Goal: Task Accomplishment & Management: Manage account settings

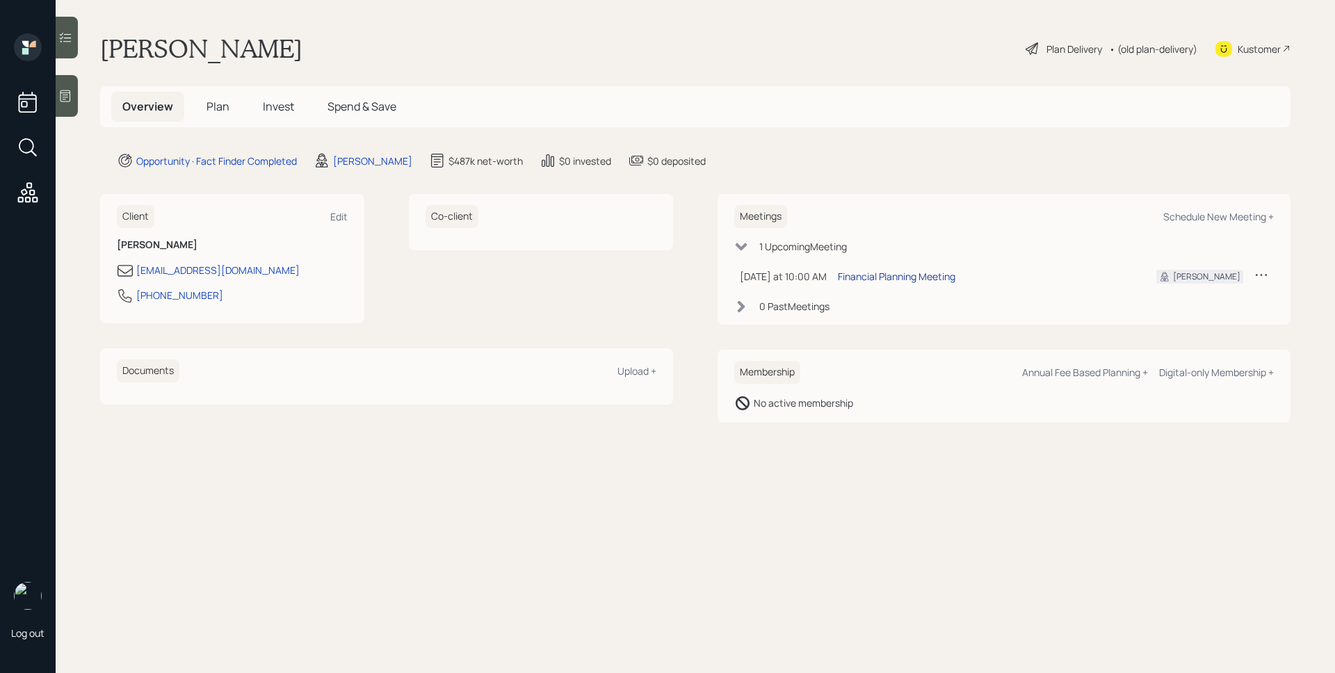
click at [914, 276] on div "Financial Planning Meeting" at bounding box center [897, 276] width 118 height 15
drag, startPoint x: 214, startPoint y: 300, endPoint x: 135, endPoint y: 298, distance: 79.3
click at [135, 298] on div "[PHONE_NUMBER]" at bounding box center [232, 299] width 231 height 25
copy div "[PHONE_NUMBER]"
click at [865, 99] on div "Overview Plan Invest Spend & Save" at bounding box center [695, 106] width 1191 height 41
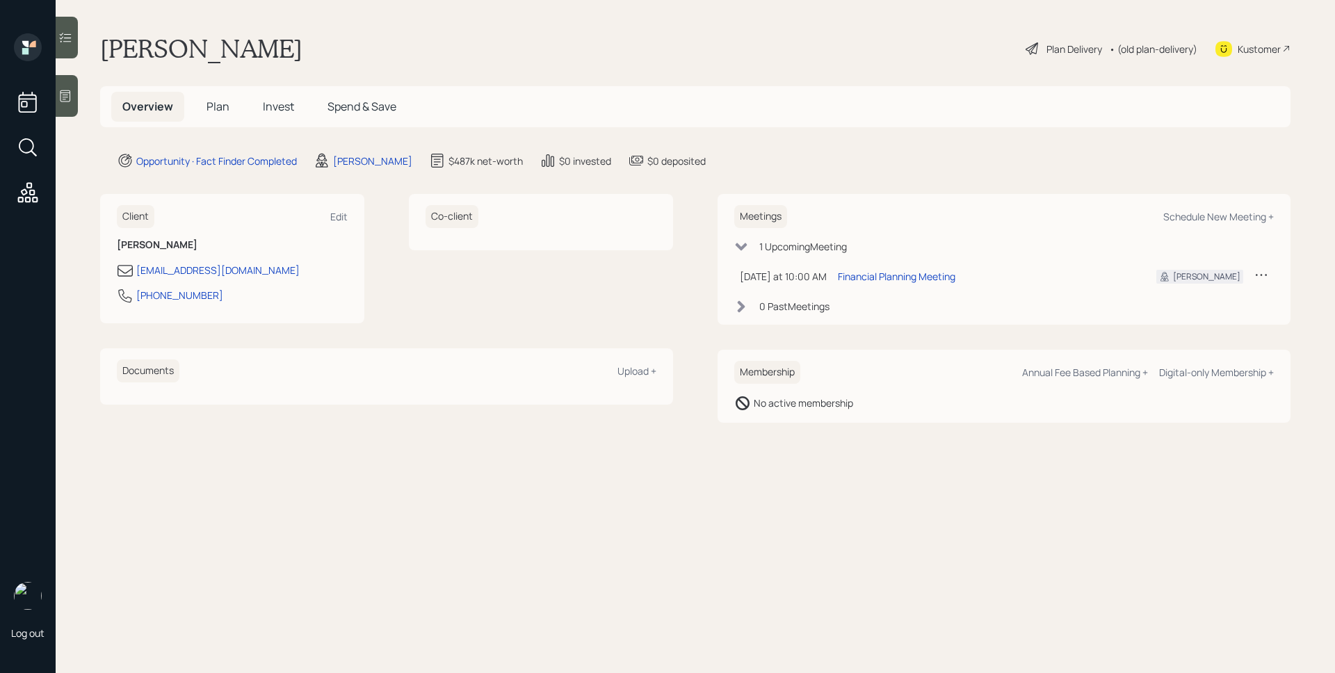
click at [218, 110] on span "Plan" at bounding box center [218, 106] width 23 height 15
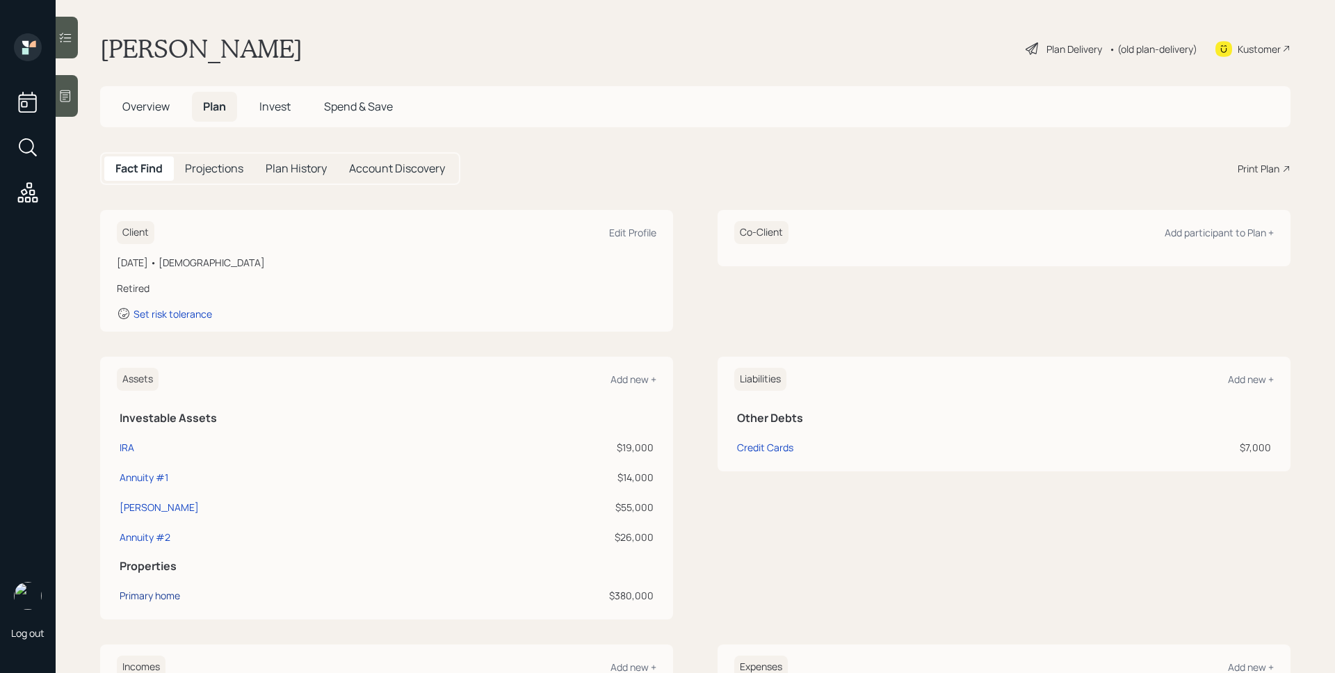
click at [153, 599] on div "Primary home" at bounding box center [150, 595] width 61 height 15
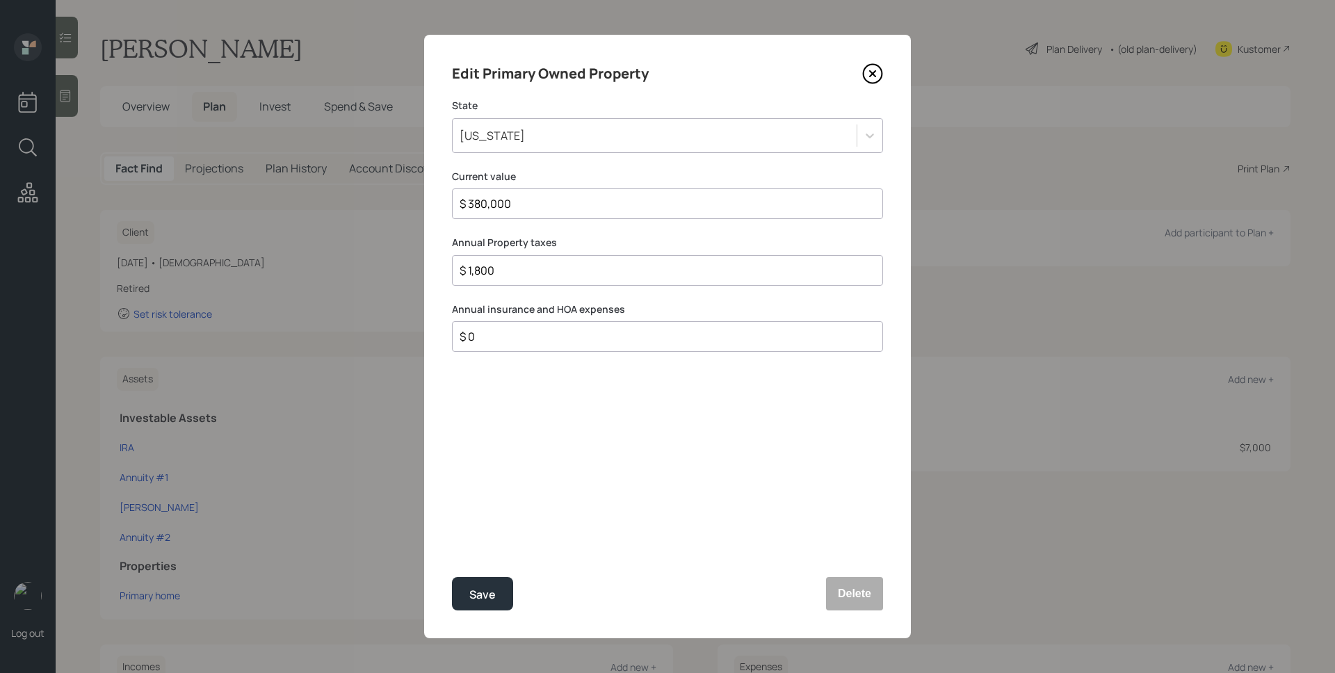
click at [574, 145] on div "[US_STATE]" at bounding box center [655, 136] width 404 height 24
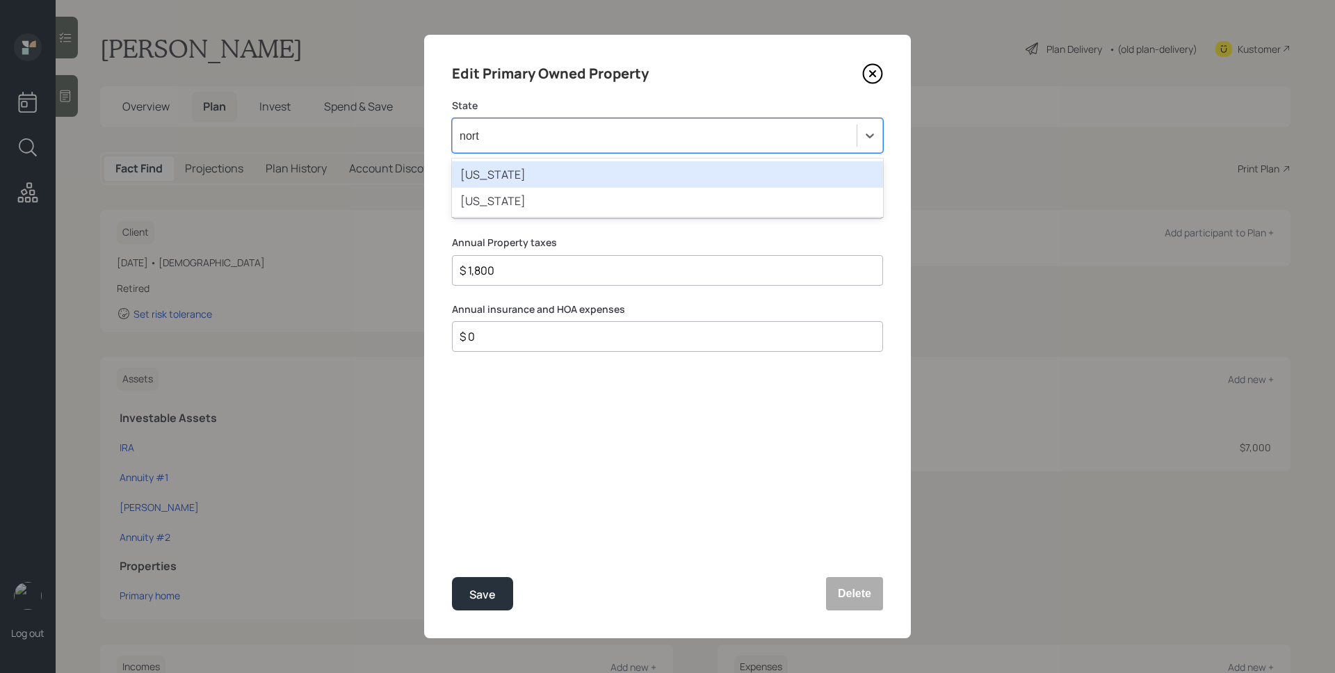
type input "north"
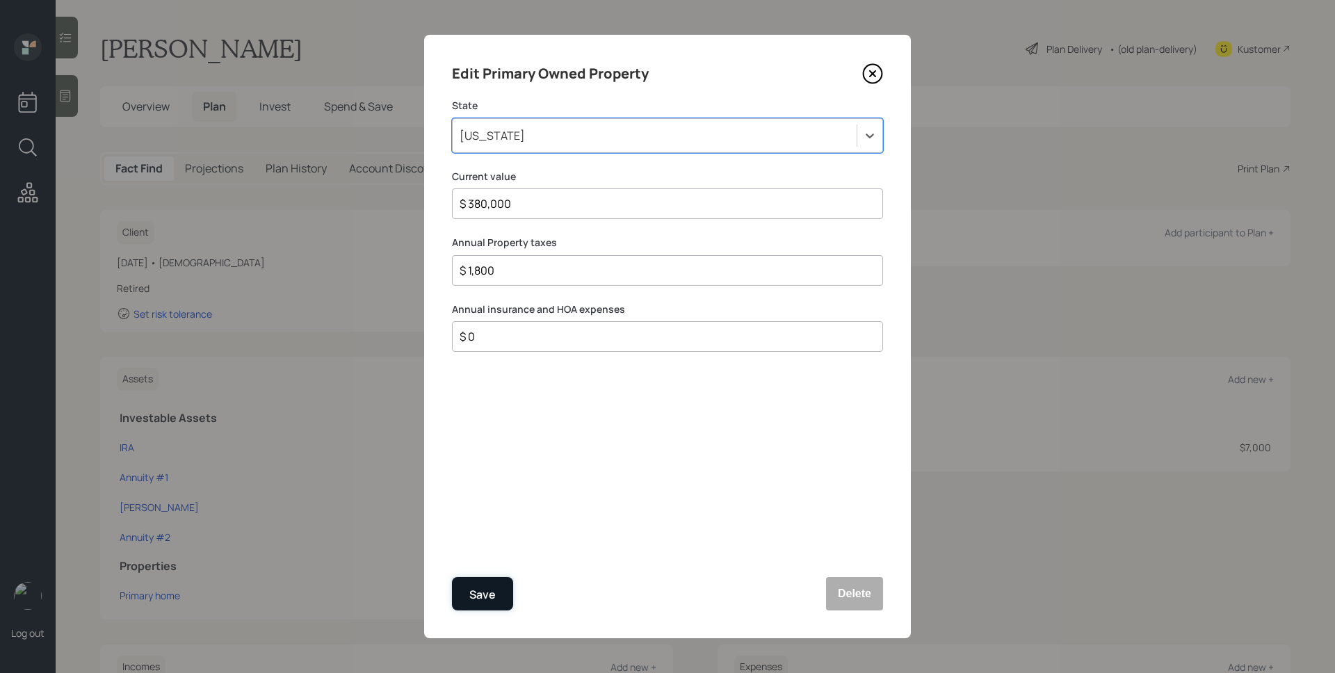
click at [485, 593] on div "Save" at bounding box center [482, 595] width 26 height 19
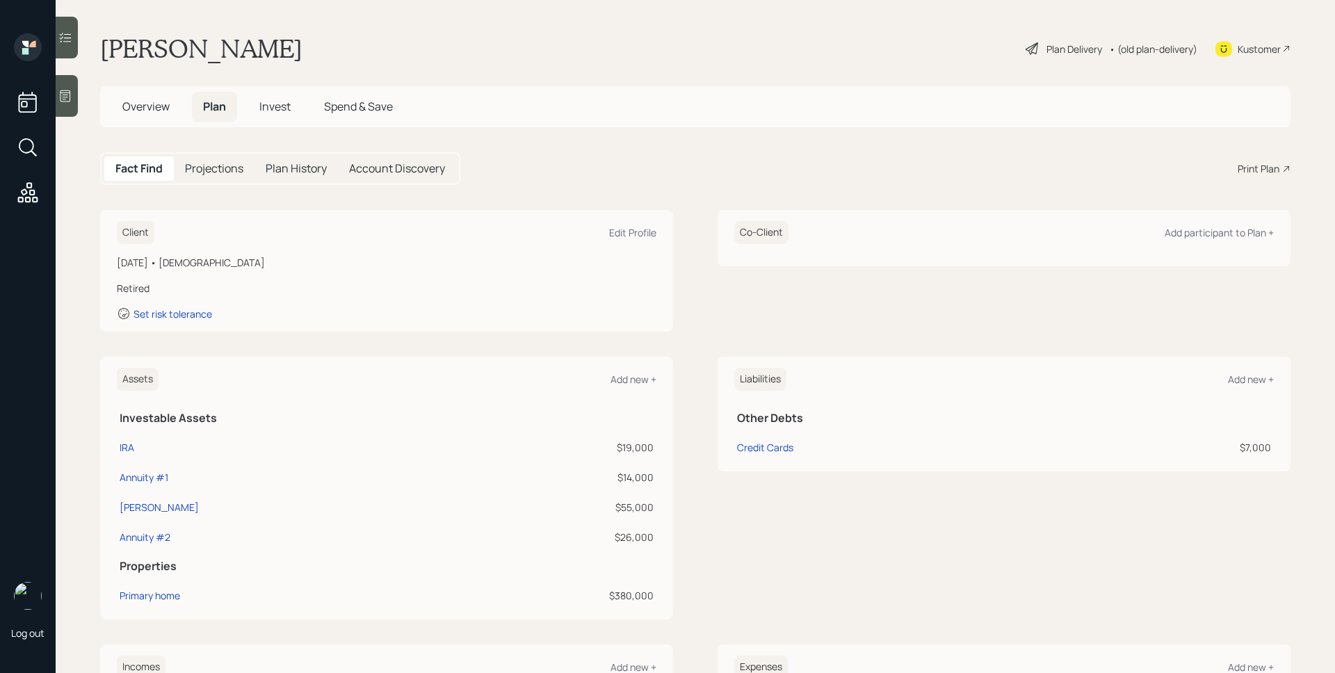
click at [585, 127] on div "Overview Plan Invest Spend & Save" at bounding box center [695, 106] width 1191 height 41
click at [65, 101] on icon at bounding box center [66, 96] width 10 height 12
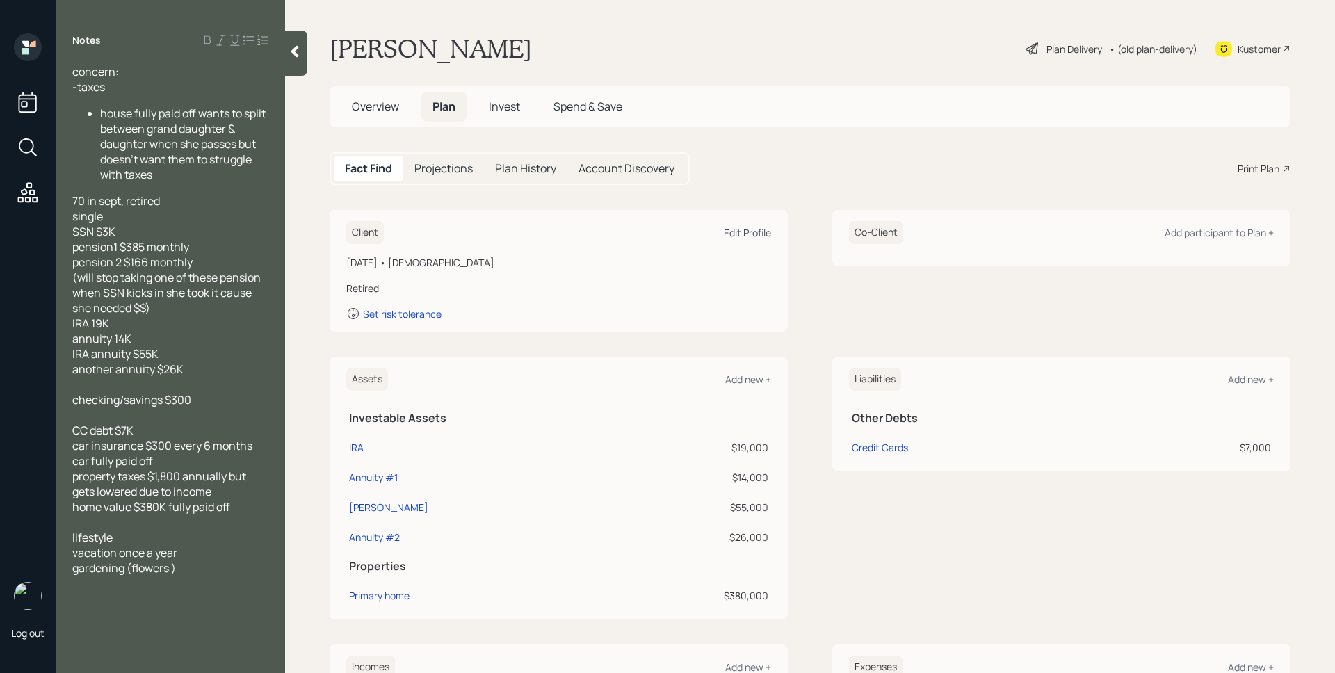
click at [734, 233] on div "Edit Profile" at bounding box center [747, 232] width 47 height 13
select select "9"
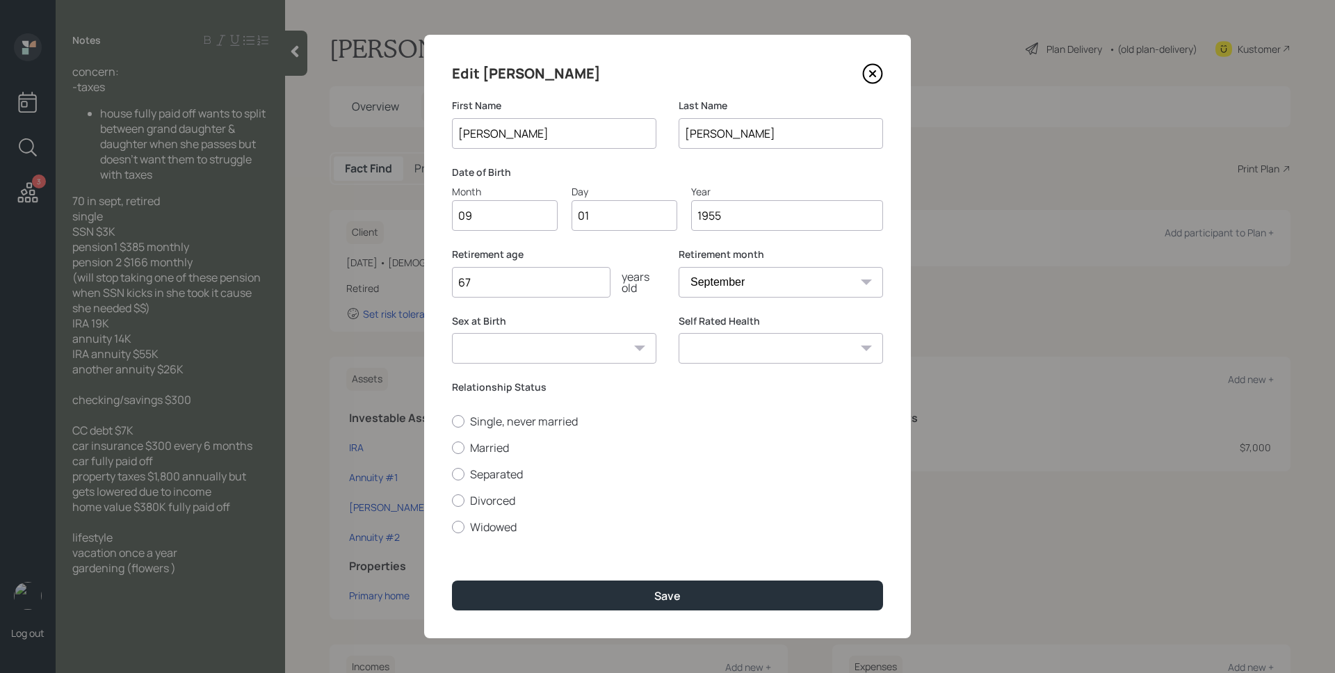
click at [598, 216] on input "01" at bounding box center [625, 215] width 106 height 31
click at [627, 217] on input "01" at bounding box center [625, 215] width 106 height 31
type input "18"
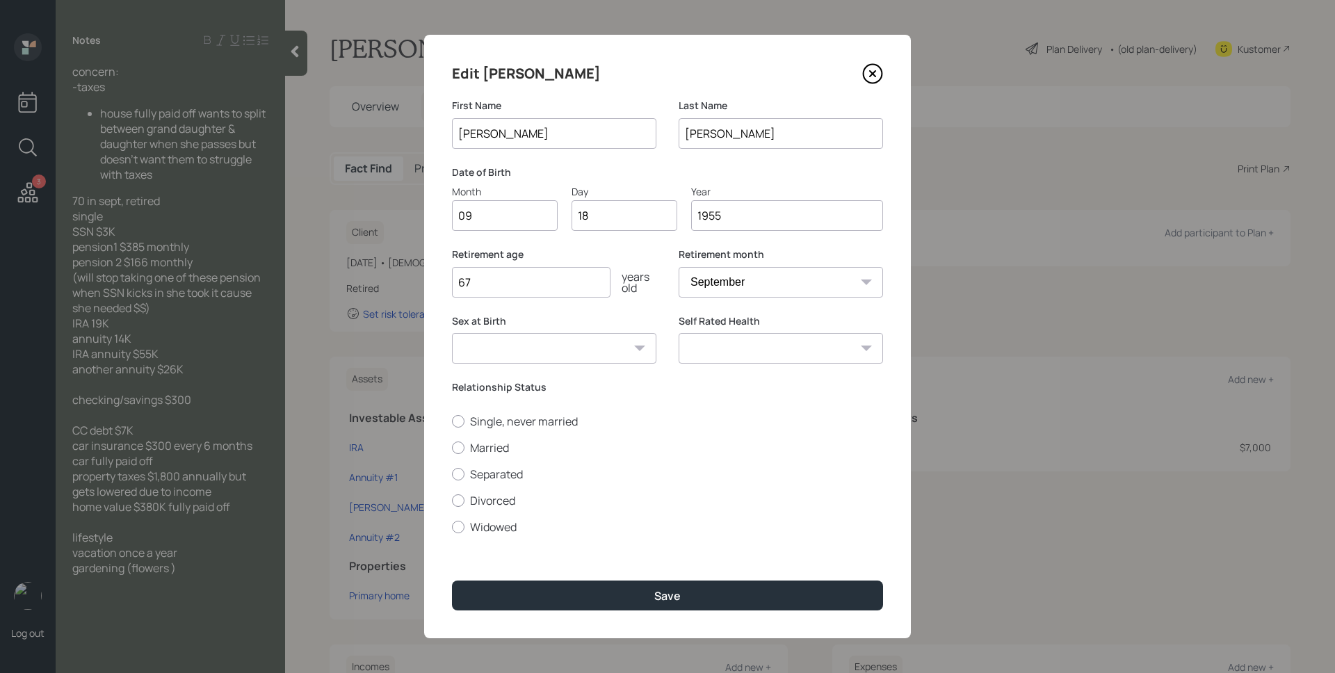
click at [804, 78] on div "Edit [PERSON_NAME]" at bounding box center [667, 74] width 431 height 22
click at [568, 285] on input "67" at bounding box center [531, 282] width 159 height 31
type input "69"
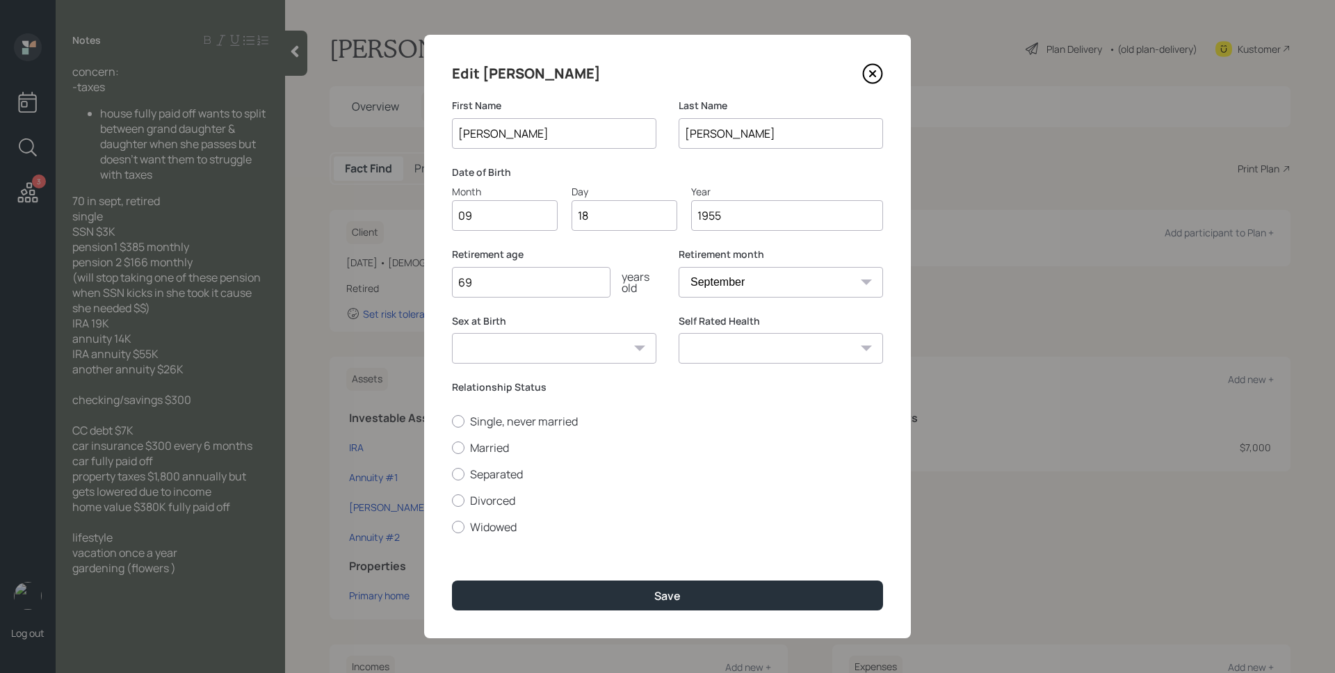
click at [625, 317] on label "Sex at Birth" at bounding box center [554, 321] width 204 height 14
click at [482, 419] on label "Single, never married" at bounding box center [667, 421] width 431 height 15
click at [452, 421] on input "Single, never married" at bounding box center [451, 421] width 1 height 1
radio input "true"
click at [507, 502] on label "Divorced" at bounding box center [667, 500] width 431 height 15
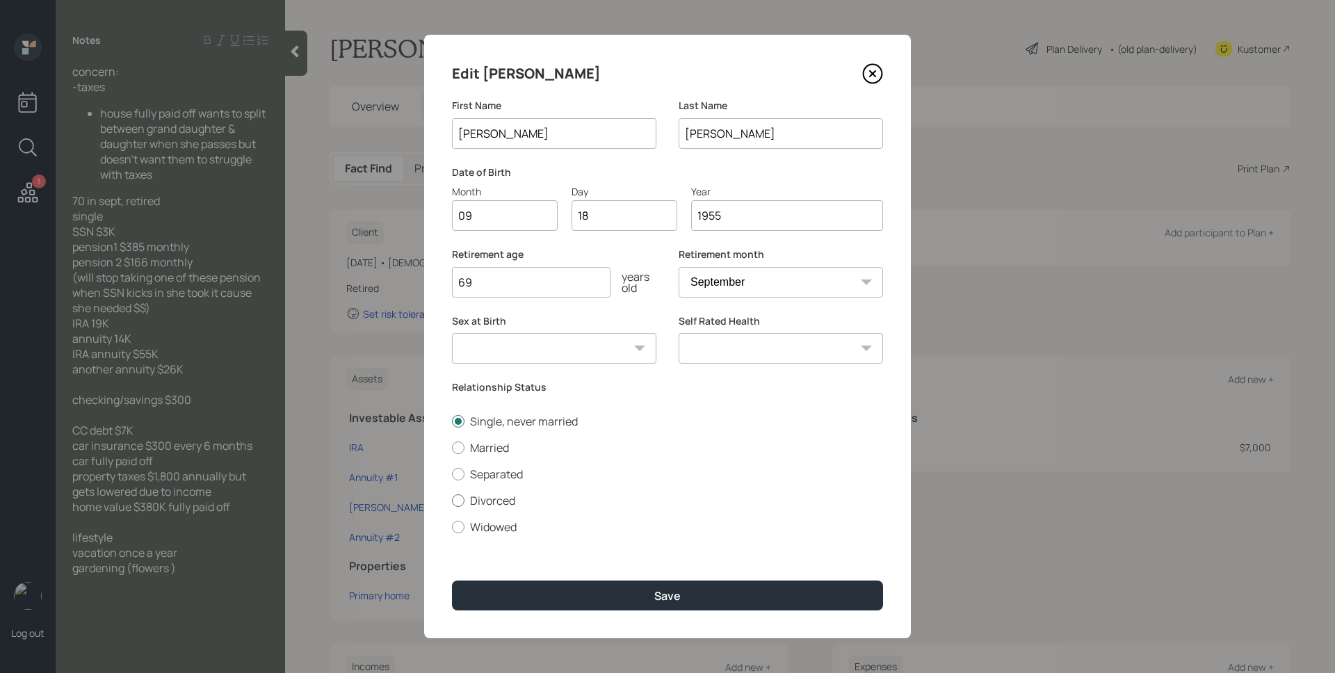
click at [452, 501] on input "Divorced" at bounding box center [451, 500] width 1 height 1
radio input "true"
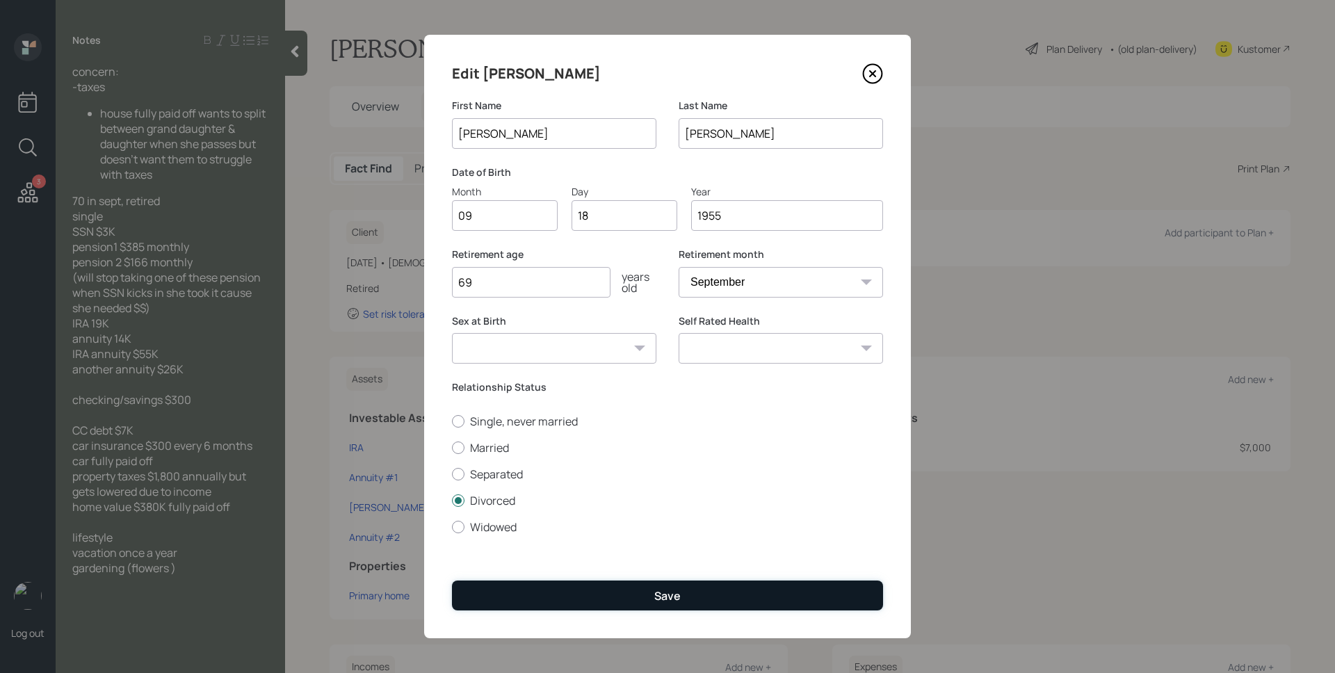
click at [609, 601] on button "Save" at bounding box center [667, 596] width 431 height 30
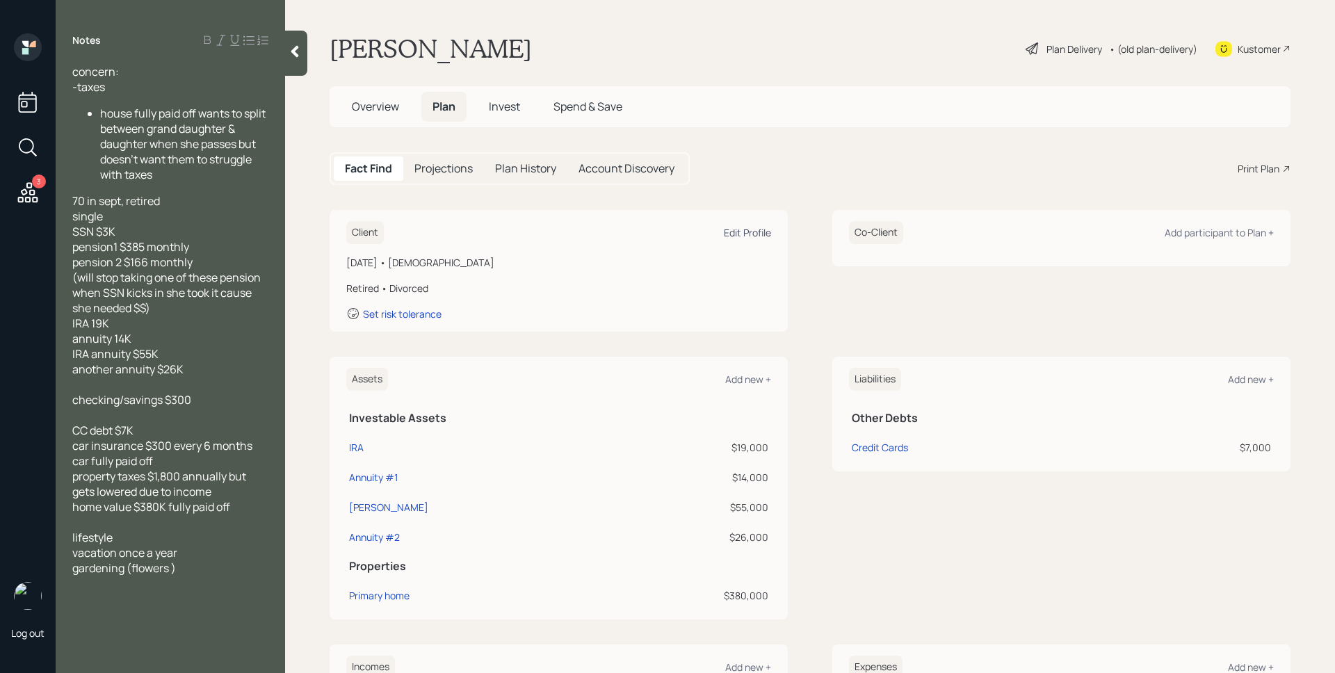
click at [728, 234] on div "Edit Profile" at bounding box center [747, 232] width 47 height 13
select select "9"
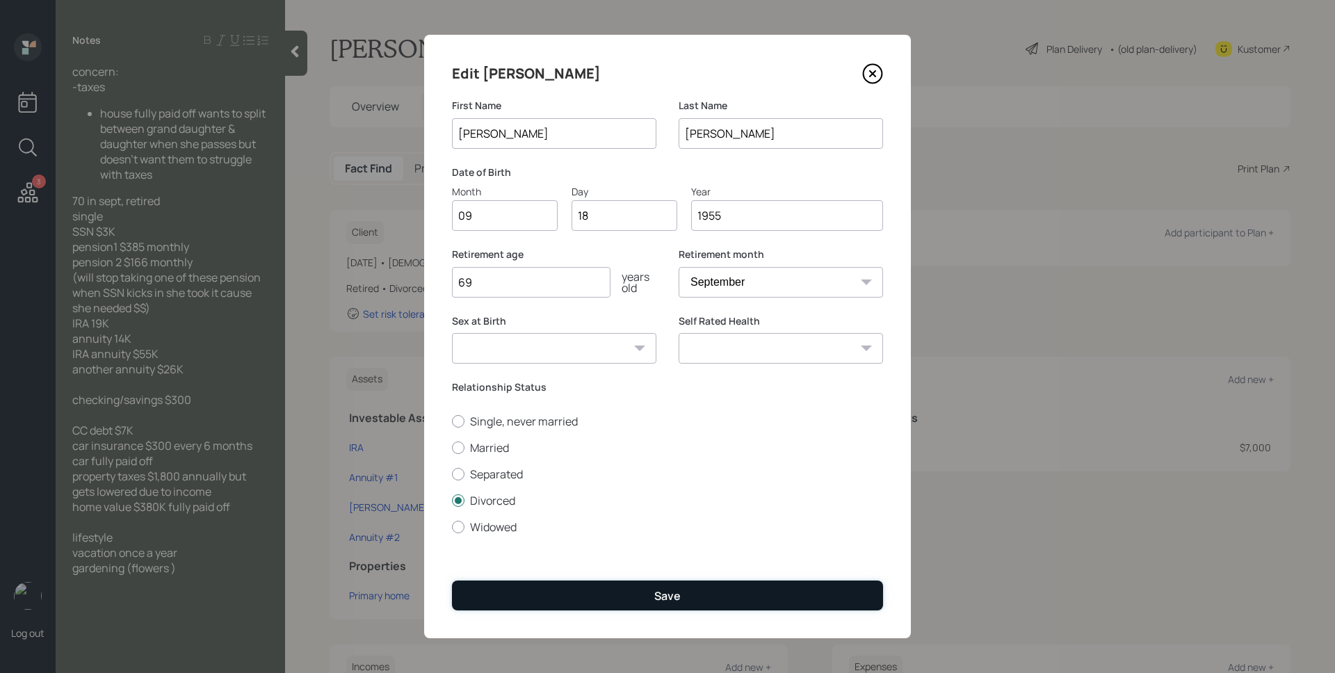
click at [696, 602] on button "Save" at bounding box center [667, 596] width 431 height 30
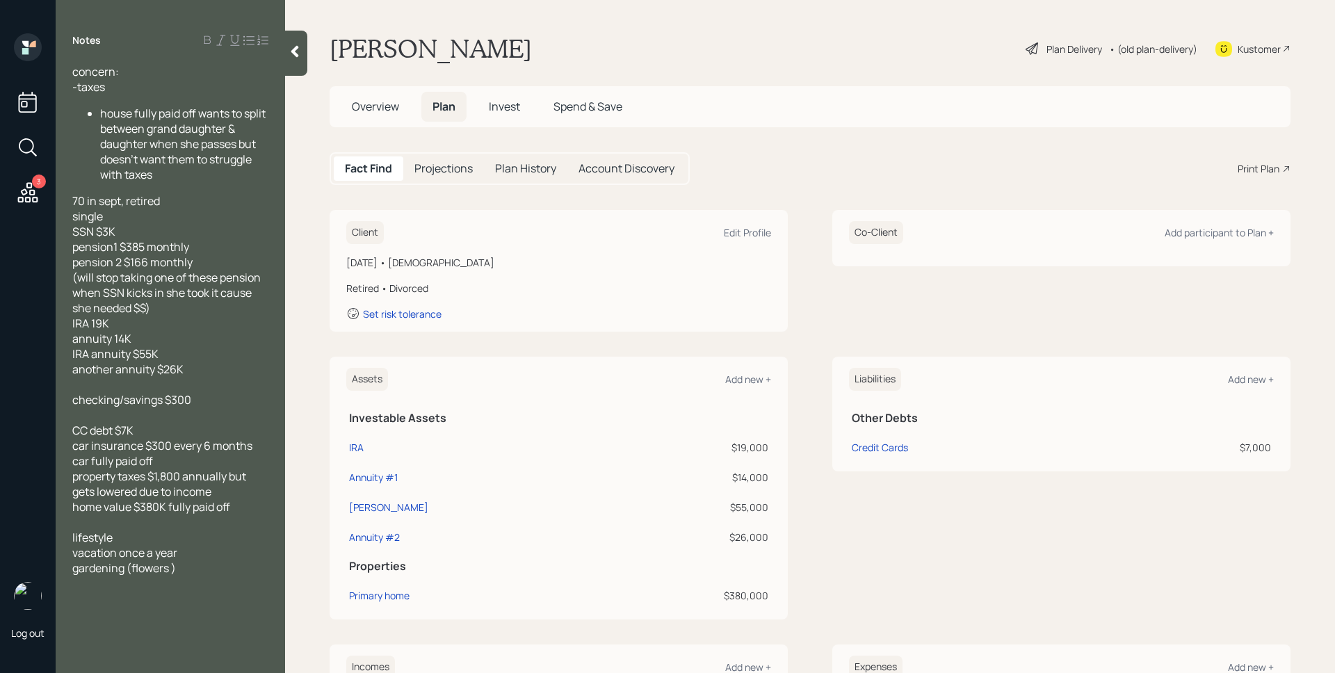
click at [1041, 40] on div "Plan Delivery" at bounding box center [1064, 48] width 79 height 17
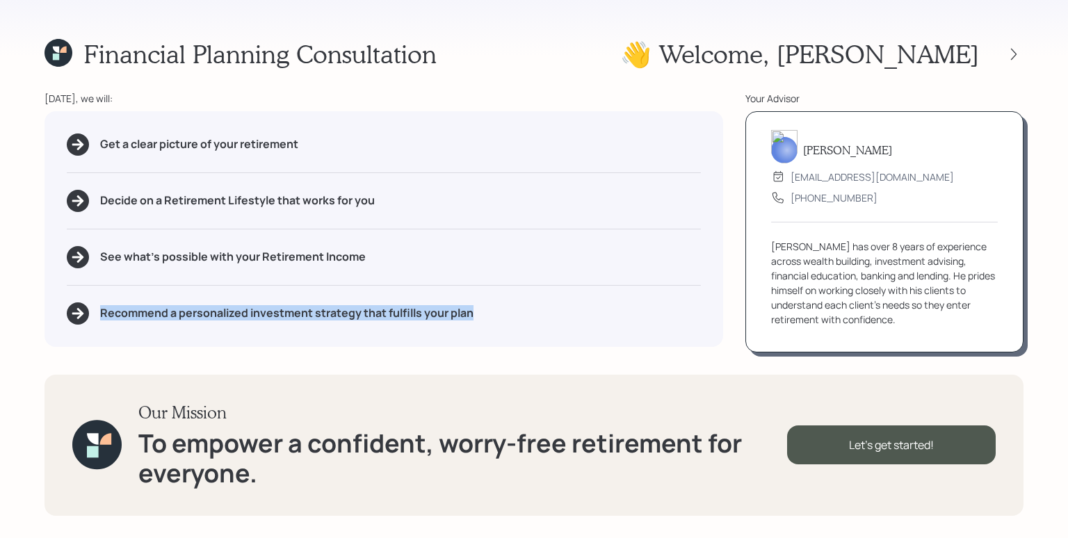
drag, startPoint x: 486, startPoint y: 318, endPoint x: 97, endPoint y: 318, distance: 388.8
click at [97, 318] on div "Recommend a personalized investment strategy that fulfills your plan" at bounding box center [384, 314] width 634 height 22
click at [173, 333] on div "Get a clear picture of your retirement Decide on a Retirement Lifestyle that wo…" at bounding box center [384, 229] width 679 height 236
click at [707, 422] on h3 "Our Mission" at bounding box center [462, 413] width 648 height 20
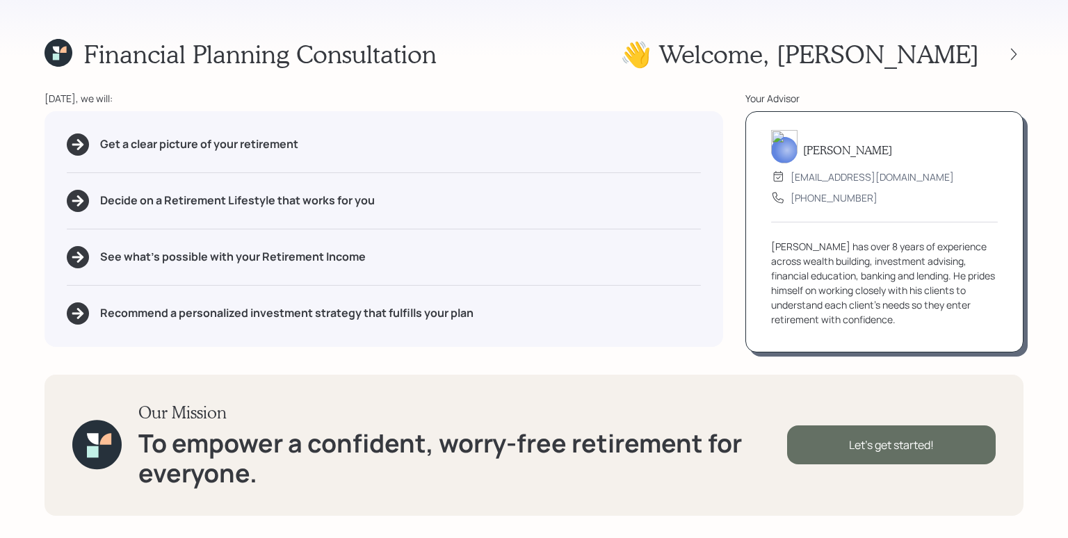
click at [883, 446] on div "Let's get started!" at bounding box center [891, 445] width 209 height 39
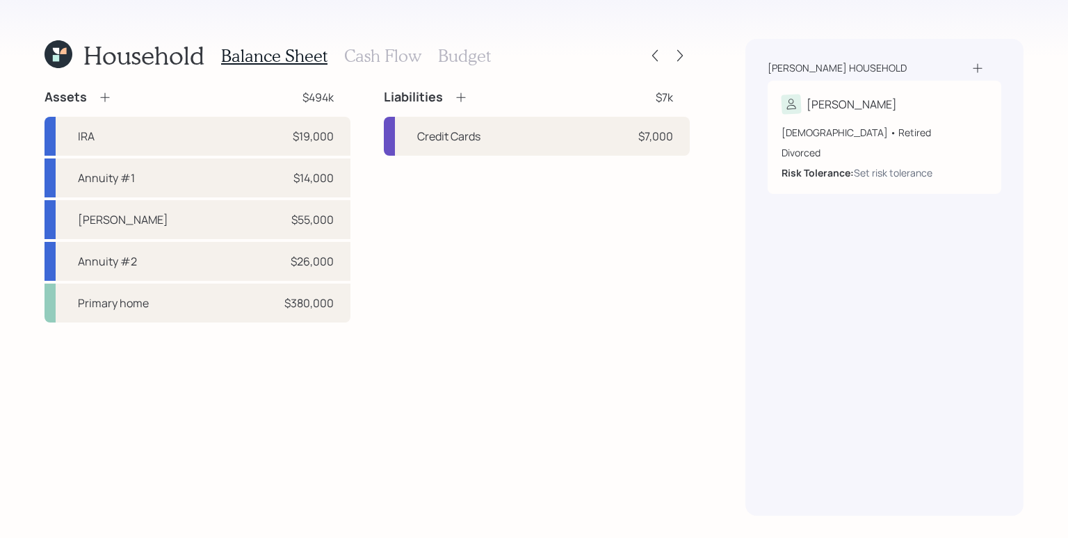
click at [503, 255] on div "Liabilities $7k Credit Cards $7,000" at bounding box center [537, 206] width 306 height 234
click at [108, 92] on icon at bounding box center [105, 97] width 14 height 14
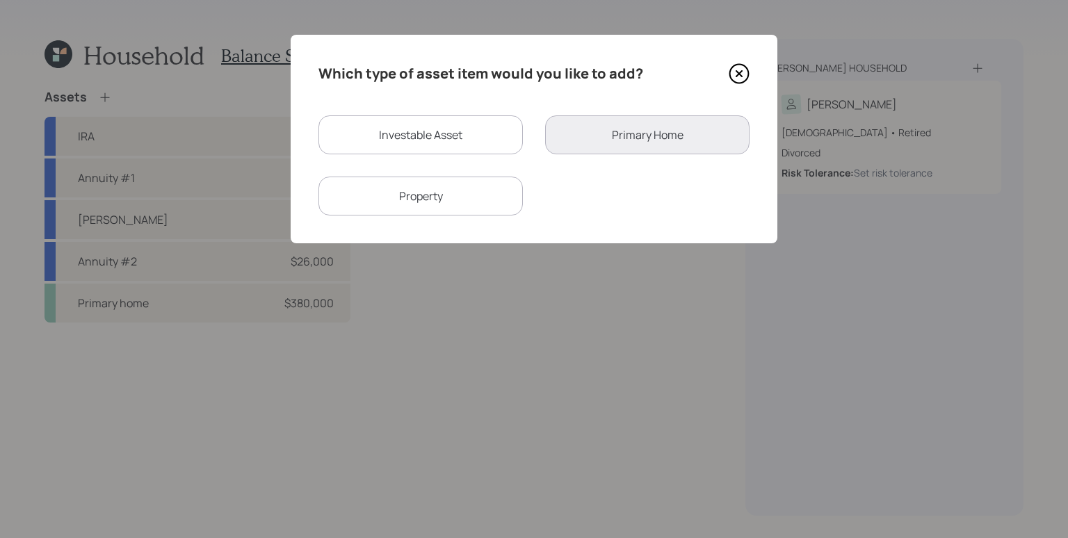
click at [421, 137] on div "Investable Asset" at bounding box center [421, 134] width 204 height 39
select select "taxable"
select select "balanced"
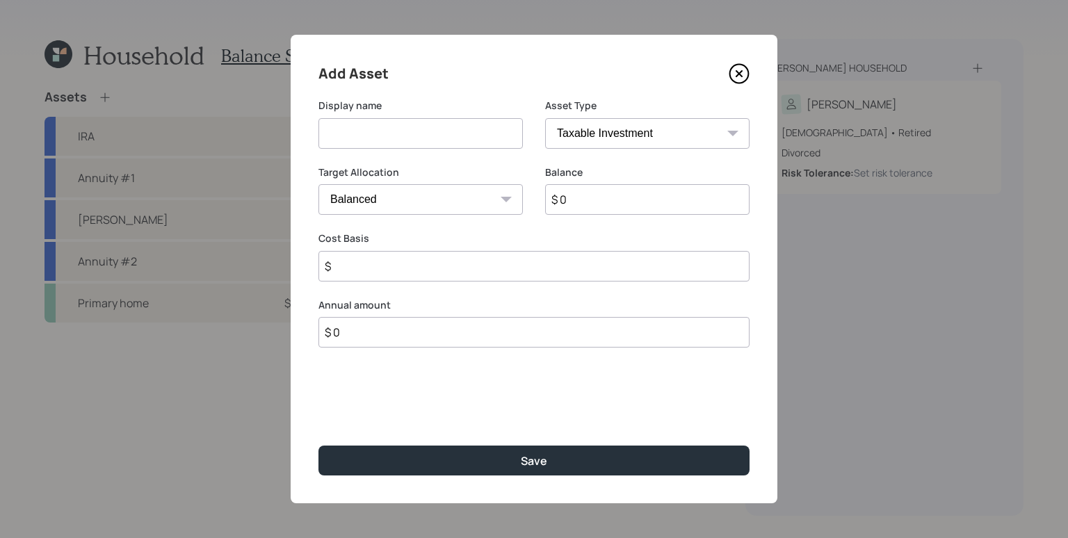
click at [636, 142] on select "SEP [PERSON_NAME] IRA 401(k) [PERSON_NAME] 401(k) 403(b) [PERSON_NAME] 403(b) 4…" at bounding box center [647, 133] width 204 height 31
select select "roth_ira"
click at [545, 118] on select "SEP [PERSON_NAME] IRA 401(k) [PERSON_NAME] 401(k) 403(b) [PERSON_NAME] 403(b) 4…" at bounding box center [647, 133] width 204 height 31
type input "$"
click at [409, 143] on input at bounding box center [421, 133] width 204 height 31
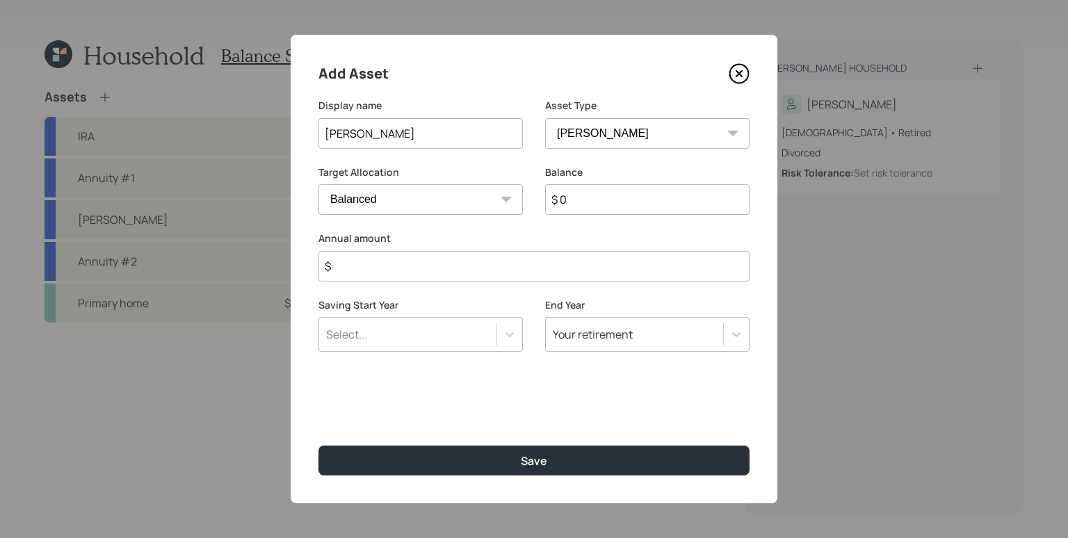
type input "[PERSON_NAME]"
click at [636, 203] on input "$ 0" at bounding box center [647, 199] width 204 height 31
type input "$ 19,000"
type input "$ 0"
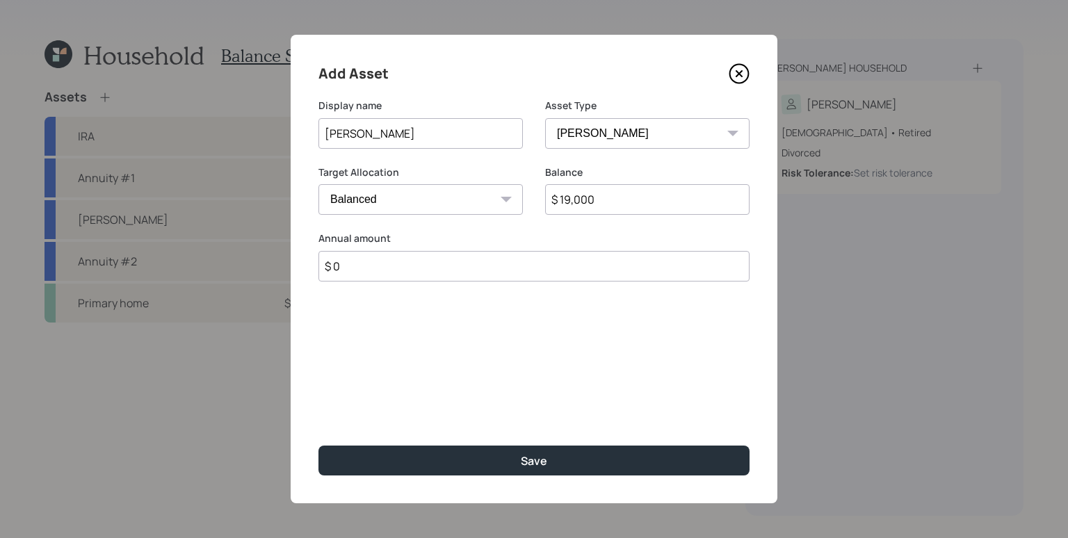
click at [319, 446] on button "Save" at bounding box center [534, 461] width 431 height 30
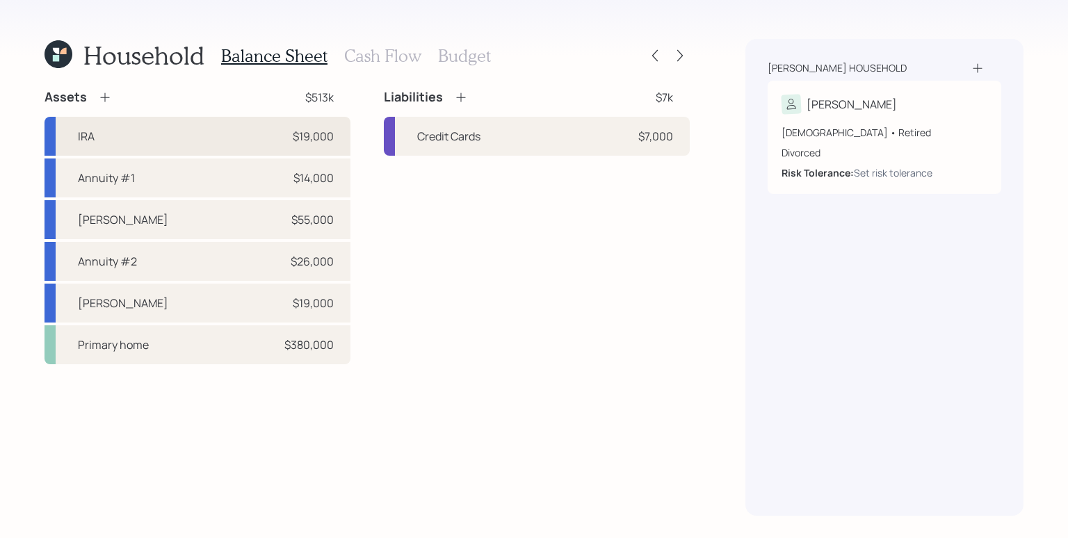
click at [271, 132] on div "IRA $19,000" at bounding box center [198, 136] width 306 height 39
select select "ira"
select select "balanced"
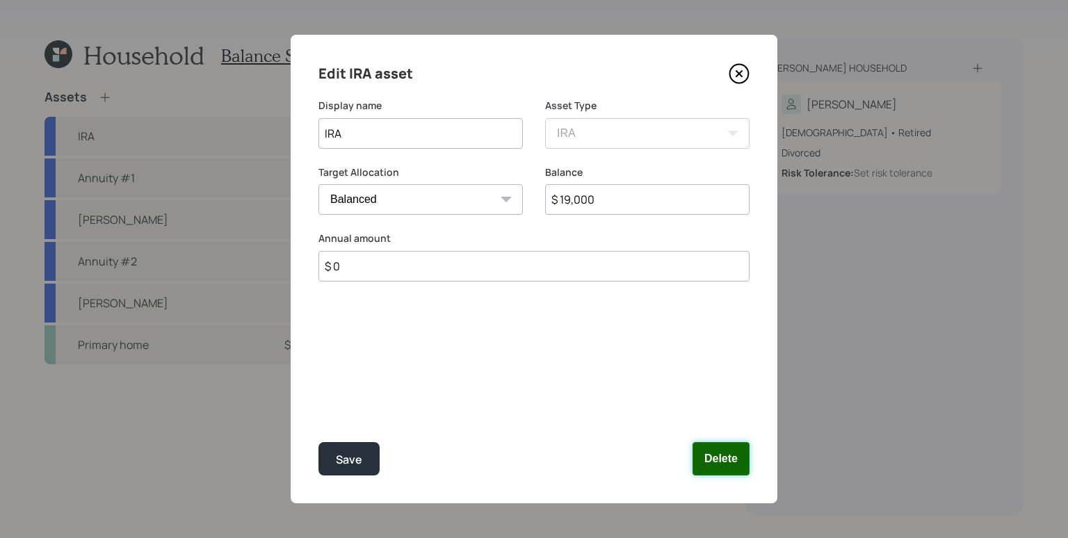
click at [739, 468] on button "Delete" at bounding box center [721, 458] width 57 height 33
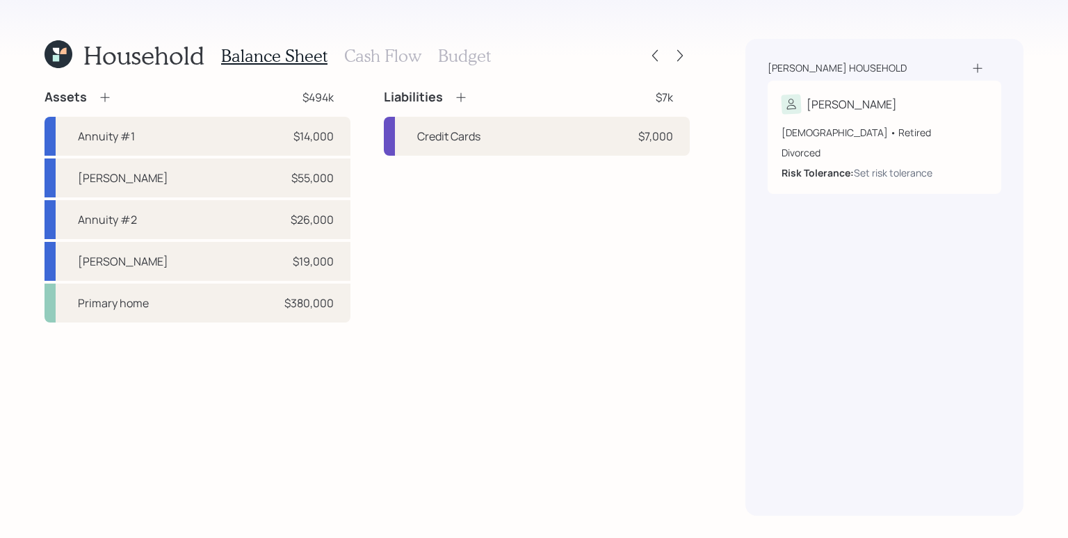
click at [461, 264] on div "Liabilities $7k Credit Cards $7,000" at bounding box center [537, 206] width 306 height 234
click at [311, 142] on div "$14,000" at bounding box center [314, 136] width 40 height 17
select select "ira"
select select "balanced"
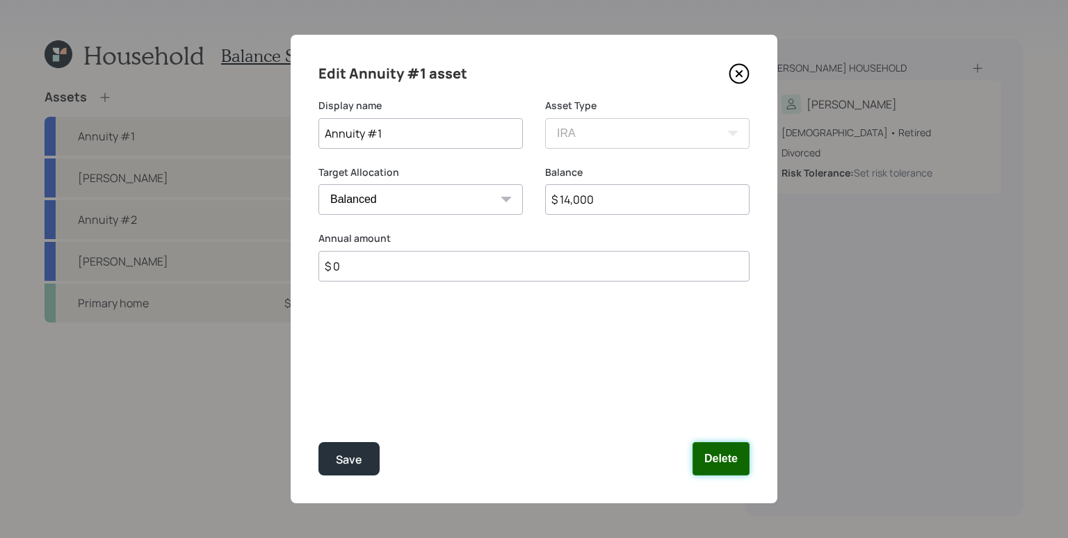
click at [745, 458] on button "Delete" at bounding box center [721, 458] width 57 height 33
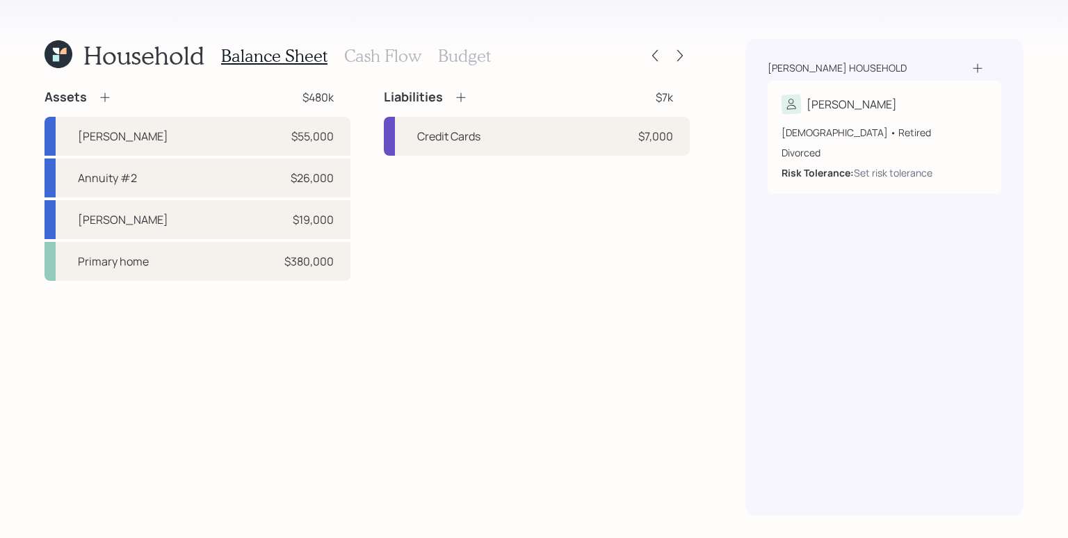
click at [106, 100] on icon at bounding box center [105, 97] width 14 height 14
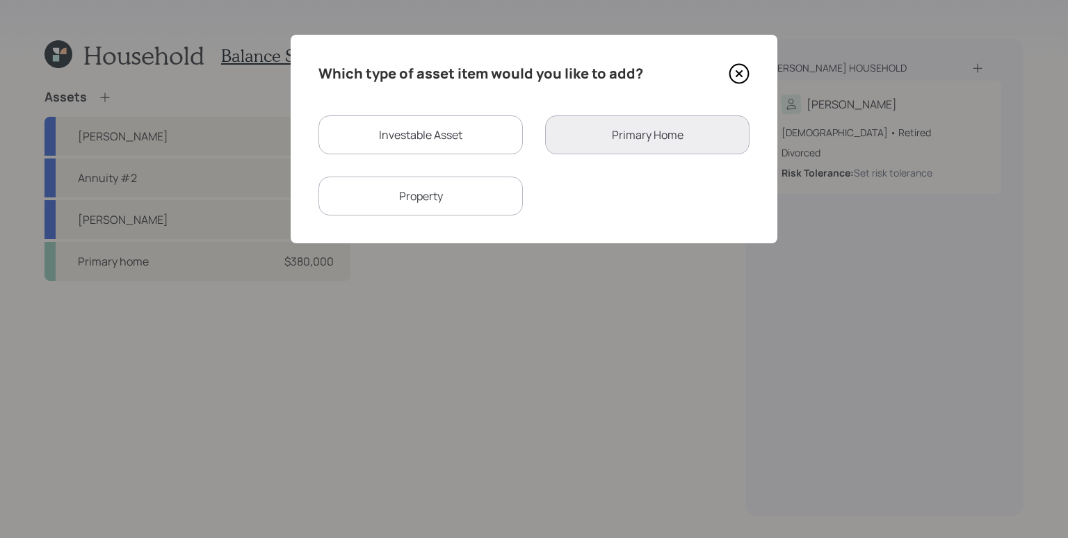
click at [368, 131] on div "Investable Asset" at bounding box center [421, 134] width 204 height 39
select select "taxable"
select select "balanced"
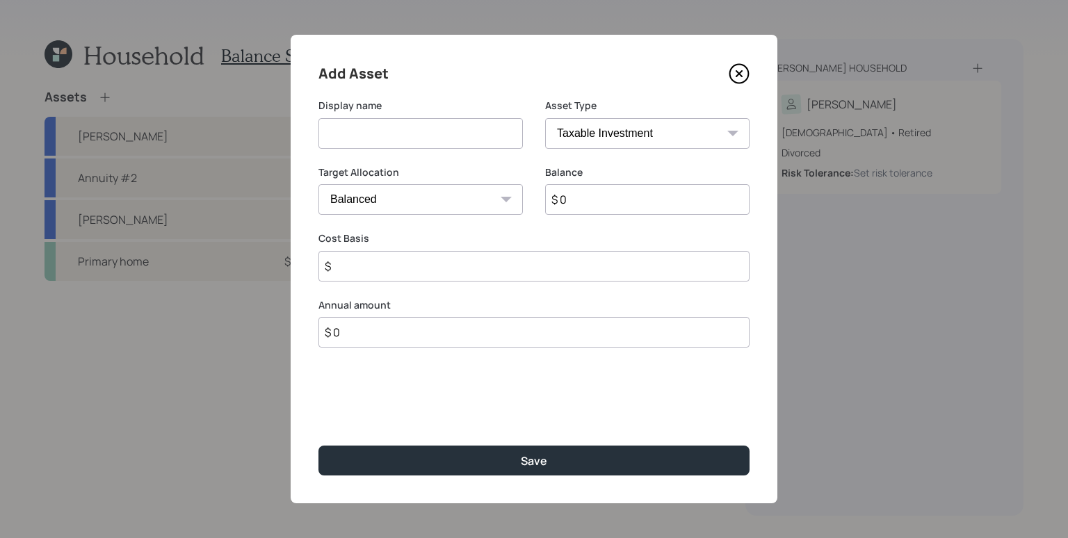
click at [396, 137] on input at bounding box center [421, 133] width 204 height 31
type input "Fidelity Annuity"
click at [582, 194] on input "$ 0" at bounding box center [647, 199] width 204 height 31
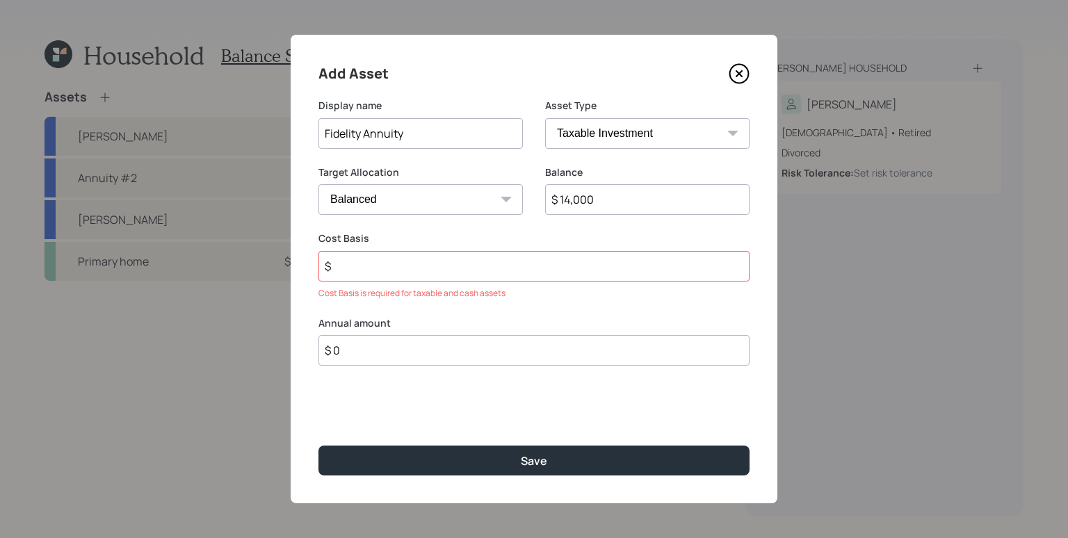
drag, startPoint x: 611, startPoint y: 198, endPoint x: 577, endPoint y: 195, distance: 33.5
click at [576, 195] on input "$ 14,000" at bounding box center [647, 199] width 204 height 31
type input "$ 14,500"
click at [529, 261] on input "$" at bounding box center [534, 266] width 431 height 31
drag, startPoint x: 395, startPoint y: 255, endPoint x: 347, endPoint y: 257, distance: 48.0
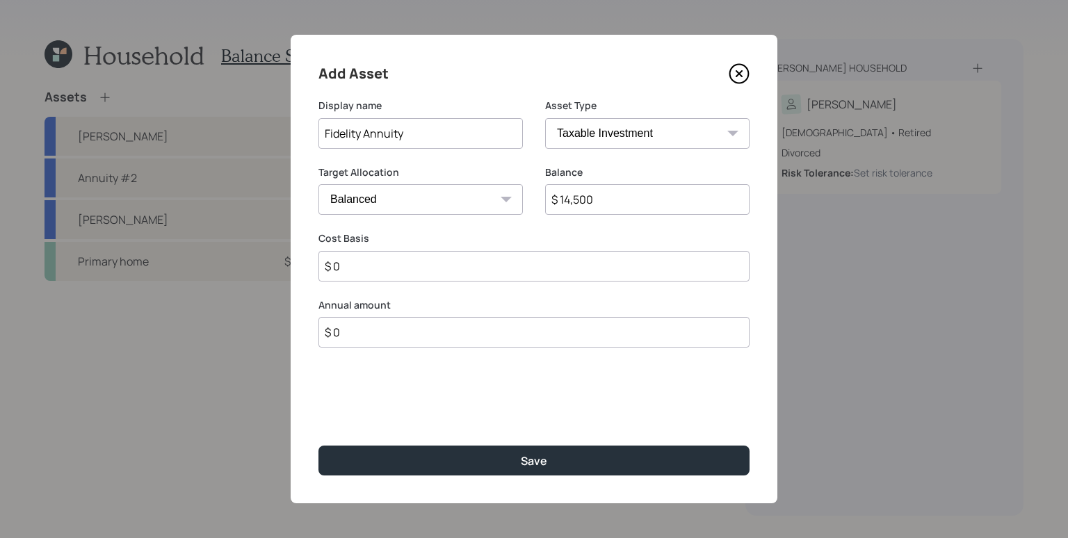
click at [347, 257] on input "$ 0" at bounding box center [534, 266] width 431 height 31
click at [362, 269] on input "$ 0" at bounding box center [534, 266] width 431 height 31
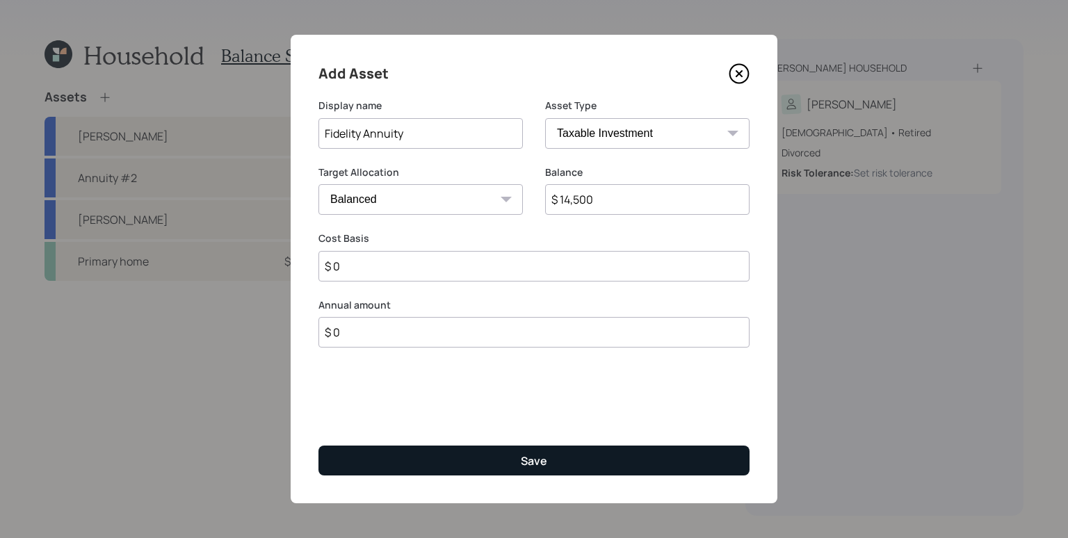
type input "$ 0"
click at [506, 460] on button "Save" at bounding box center [534, 461] width 431 height 30
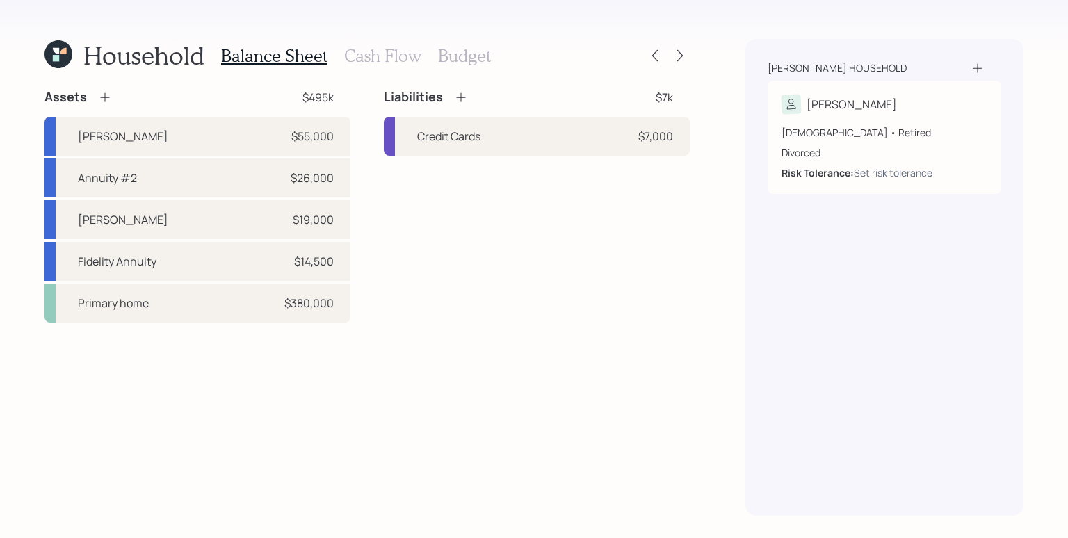
click at [424, 244] on div "Liabilities $7k Credit Cards $7,000" at bounding box center [537, 206] width 306 height 234
click at [178, 137] on div "[PERSON_NAME] $55,000" at bounding box center [198, 136] width 306 height 39
select select "ira"
select select "balanced"
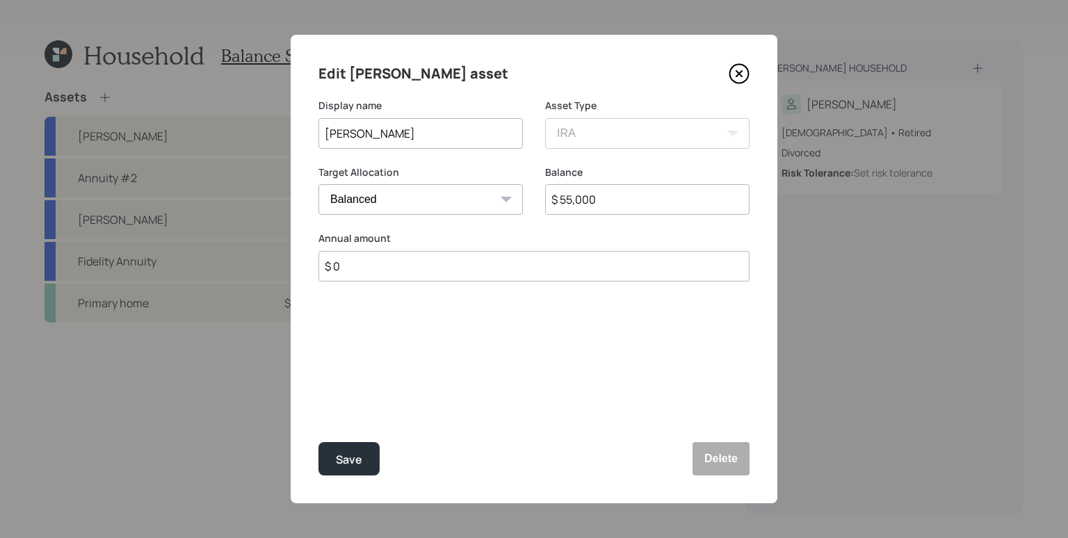
click at [326, 133] on input "[PERSON_NAME]" at bounding box center [421, 133] width 204 height 31
type input "Nationwide [PERSON_NAME]"
click at [481, 202] on select "Cash Conservative Balanced Aggressive" at bounding box center [421, 199] width 204 height 31
click at [319, 184] on select "Cash Conservative Balanced Aggressive" at bounding box center [421, 199] width 204 height 31
click at [536, 171] on div "Target Allocation Cash Conservative Balanced Aggressive Balance $ 55,000" at bounding box center [534, 199] width 431 height 67
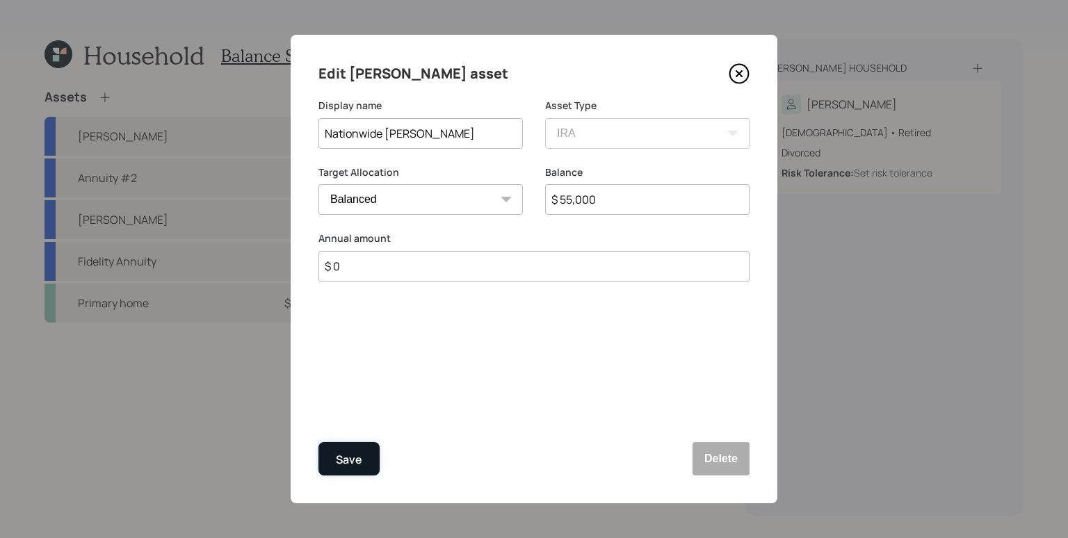
click at [347, 458] on div "Save" at bounding box center [349, 460] width 26 height 19
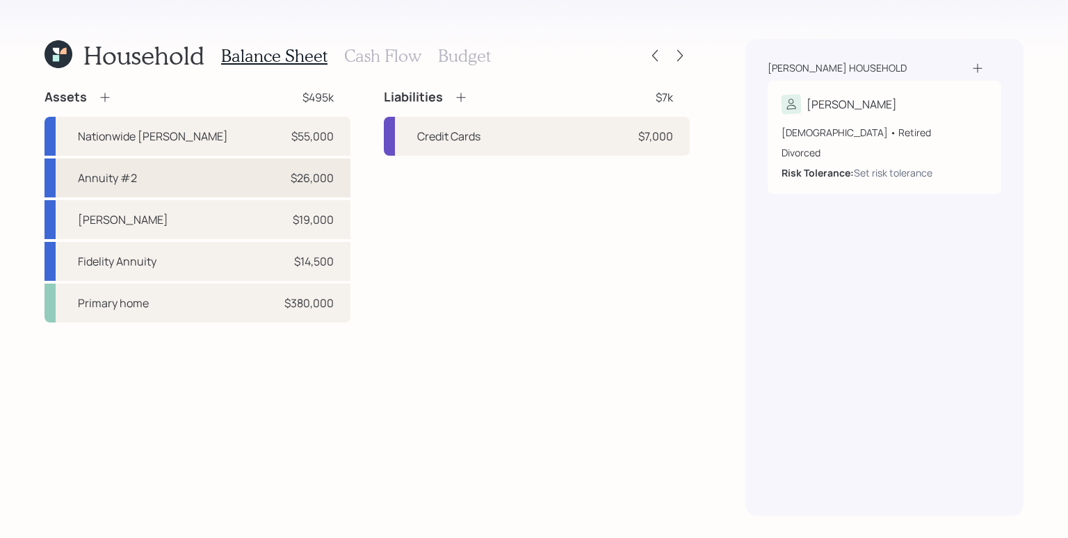
click at [150, 179] on div "Annuity #2 $26,000" at bounding box center [198, 178] width 306 height 39
click at [282, 182] on div "Annuity #2 $26,000" at bounding box center [198, 178] width 306 height 39
click at [305, 170] on div "$26,000" at bounding box center [312, 178] width 43 height 17
select select "ira"
select select "balanced"
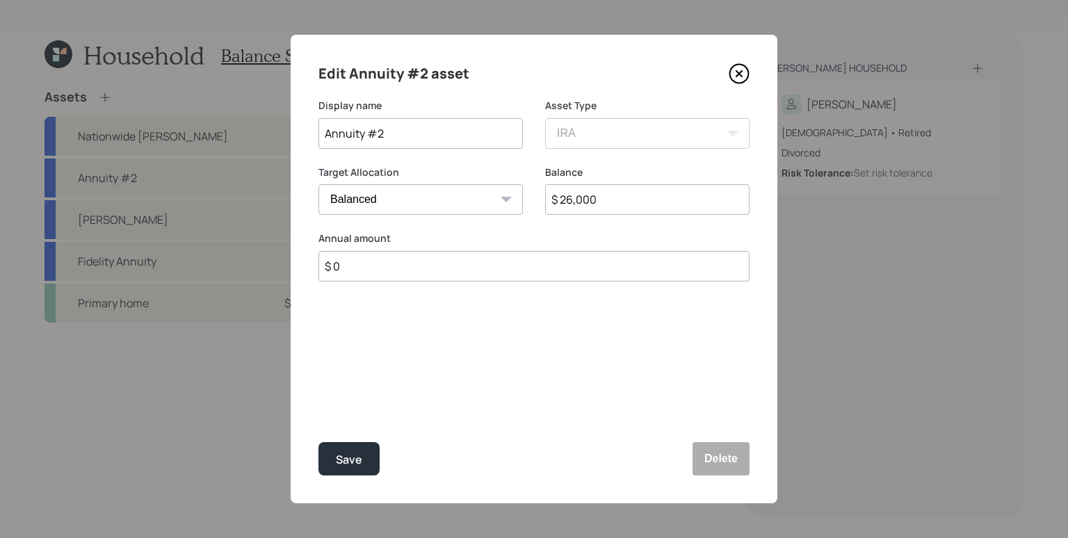
click at [447, 133] on input "Annuity #2" at bounding box center [421, 133] width 204 height 31
type input "Inherited Annuity"
click at [358, 455] on div "Save" at bounding box center [349, 460] width 26 height 19
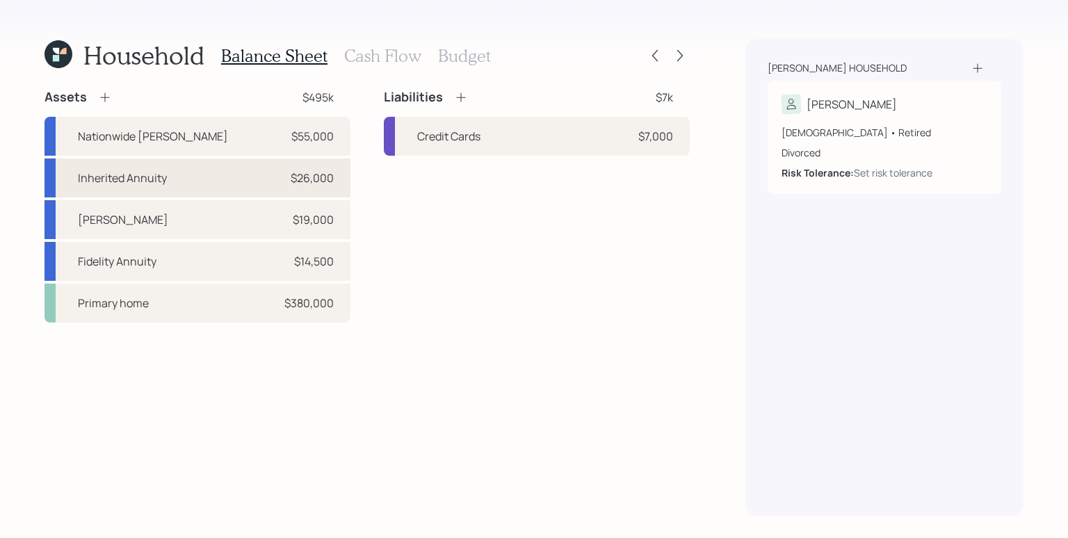
click at [222, 184] on div "Inherited Annuity $26,000" at bounding box center [198, 178] width 306 height 39
select select "ira"
select select "balanced"
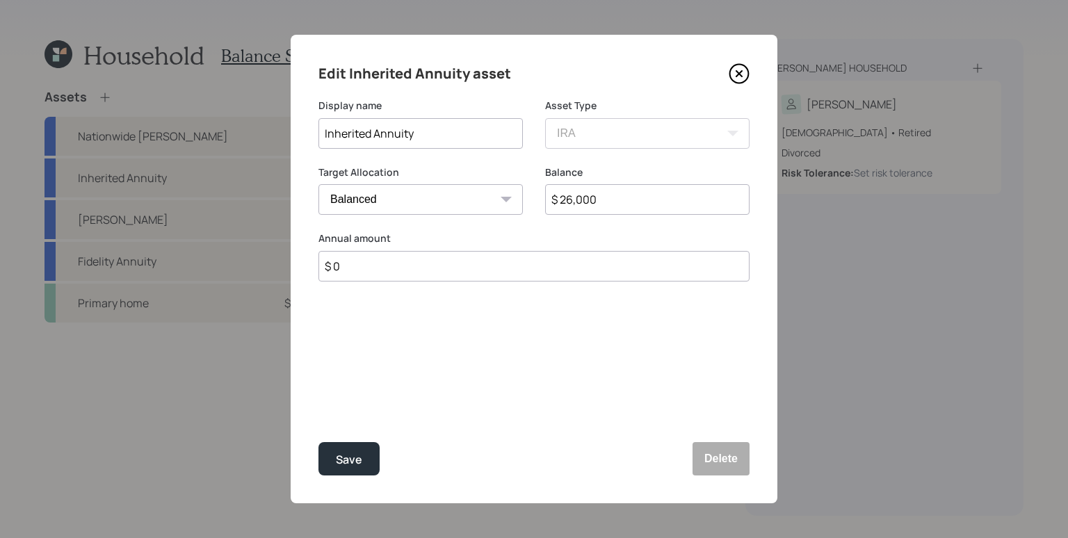
click at [319, 135] on input "Inherited Annuity" at bounding box center [421, 133] width 204 height 31
type input "Jackson Inherited Annuity"
click at [352, 452] on div "Save" at bounding box center [349, 460] width 26 height 19
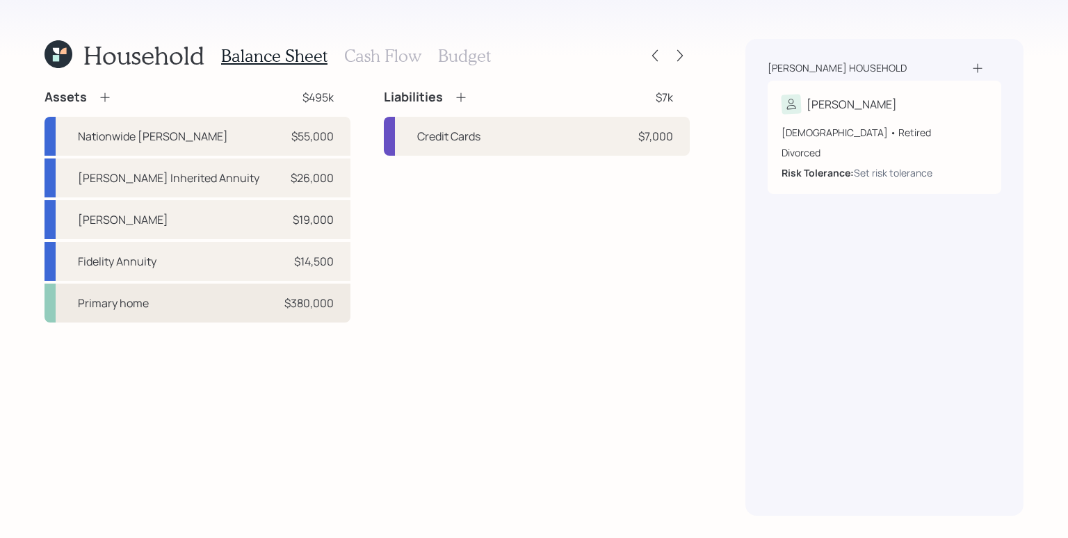
click at [273, 312] on div "Primary home $380,000" at bounding box center [198, 303] width 306 height 39
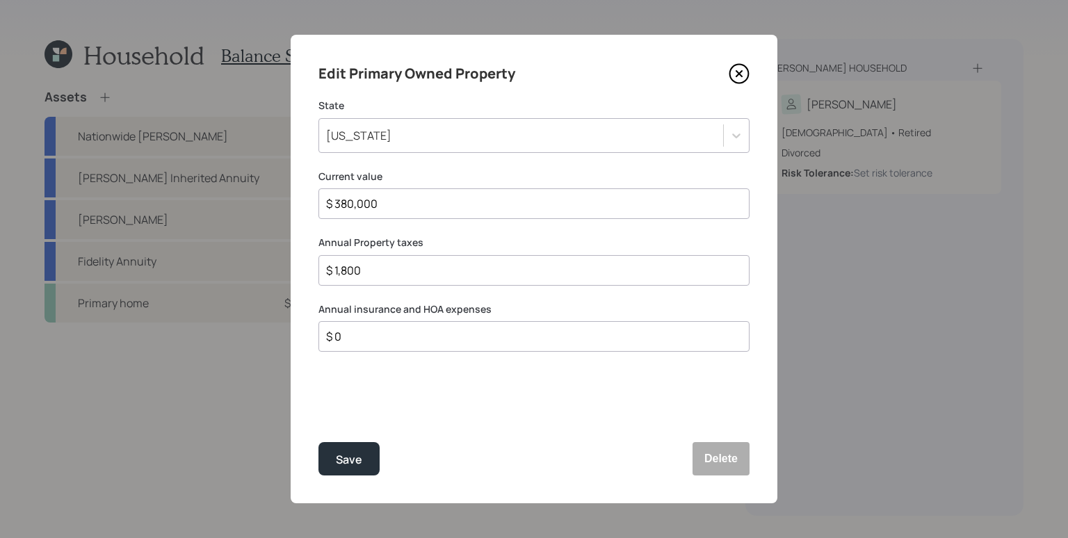
click at [422, 331] on input "$ 0" at bounding box center [529, 336] width 408 height 17
click at [421, 331] on input "$ 0" at bounding box center [529, 336] width 408 height 17
type input "$ 374"
click at [385, 445] on div "Save Delete" at bounding box center [534, 458] width 431 height 33
click at [358, 458] on div "Save" at bounding box center [349, 460] width 26 height 19
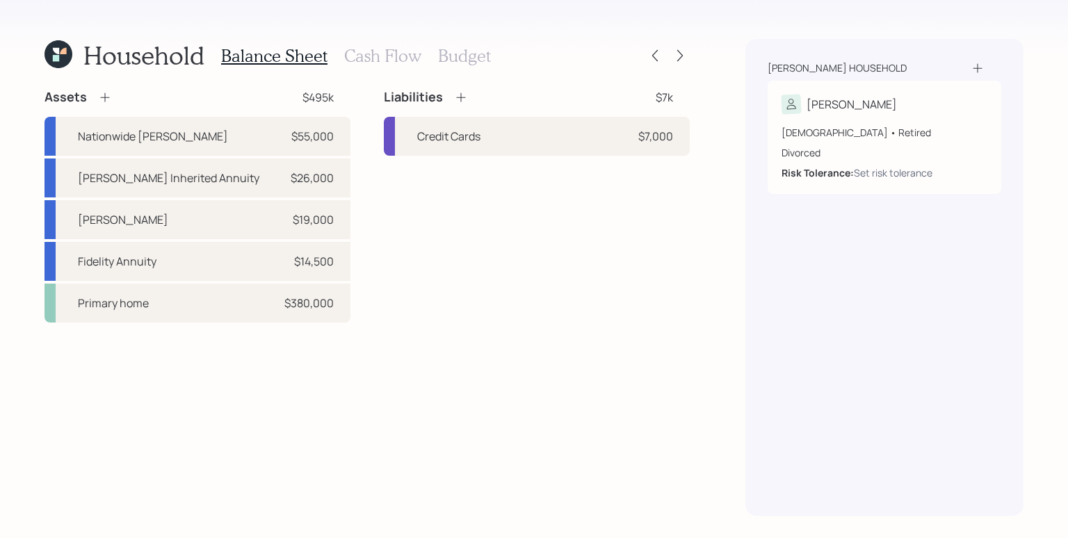
click at [467, 99] on icon at bounding box center [461, 97] width 14 height 14
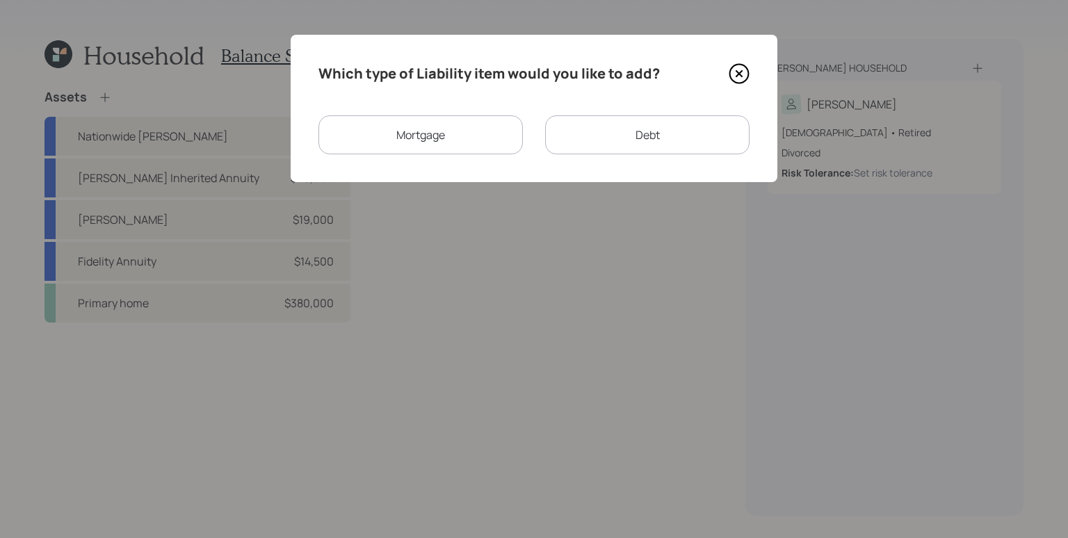
click at [633, 134] on div "Debt" at bounding box center [647, 134] width 204 height 39
select select "credit_card"
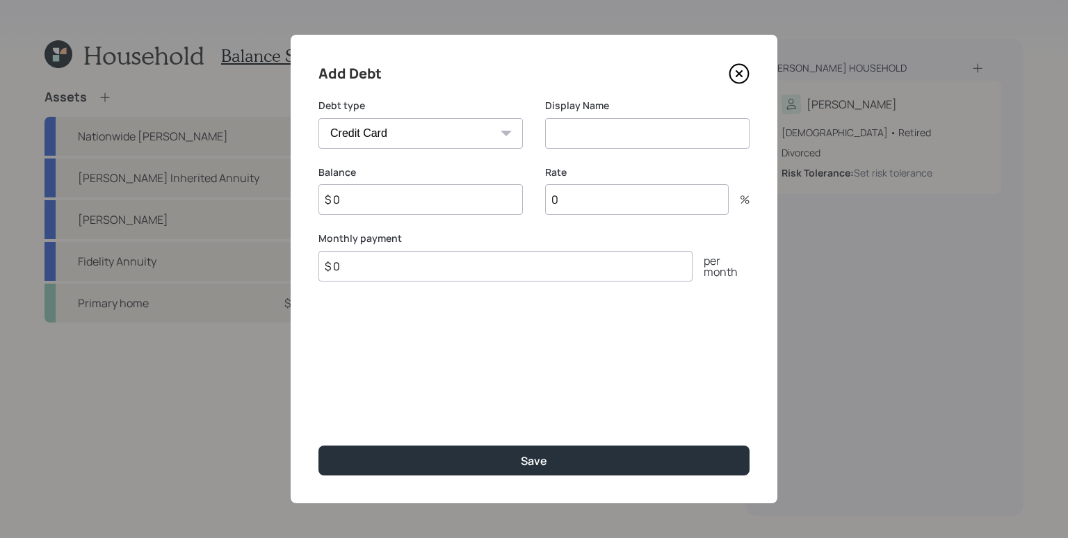
click at [598, 127] on input at bounding box center [647, 133] width 204 height 31
type input "Credit Card"
type input "$ 2,000"
click at [319, 446] on button "Save" at bounding box center [534, 461] width 431 height 30
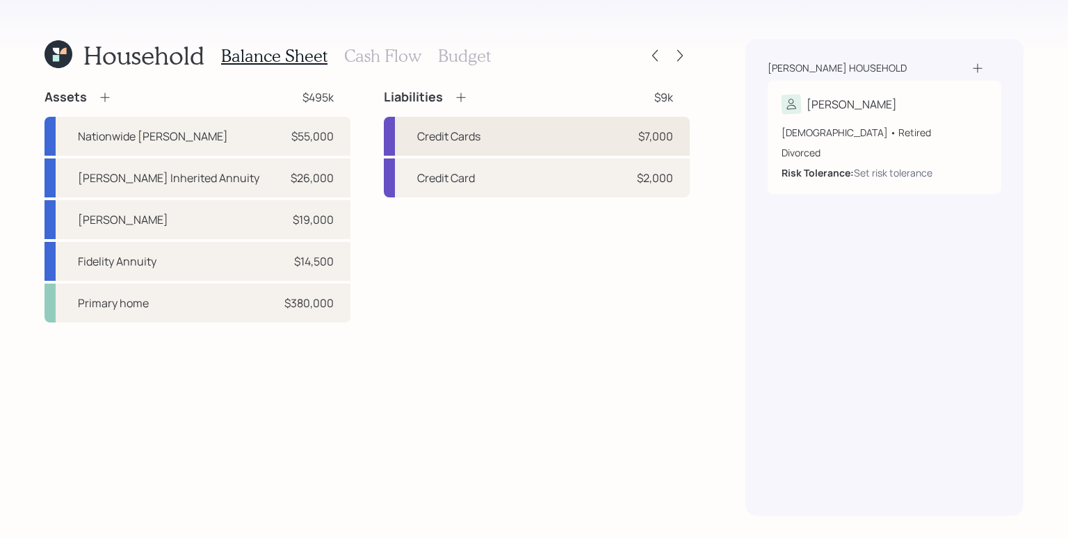
click at [651, 143] on div "$7,000" at bounding box center [655, 136] width 35 height 17
select select "credit_card"
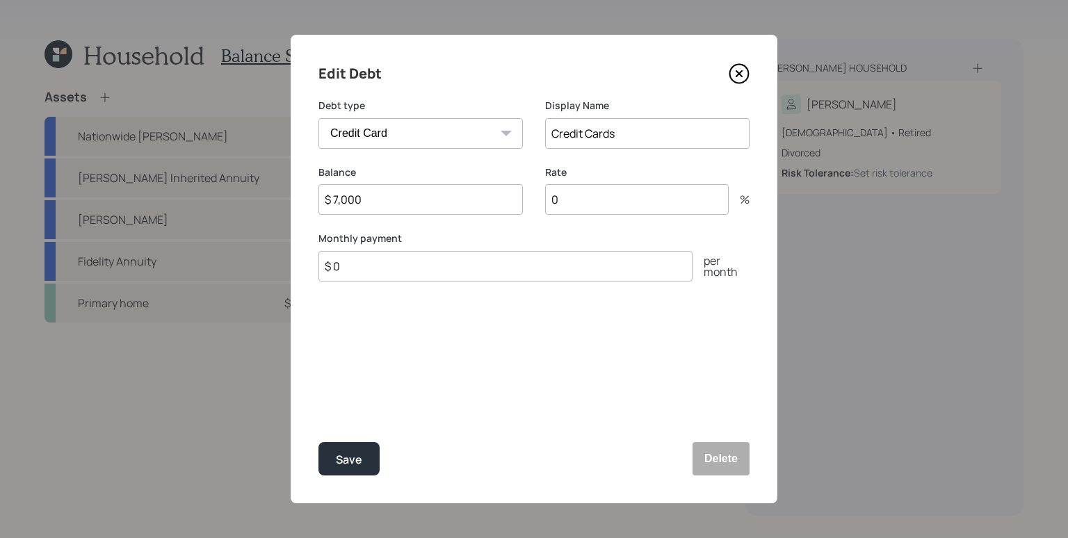
click at [378, 205] on input "$ 7,000" at bounding box center [421, 199] width 204 height 31
type input "$ 5,000"
click at [319, 442] on button "Save" at bounding box center [349, 458] width 61 height 33
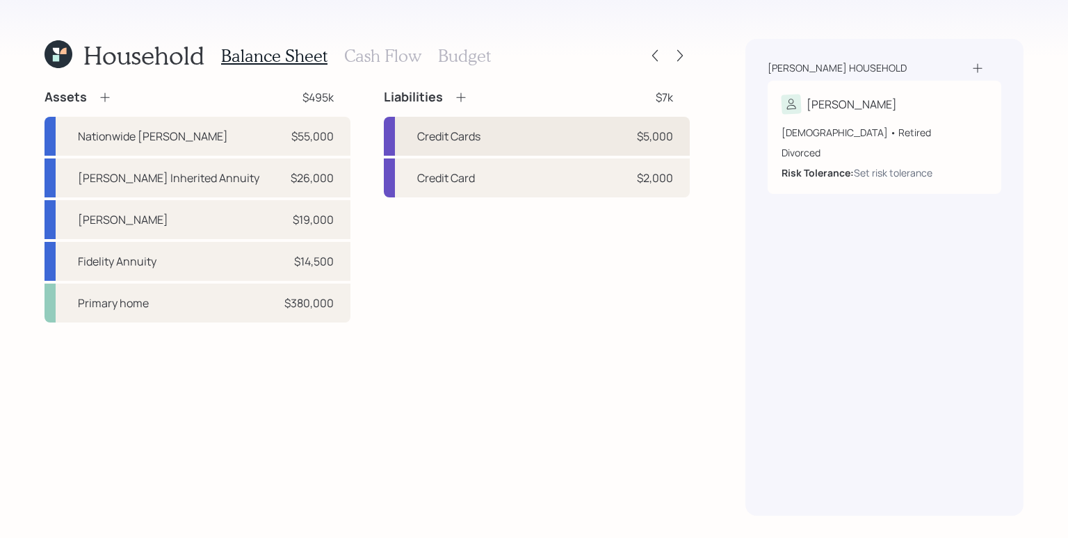
click at [517, 119] on div "Credit Cards $5,000" at bounding box center [537, 136] width 306 height 39
select select "credit_card"
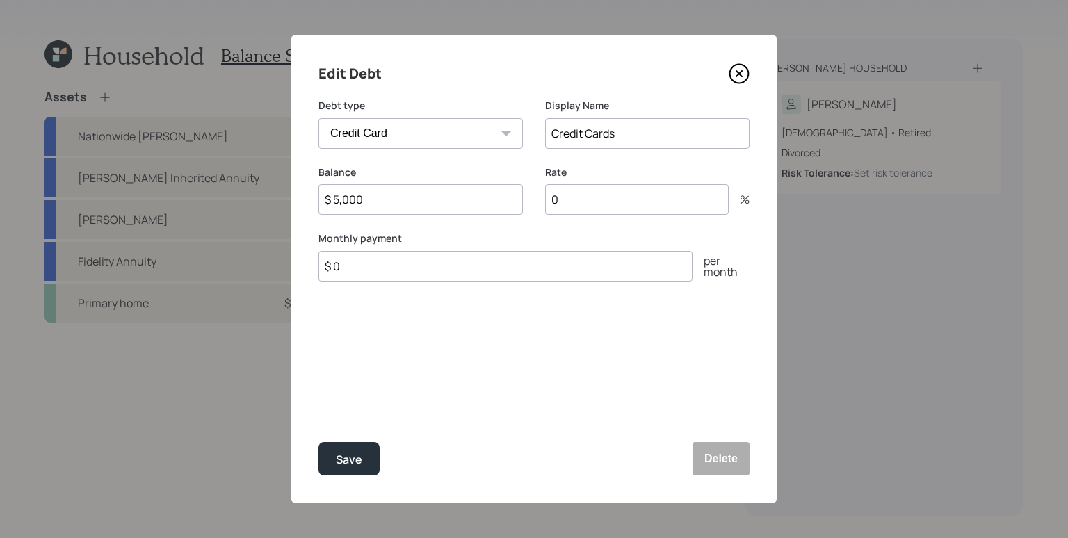
click at [647, 138] on input "Credit Cards" at bounding box center [647, 133] width 204 height 31
type input "Credit Card"
drag, startPoint x: 531, startPoint y: 353, endPoint x: 549, endPoint y: 334, distance: 27.1
click at [531, 353] on div "Edit Debt Debt type Car Credit Card Medical Student Other Display Name Credit C…" at bounding box center [534, 269] width 487 height 469
click at [592, 205] on input "0" at bounding box center [637, 199] width 184 height 31
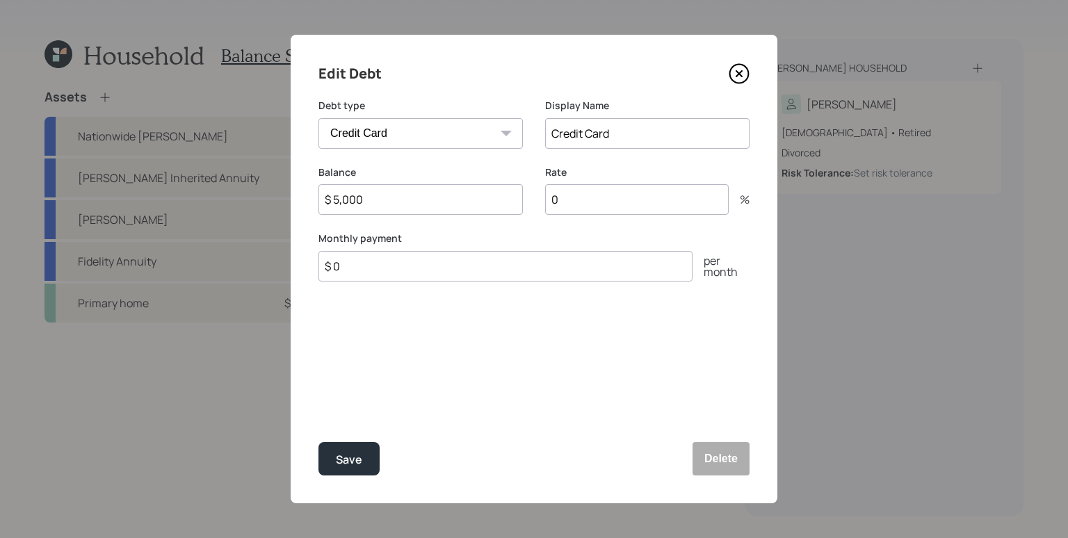
click at [592, 205] on input "0" at bounding box center [637, 199] width 184 height 31
type input "14.2"
type input "$ 150"
click at [319, 442] on button "Save" at bounding box center [349, 458] width 61 height 33
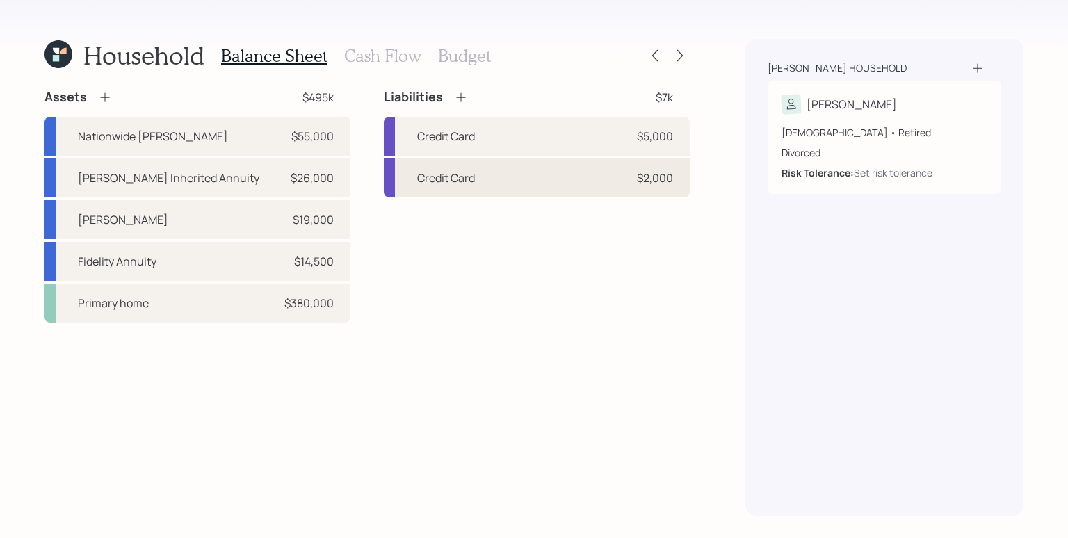
click at [572, 171] on div "Credit Card $2,000" at bounding box center [537, 178] width 306 height 39
select select "credit_card"
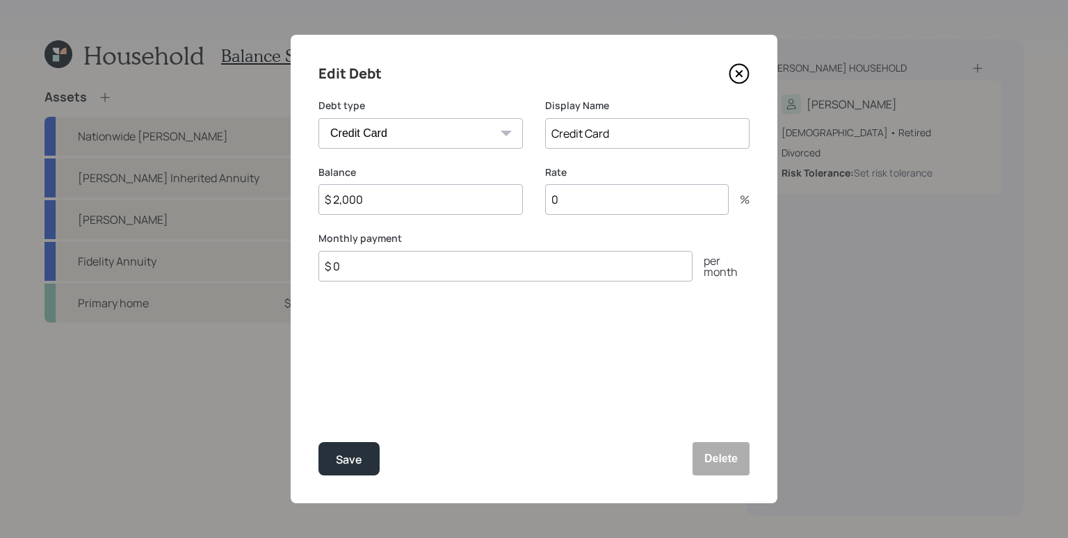
click at [573, 200] on input "0" at bounding box center [637, 199] width 184 height 31
click at [572, 200] on input "0" at bounding box center [637, 199] width 184 height 31
type input "12"
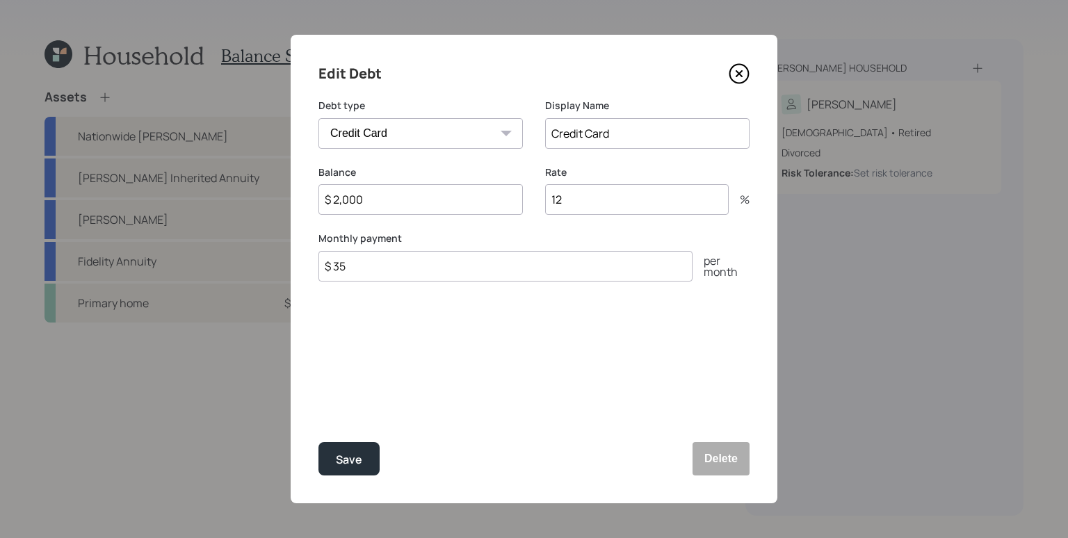
type input "$ 35"
click at [319, 442] on button "Save" at bounding box center [349, 458] width 61 height 33
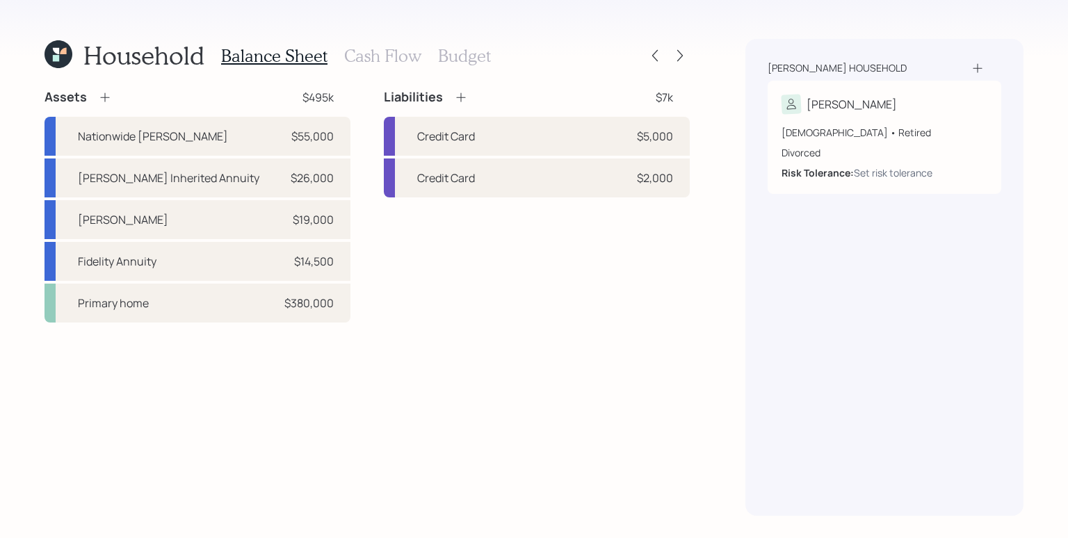
click at [581, 361] on div "Assets $495k Nationwide IRA Annuity $55,000 Jackson Inherited Annuity $26,000 R…" at bounding box center [367, 302] width 645 height 427
click at [584, 322] on div "Liabilities $7k Credit Card $5,000 Credit Card $2,000" at bounding box center [537, 206] width 306 height 234
drag, startPoint x: 535, startPoint y: 292, endPoint x: 524, endPoint y: 289, distance: 11.5
click at [534, 291] on div "Liabilities $7k Credit Card $5,000 Credit Card $2,000" at bounding box center [537, 206] width 306 height 234
click at [387, 61] on h3 "Cash Flow" at bounding box center [382, 56] width 77 height 20
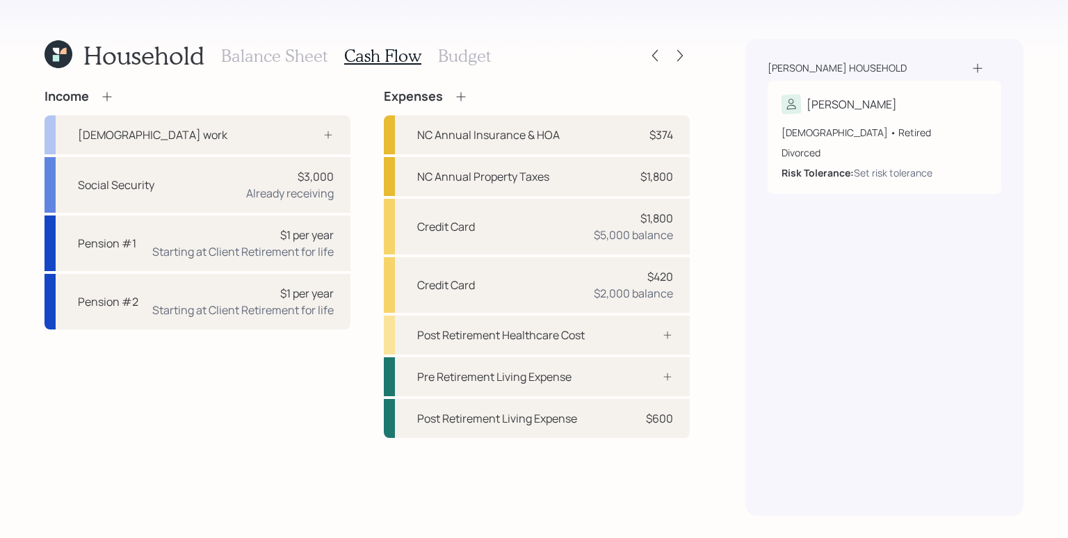
click at [300, 58] on h3 "Balance Sheet" at bounding box center [274, 56] width 106 height 20
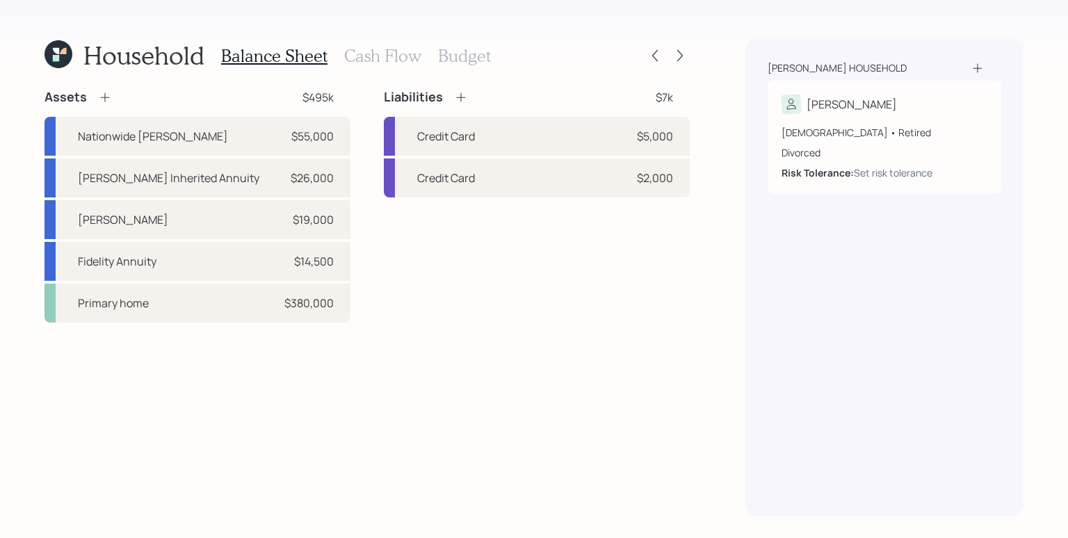
click at [375, 60] on h3 "Cash Flow" at bounding box center [382, 56] width 77 height 20
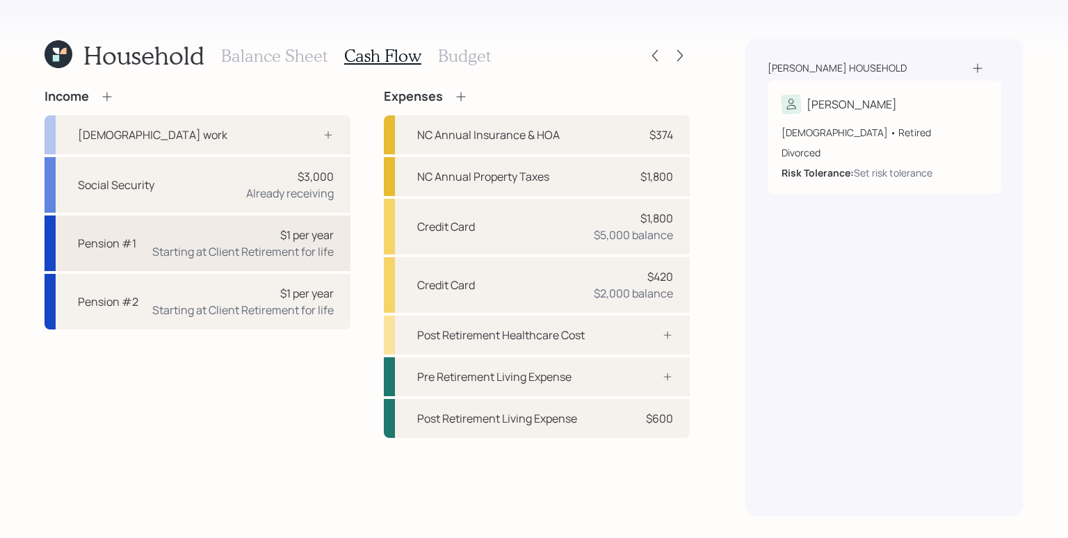
click at [294, 246] on div "Starting at Client Retirement for life" at bounding box center [243, 251] width 182 height 17
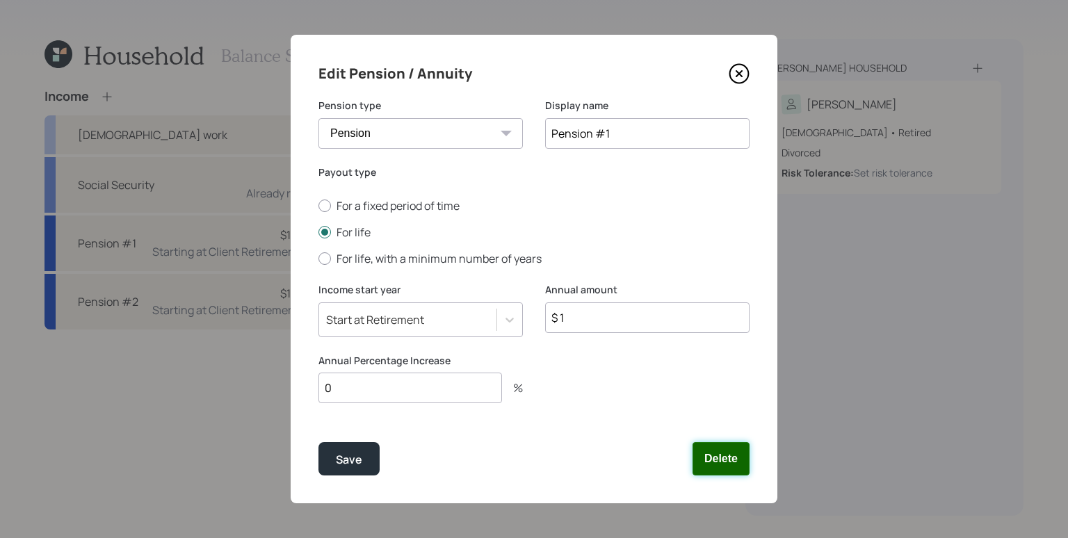
click at [720, 455] on button "Delete" at bounding box center [721, 458] width 57 height 33
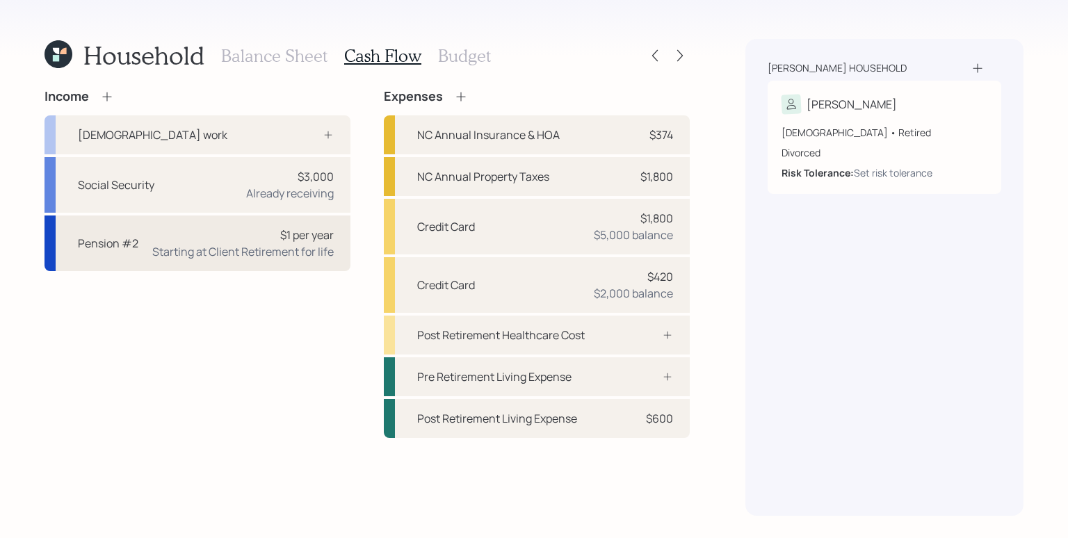
click at [227, 246] on div "Starting at Client Retirement for life" at bounding box center [243, 251] width 182 height 17
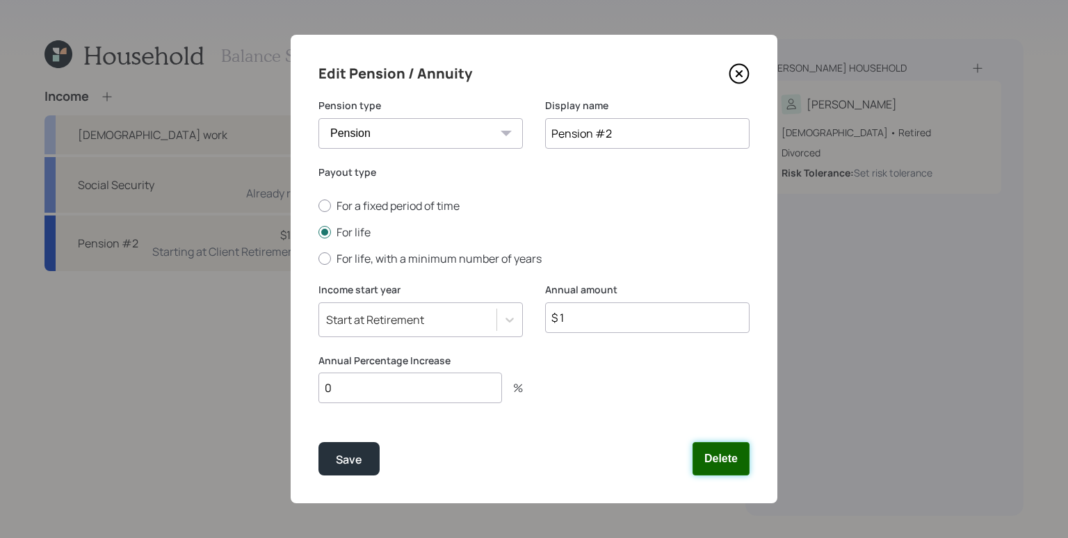
click at [725, 457] on button "Delete" at bounding box center [721, 458] width 57 height 33
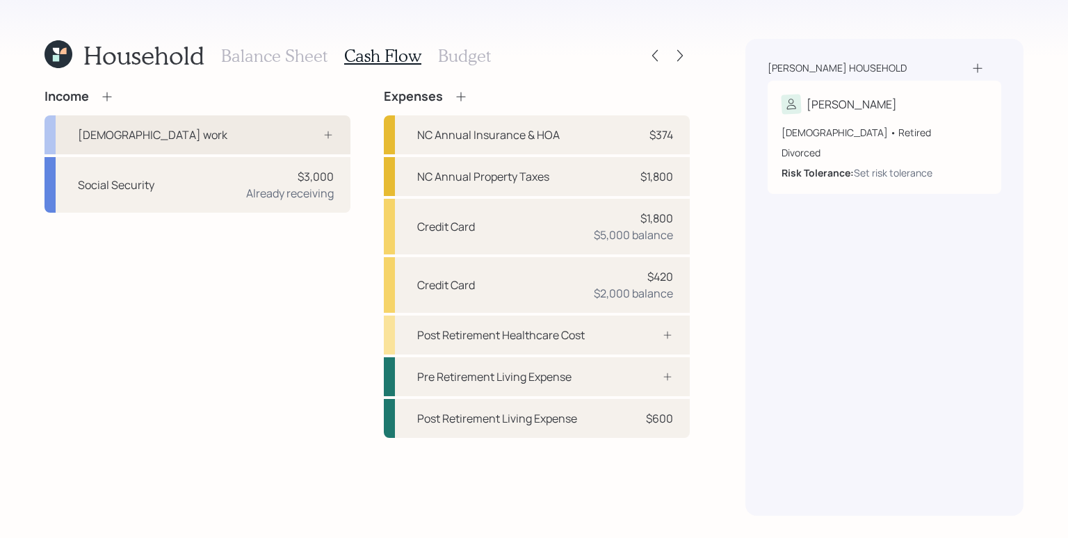
click at [319, 135] on div at bounding box center [313, 134] width 42 height 11
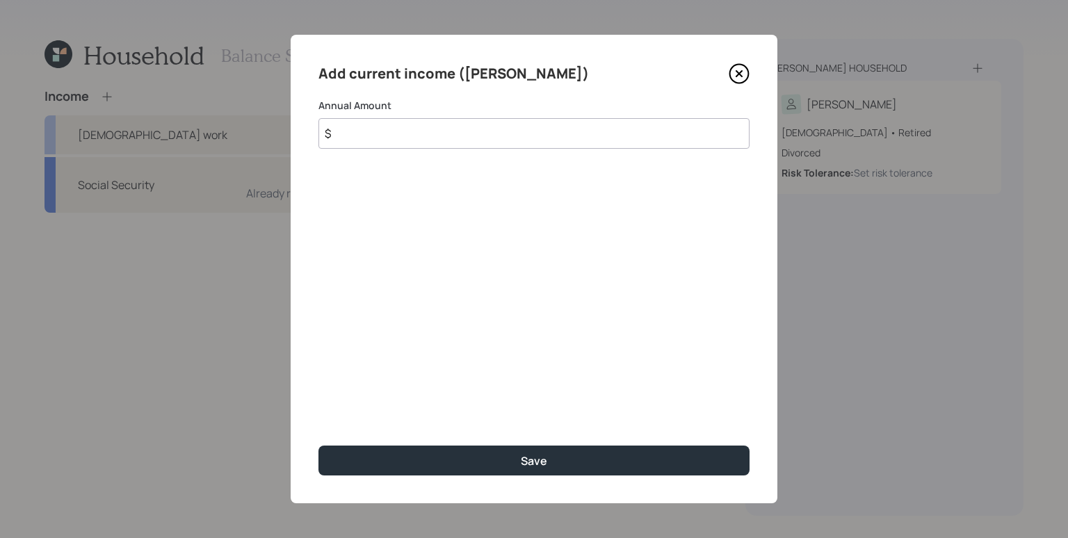
click at [741, 75] on icon at bounding box center [740, 74] width 6 height 6
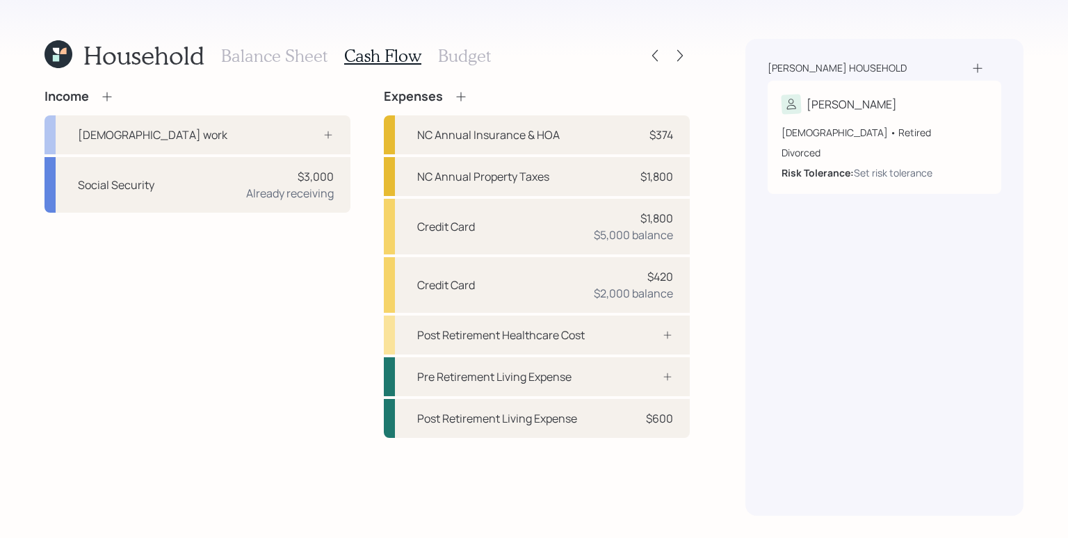
click at [103, 96] on icon at bounding box center [106, 96] width 9 height 9
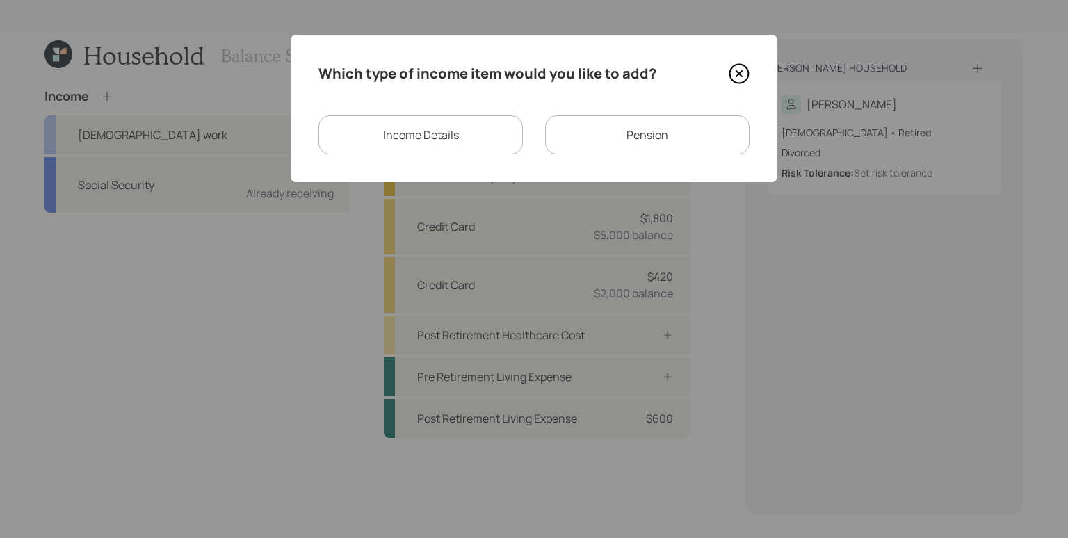
click at [371, 127] on div "Income Details" at bounding box center [421, 134] width 204 height 39
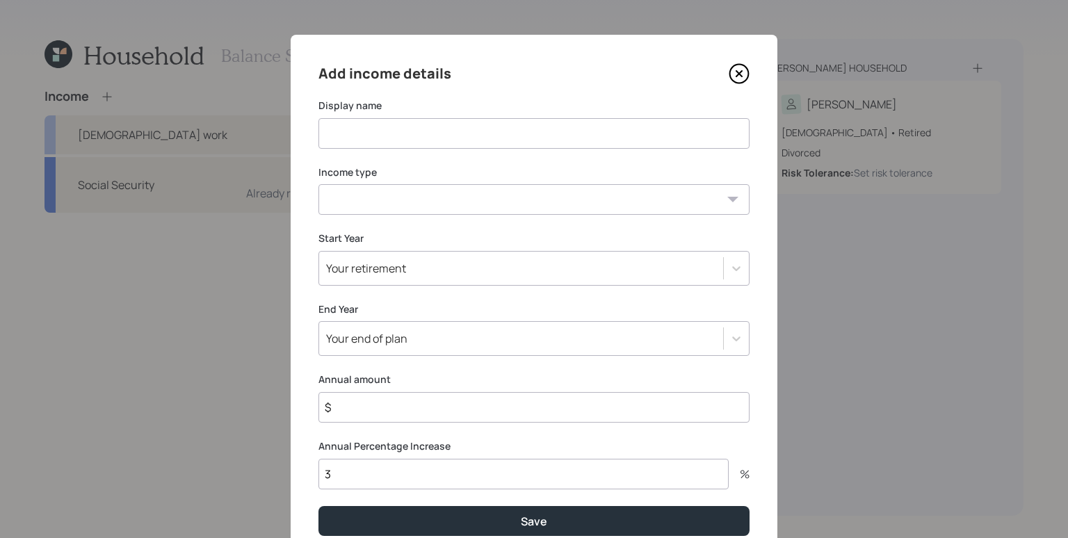
click at [431, 202] on select "Full-time work Part-time work Self employment Other" at bounding box center [534, 199] width 431 height 31
select select "other"
click at [319, 184] on select "Full-time work Part-time work Self employment Other" at bounding box center [534, 199] width 431 height 31
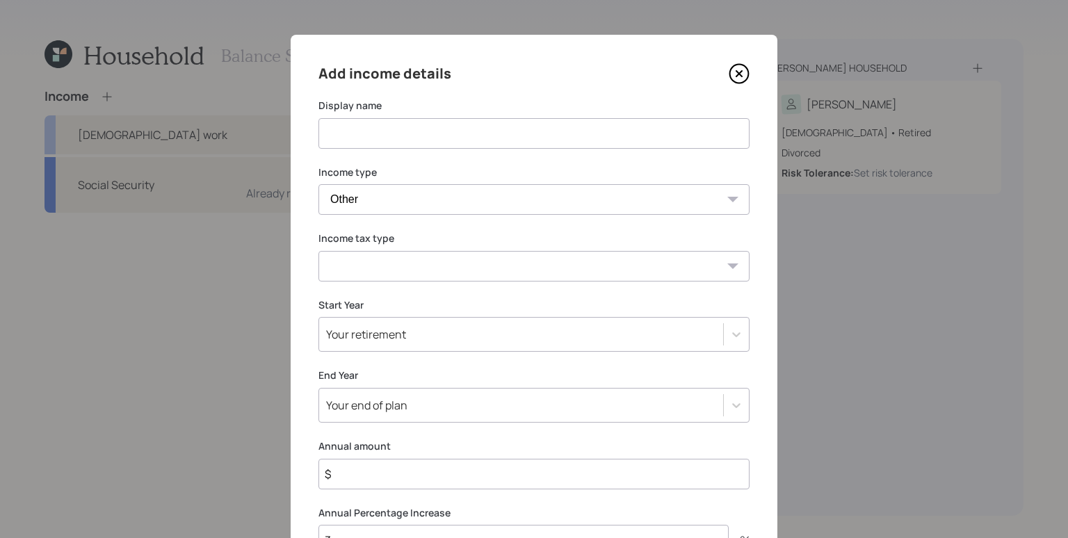
click at [396, 268] on select "Tax-free Earned Self Employment Alimony Royalties Pension / Annuity Interest Di…" at bounding box center [534, 266] width 431 height 31
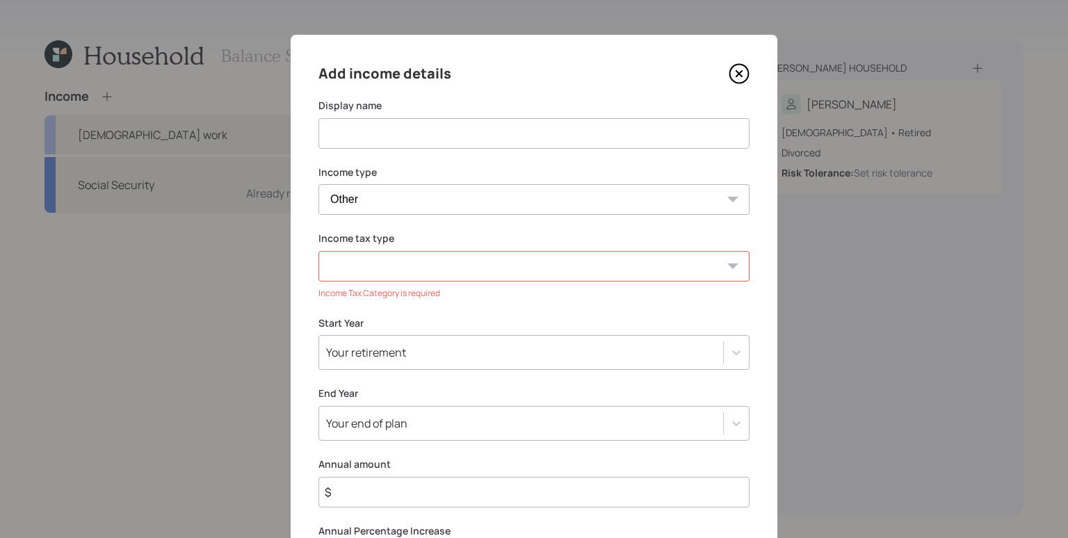
click at [733, 69] on icon at bounding box center [739, 73] width 21 height 21
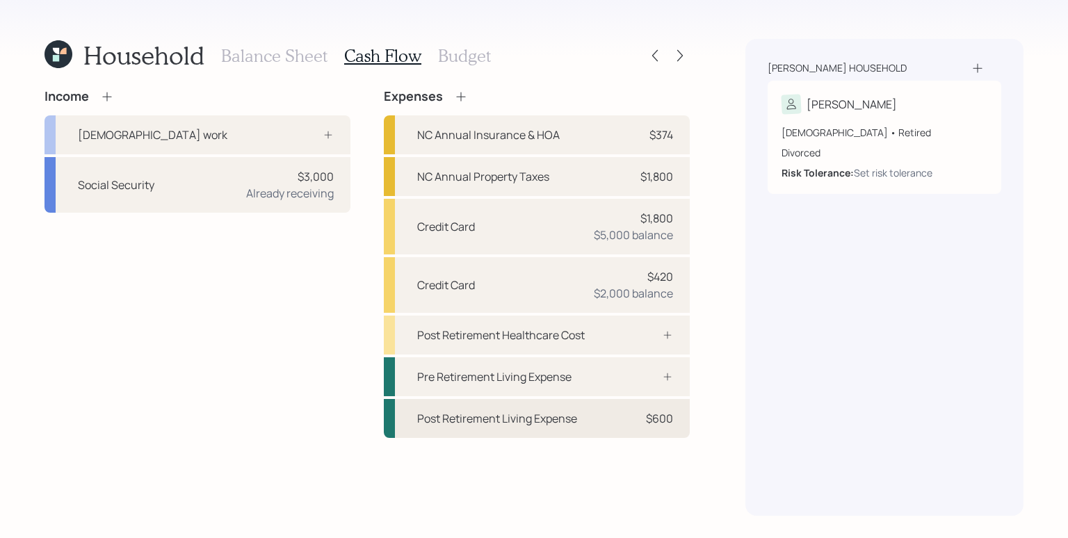
click at [646, 426] on div "Post Retirement Living Expense $600" at bounding box center [537, 418] width 306 height 39
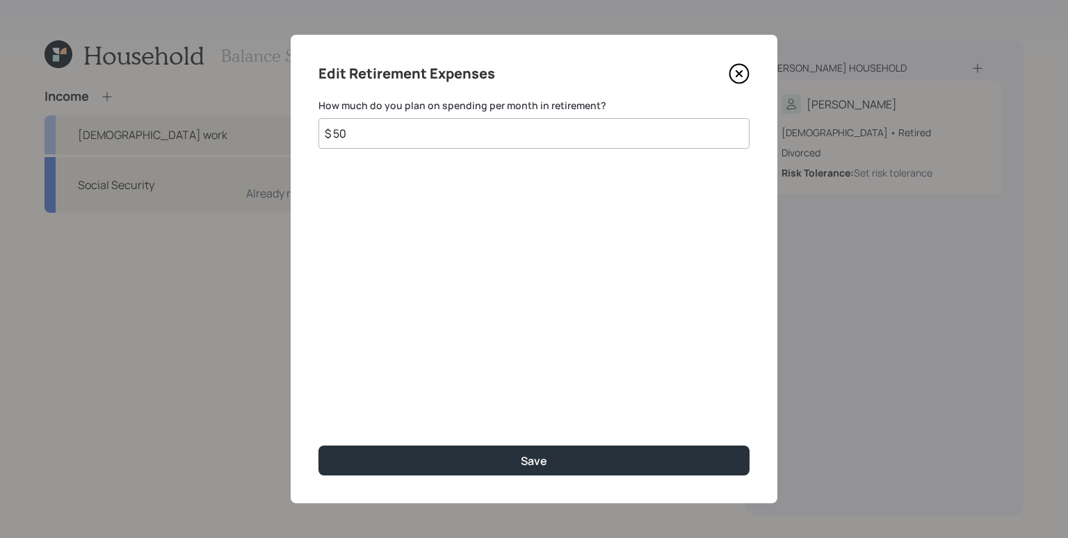
click at [398, 140] on input "$ 50" at bounding box center [534, 133] width 431 height 31
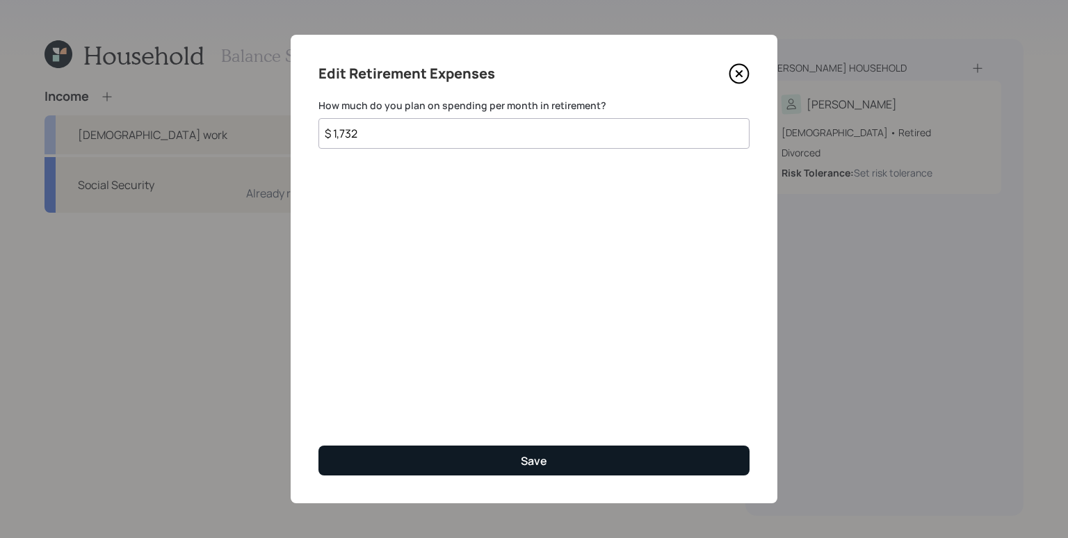
type input "$ 1,732"
click at [499, 451] on button "Save" at bounding box center [534, 461] width 431 height 30
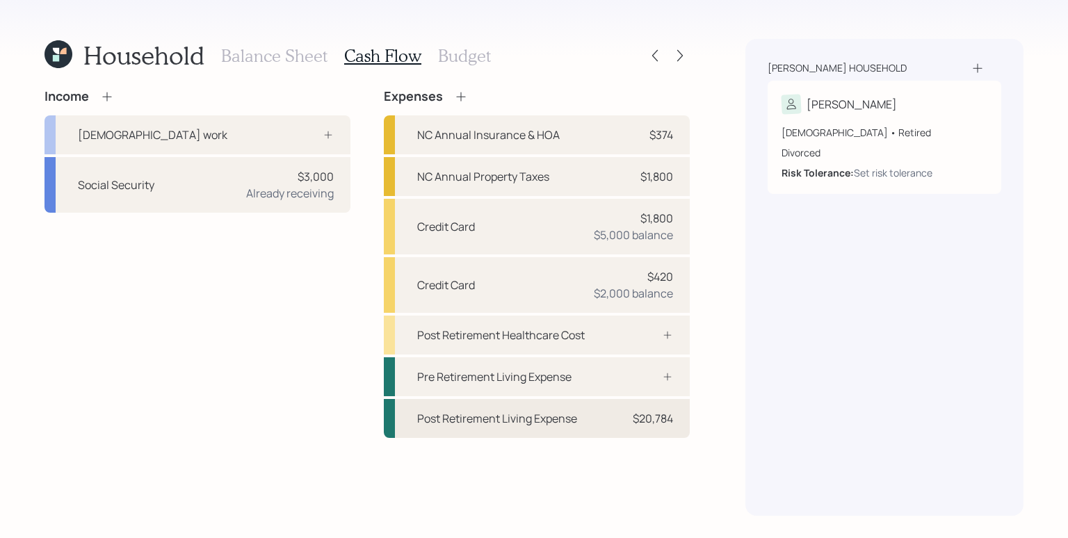
click at [582, 410] on div "Post Retirement Living Expense $20,784" at bounding box center [537, 418] width 306 height 39
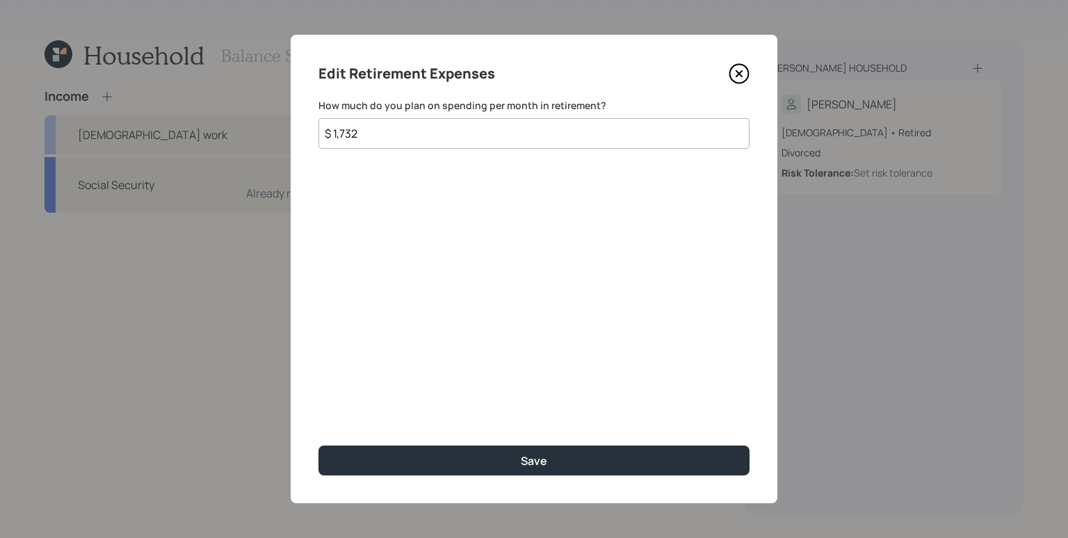
click at [419, 136] on input "$ 1,732" at bounding box center [534, 133] width 431 height 31
type input "$ 1,366"
click at [319, 446] on button "Save" at bounding box center [534, 461] width 431 height 30
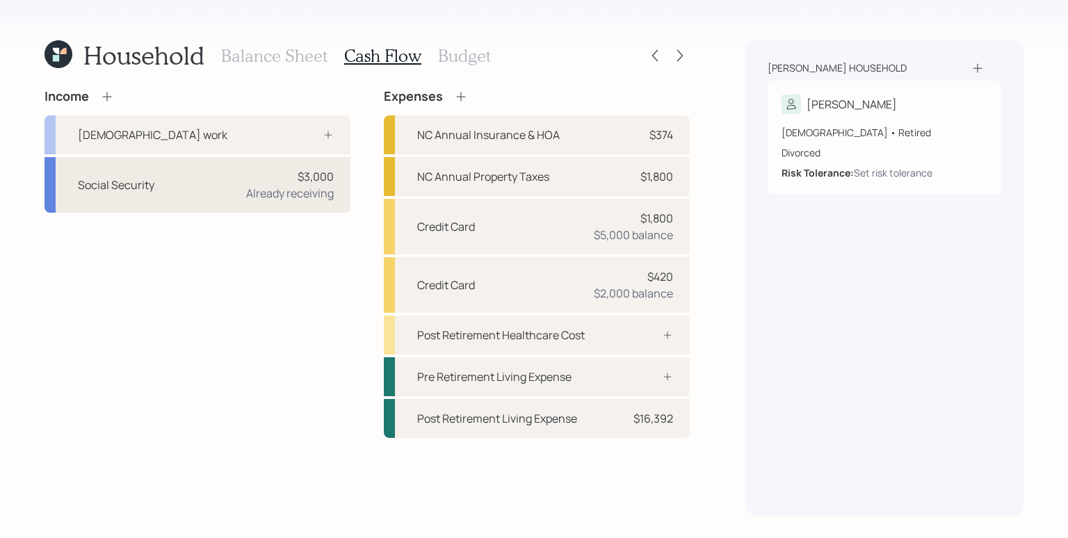
click at [271, 173] on div "$3,000 Already receiving" at bounding box center [290, 184] width 88 height 33
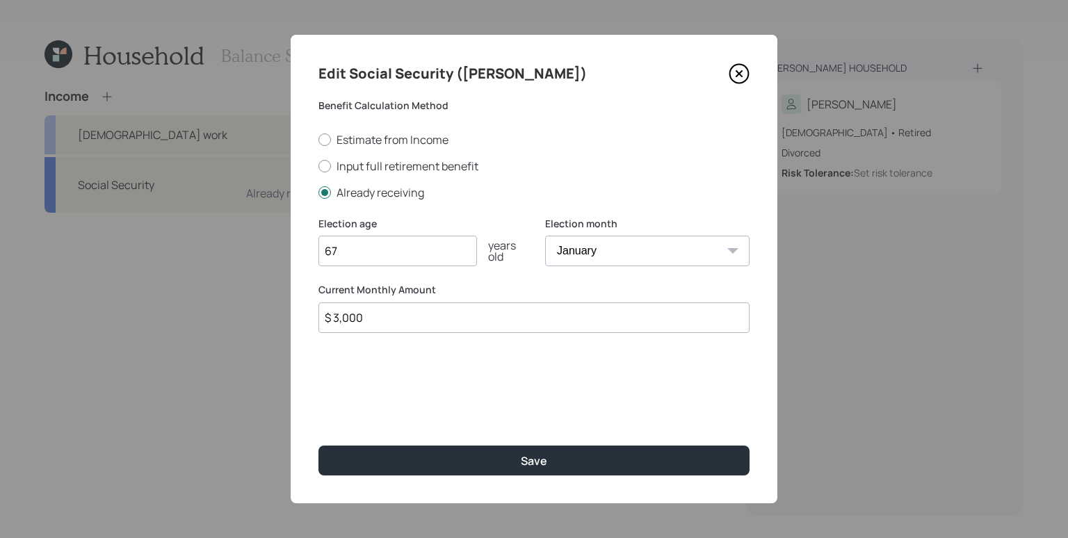
click at [447, 325] on input "$ 3,000" at bounding box center [534, 318] width 431 height 31
click at [354, 311] on input "$ 3,065" at bounding box center [534, 318] width 431 height 31
type input "$ 3,025"
click at [319, 446] on button "Save" at bounding box center [534, 461] width 431 height 30
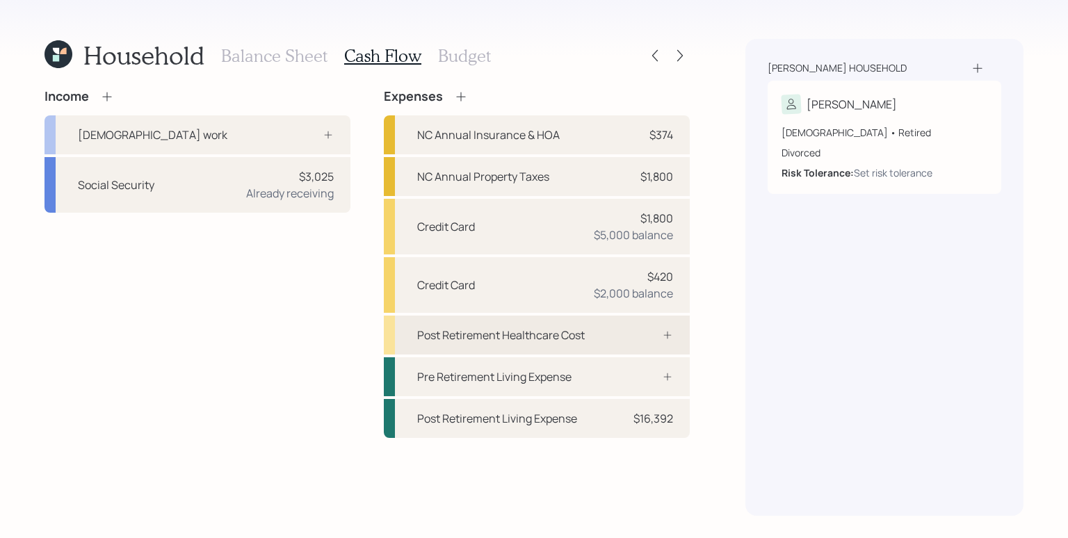
click at [652, 337] on div at bounding box center [653, 335] width 42 height 11
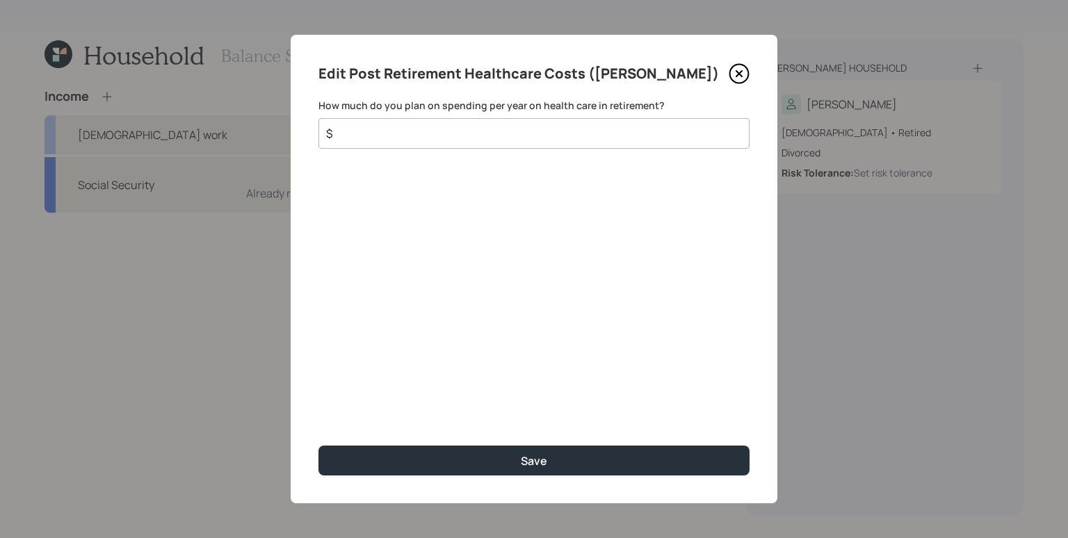
click at [508, 130] on input "$" at bounding box center [529, 133] width 408 height 17
click at [512, 136] on input "$" at bounding box center [529, 133] width 408 height 17
type input "$ 2,220"
click at [319, 446] on button "Save" at bounding box center [534, 461] width 431 height 30
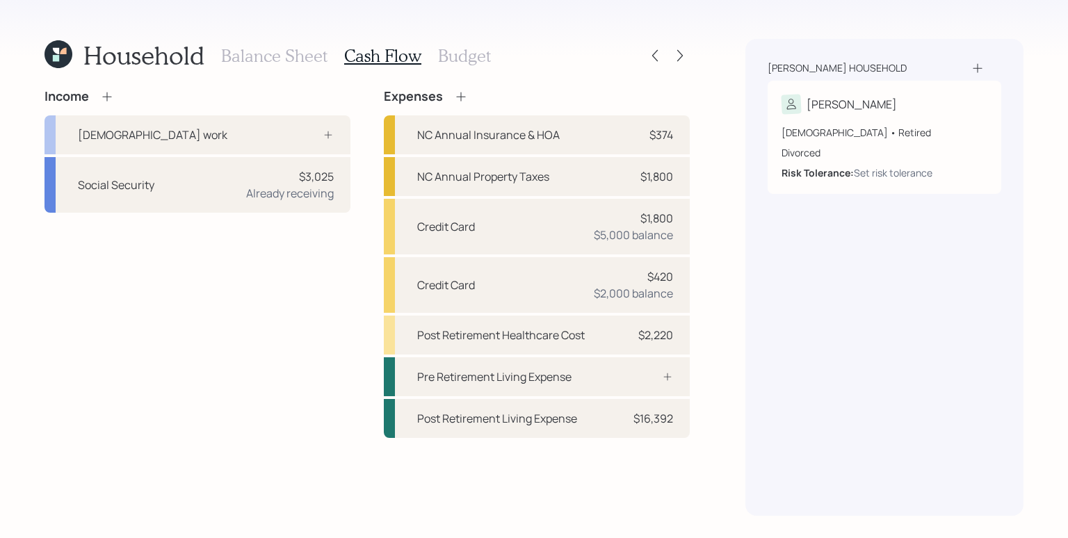
click at [826, 347] on div "Rosario household Arlene 69 years old • Retired Divorced Risk Tolerance: Set ri…" at bounding box center [885, 277] width 278 height 477
click at [666, 418] on div "$16,392" at bounding box center [654, 418] width 40 height 17
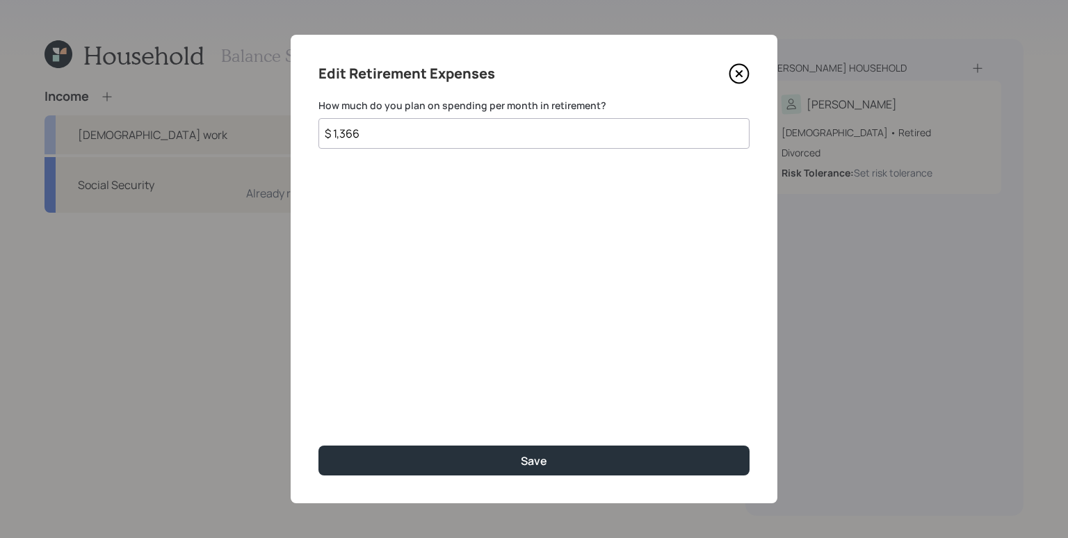
click at [512, 294] on div "Edit Retirement Expenses How much do you plan on spending per month in retireme…" at bounding box center [534, 269] width 487 height 469
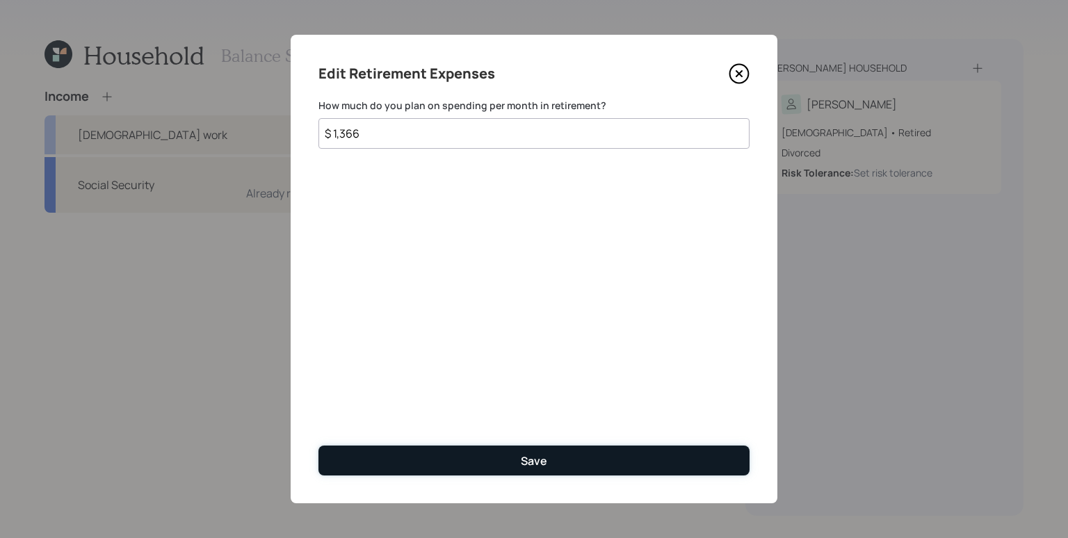
click at [519, 449] on button "Save" at bounding box center [534, 461] width 431 height 30
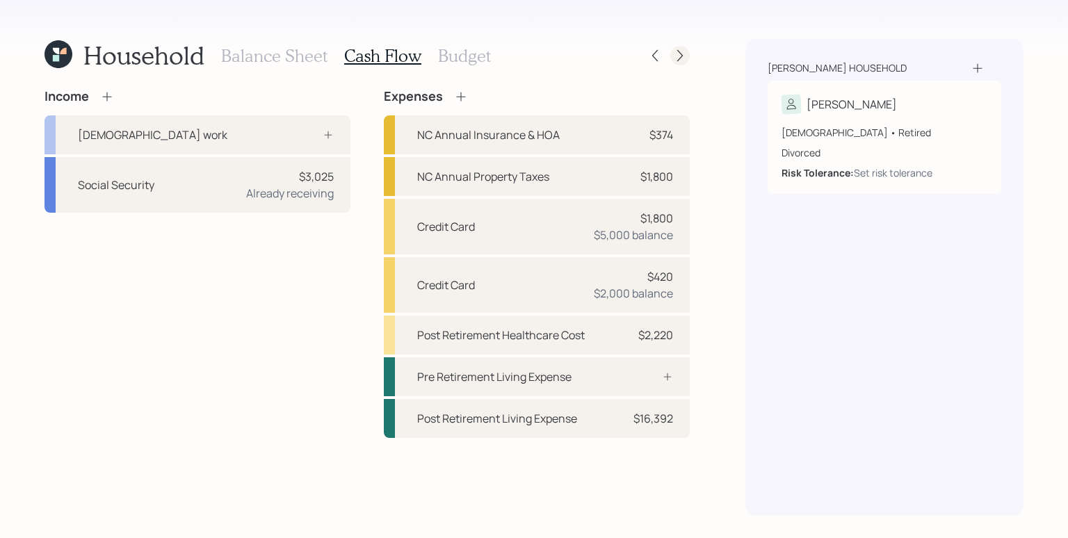
click at [681, 52] on icon at bounding box center [680, 56] width 14 height 14
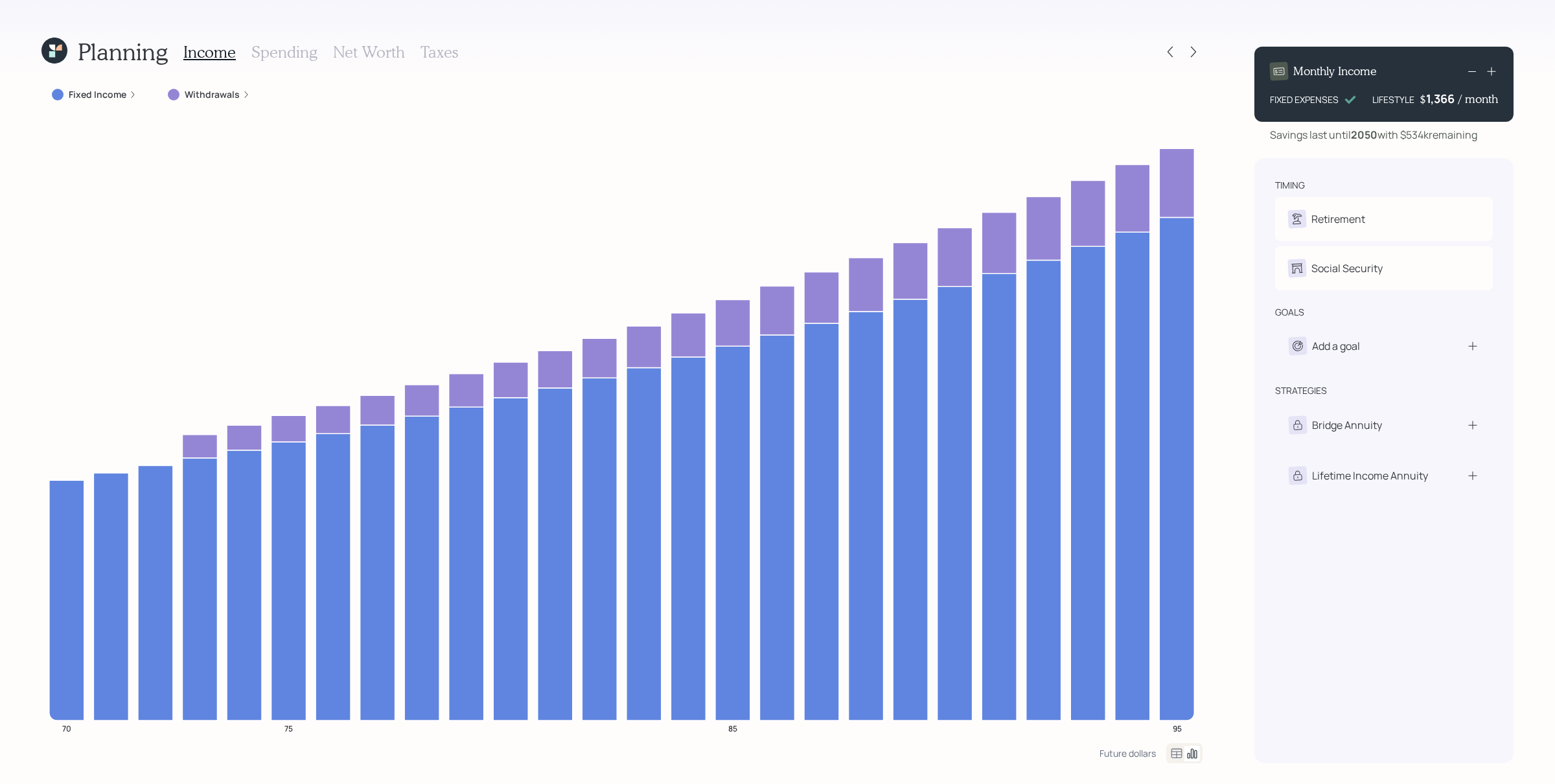
click at [107, 95] on label "Fixed Income" at bounding box center [98, 95] width 58 height 13
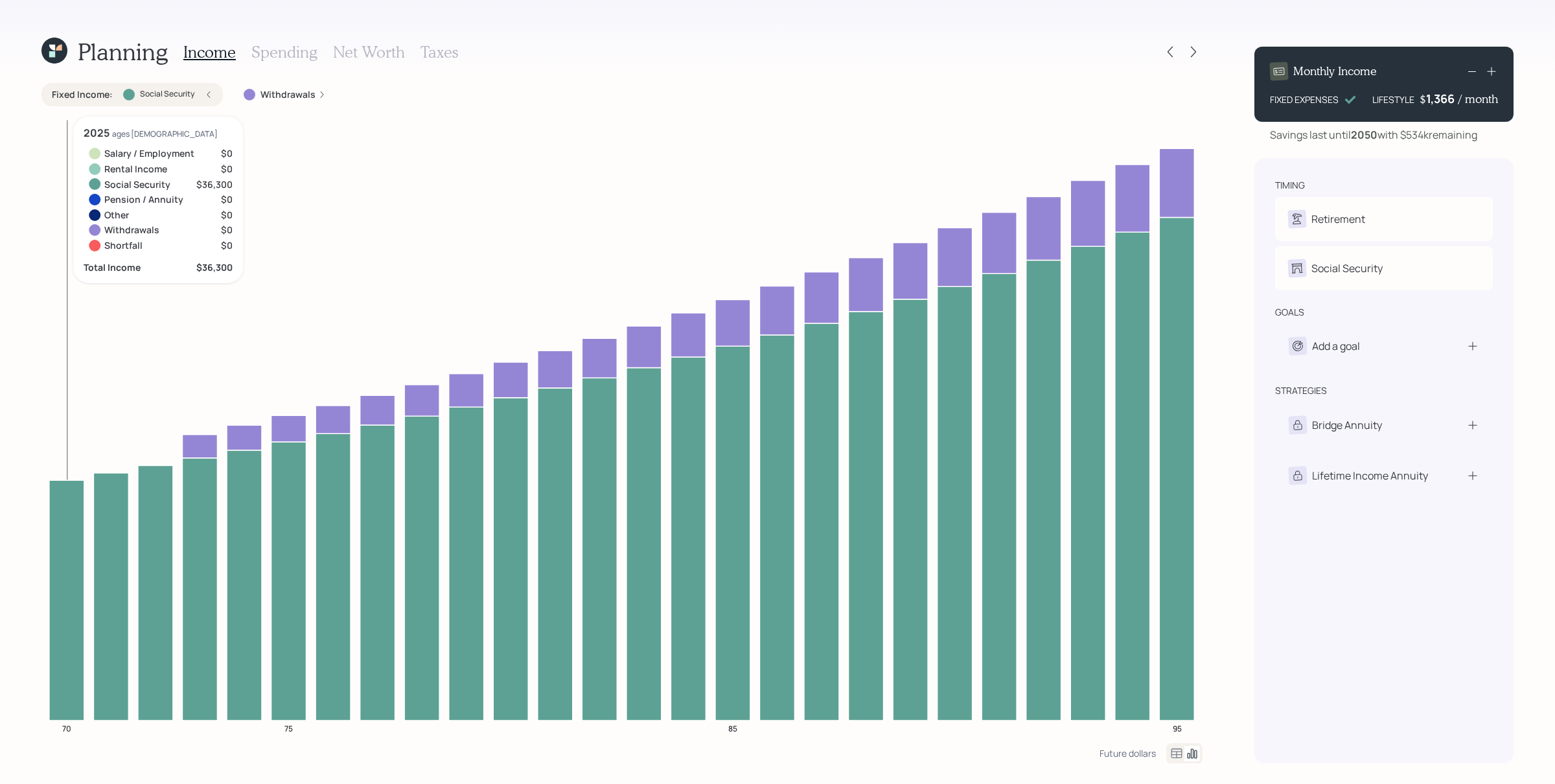
drag, startPoint x: 84, startPoint y: 547, endPoint x: 72, endPoint y: 542, distance: 13.0
click at [72, 501] on icon at bounding box center [67, 600] width 35 height 240
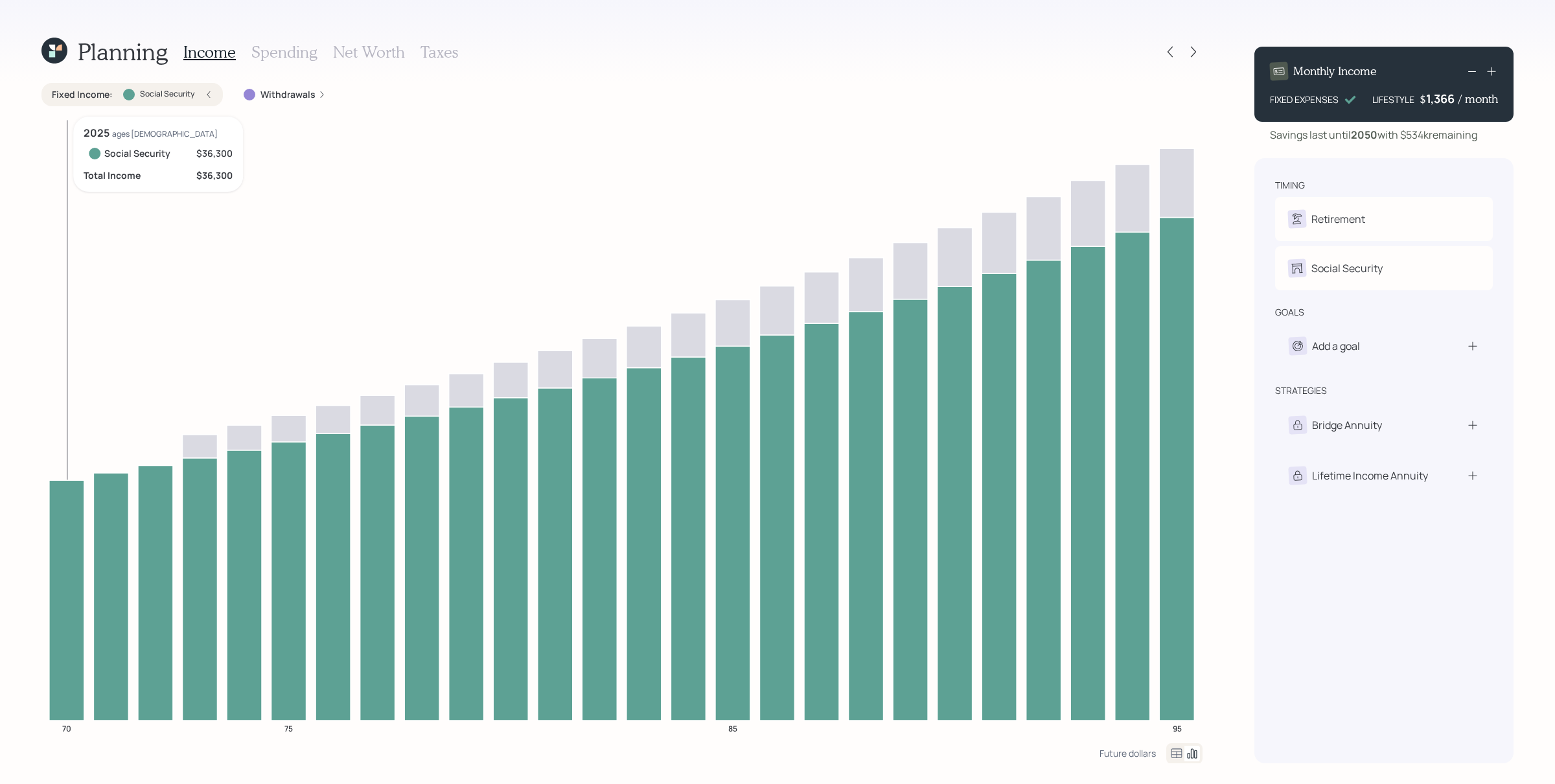
click at [63, 501] on icon at bounding box center [67, 600] width 35 height 240
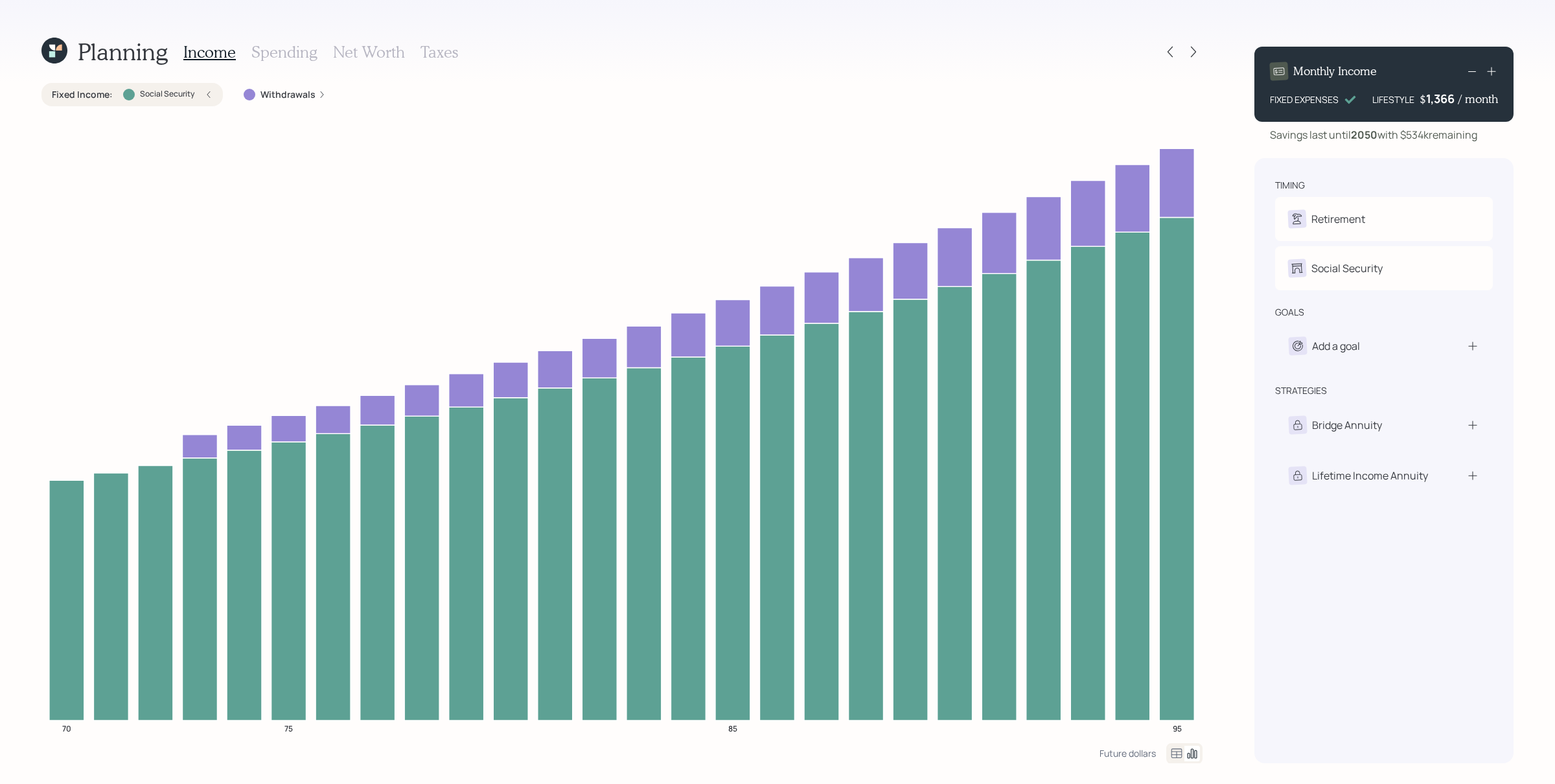
click at [280, 100] on label "Withdrawals" at bounding box center [288, 95] width 55 height 13
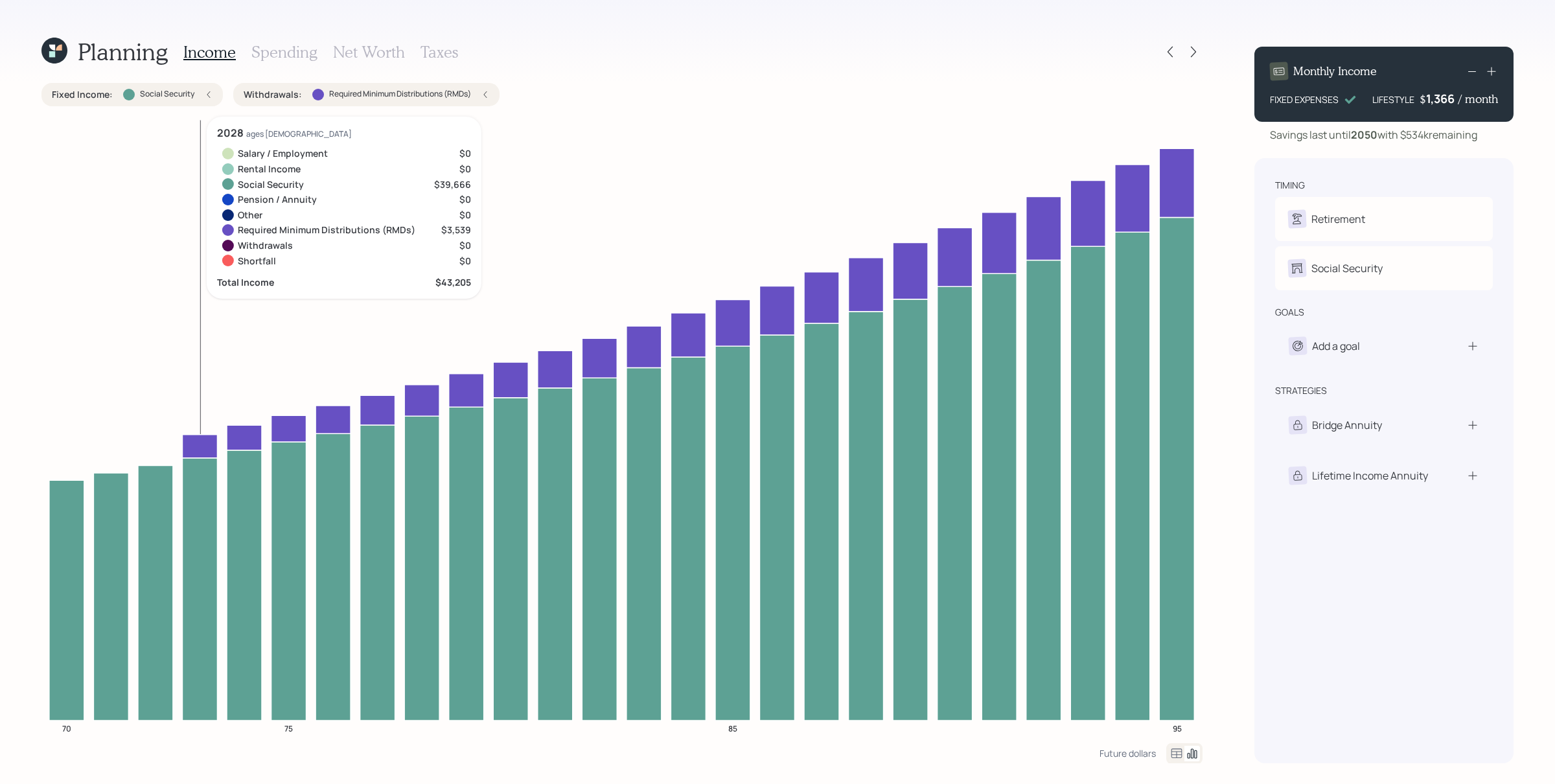
click at [196, 438] on icon at bounding box center [199, 445] width 35 height 23
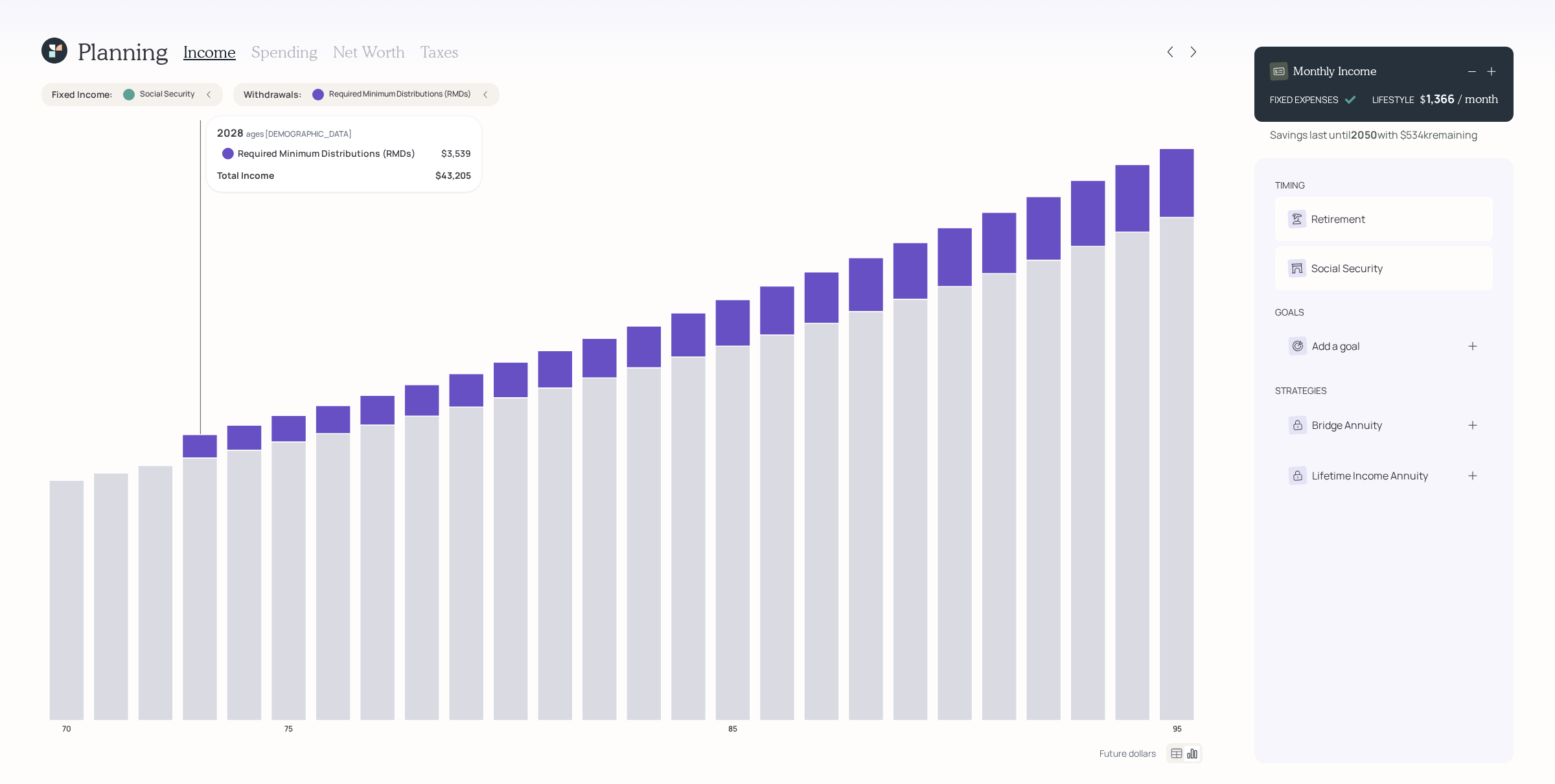
click at [197, 438] on icon at bounding box center [199, 445] width 35 height 23
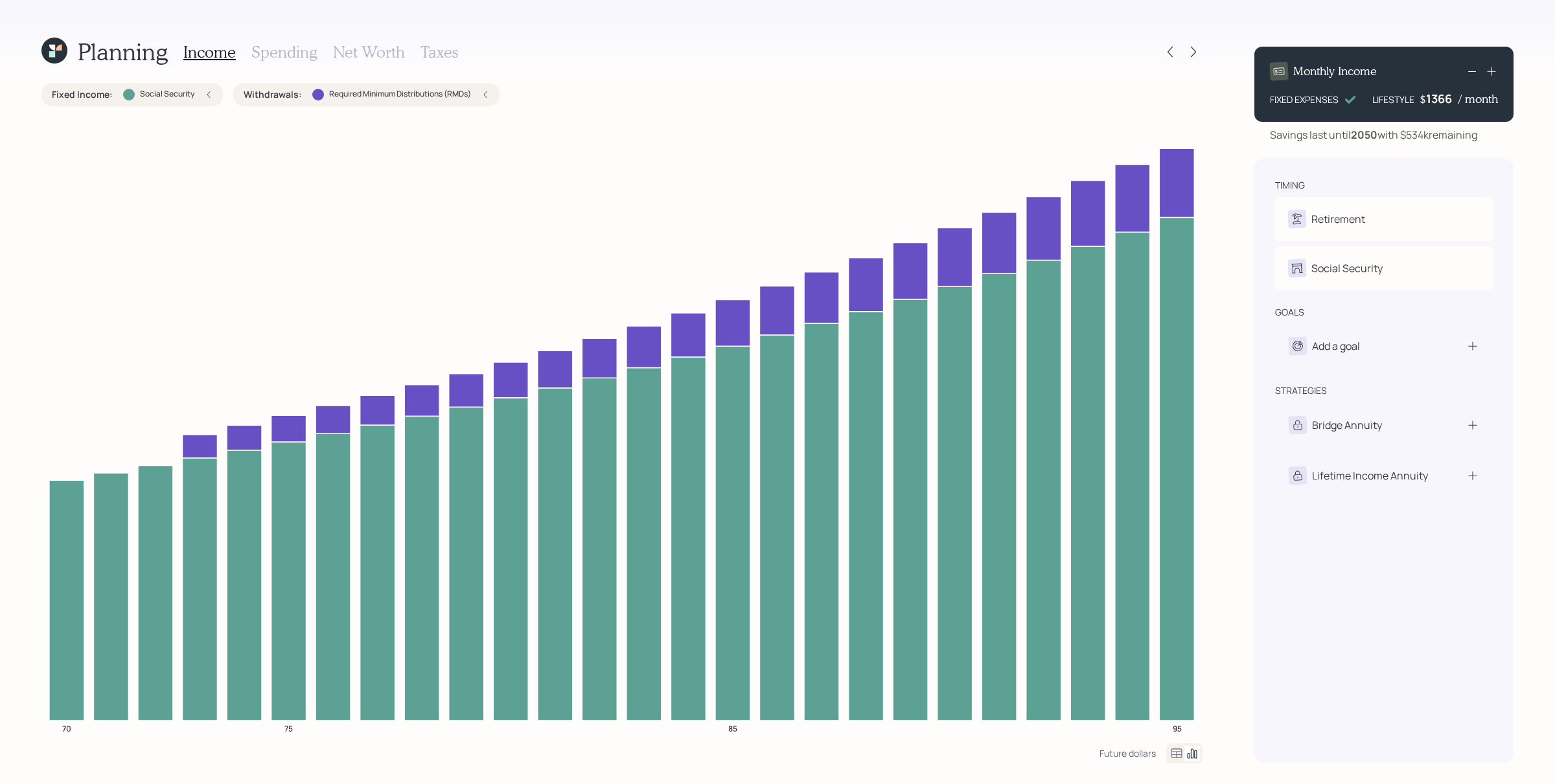
click at [995, 99] on div "1366" at bounding box center [1442, 98] width 33 height 16
click at [995, 354] on div "Add a goal" at bounding box center [1324, 345] width 72 height 18
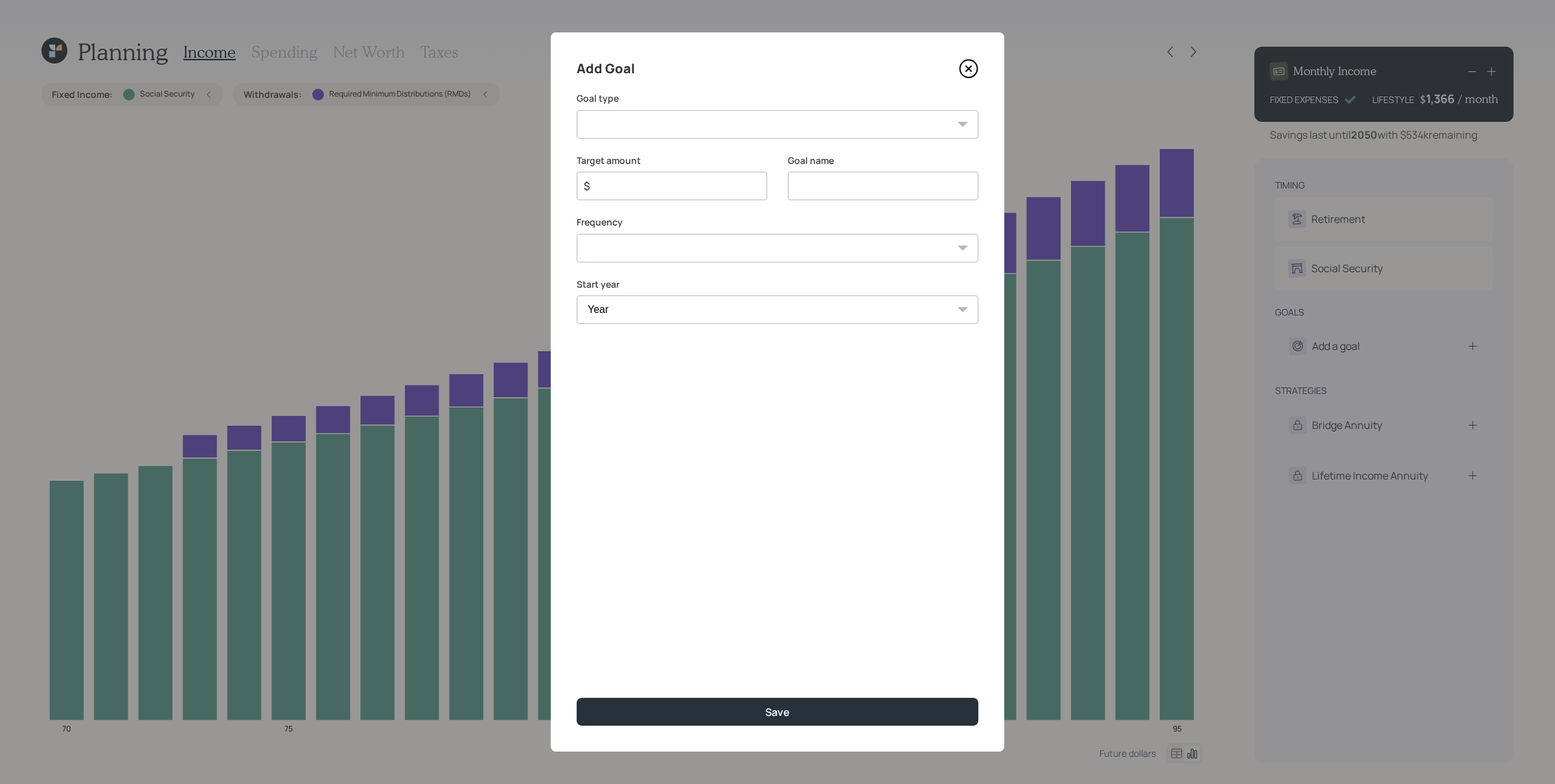
click at [734, 119] on select "Create an emergency fund Donate to charity Purchase a home Make a purchase Supp…" at bounding box center [777, 124] width 402 height 29
select select "vacation"
click at [577, 110] on select "Create an emergency fund Donate to charity Purchase a home Make a purchase Supp…" at bounding box center [777, 124] width 402 height 29
type input "Plan for travel"
click at [634, 184] on input "$" at bounding box center [666, 185] width 169 height 16
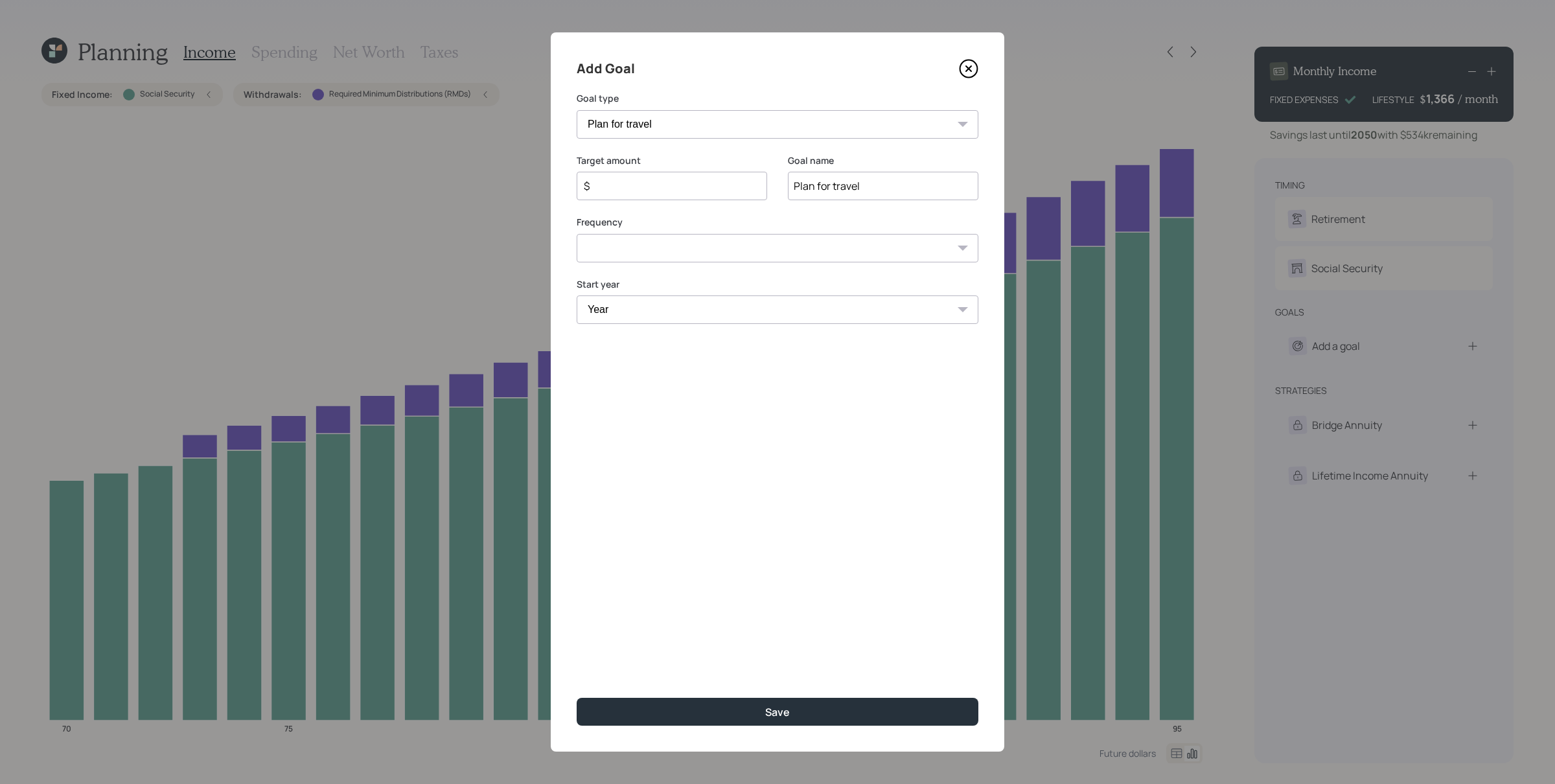
click at [634, 184] on input "$" at bounding box center [666, 185] width 169 height 16
type input "$ 1,000"
select select "2025"
click at [577, 312] on select "Year 2025 2026 2027 2028 2029 2030 2031 2032 2033 2034 2035 2036 2037 2038 2039…" at bounding box center [777, 326] width 402 height 29
click at [678, 256] on select "One time Every 1 year Every 2 years Every 3 years Every 4 years Every 5 years E…" at bounding box center [777, 248] width 402 height 29
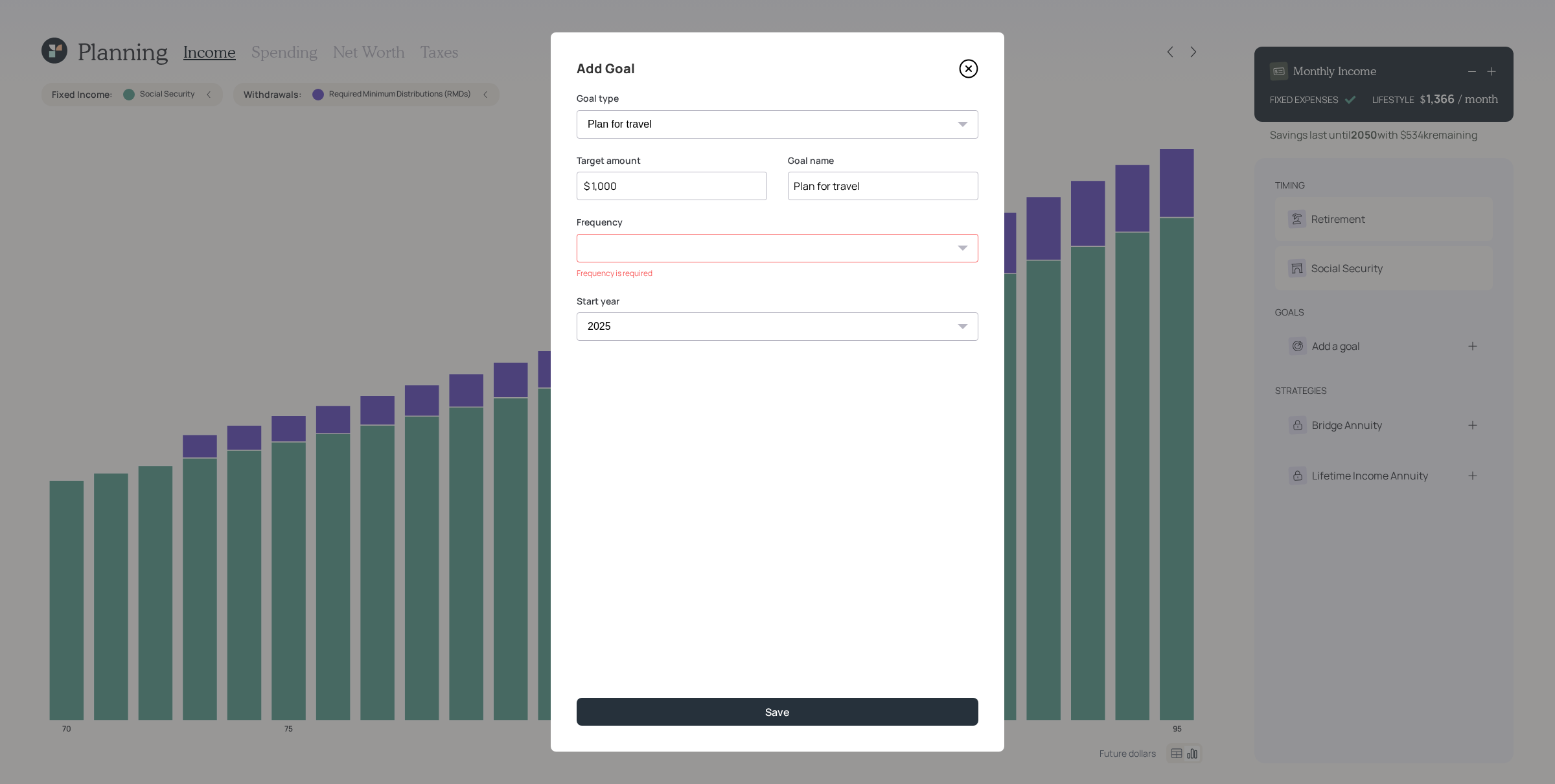
select select "1"
click at [577, 234] on select "One time Every 1 year Every 2 years Every 3 years Every 4 years Every 5 years E…" at bounding box center [777, 248] width 402 height 29
click at [838, 313] on select "Year 2025 2026 2027 2028 2029 2030 2031 2032 2033 2034 2035 2036 2037 2038 2039…" at bounding box center [883, 309] width 190 height 29
select select "2049"
click at [788, 295] on select "Year 2025 2026 2027 2028 2029 2030 2031 2032 2033 2034 2035 2036 2037 2038 2039…" at bounding box center [883, 309] width 190 height 29
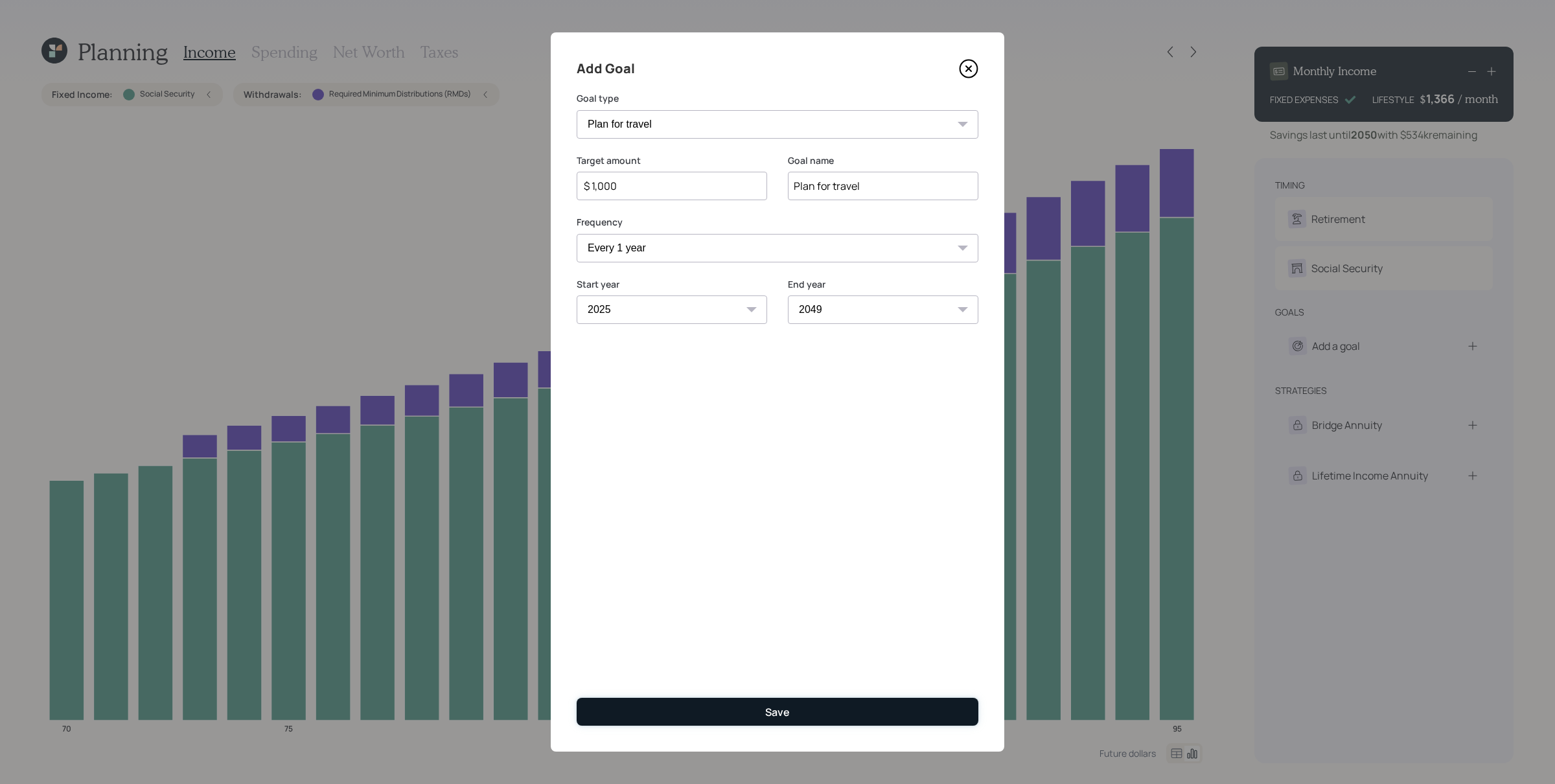
click at [792, 501] on button "Save" at bounding box center [777, 711] width 402 height 28
type input "$"
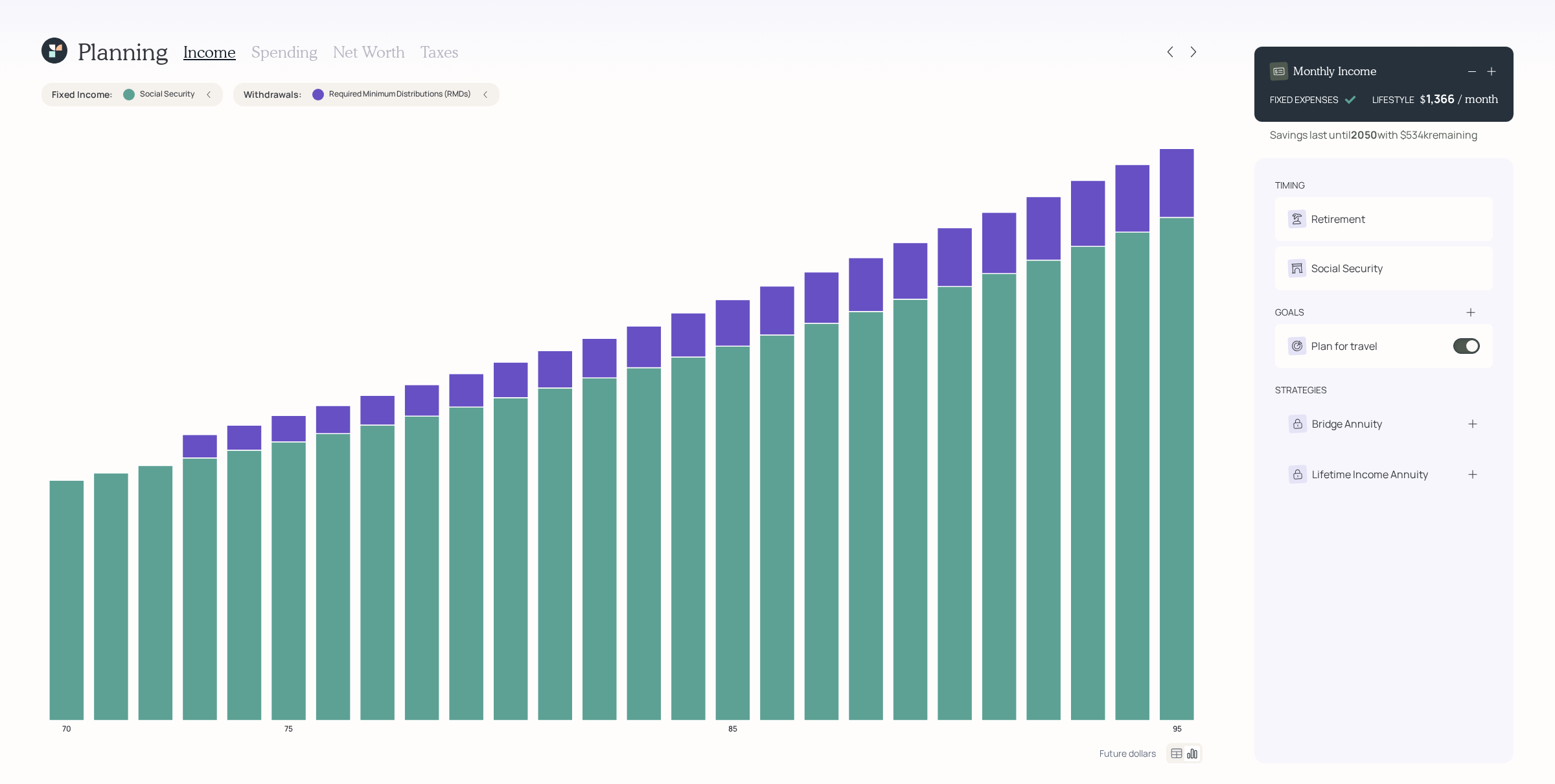
click at [995, 101] on div "1,366" at bounding box center [1442, 98] width 33 height 16
click at [995, 101] on div "1366" at bounding box center [1442, 98] width 33 height 16
click at [995, 152] on div "Monthly Income FIXED EXPENSES LIFESTYLE $ 2000 / month Savings last until 2050 …" at bounding box center [1384, 399] width 259 height 726
click at [995, 103] on div "2,000" at bounding box center [1441, 98] width 34 height 16
click at [995, 103] on div "2000" at bounding box center [1442, 98] width 33 height 16
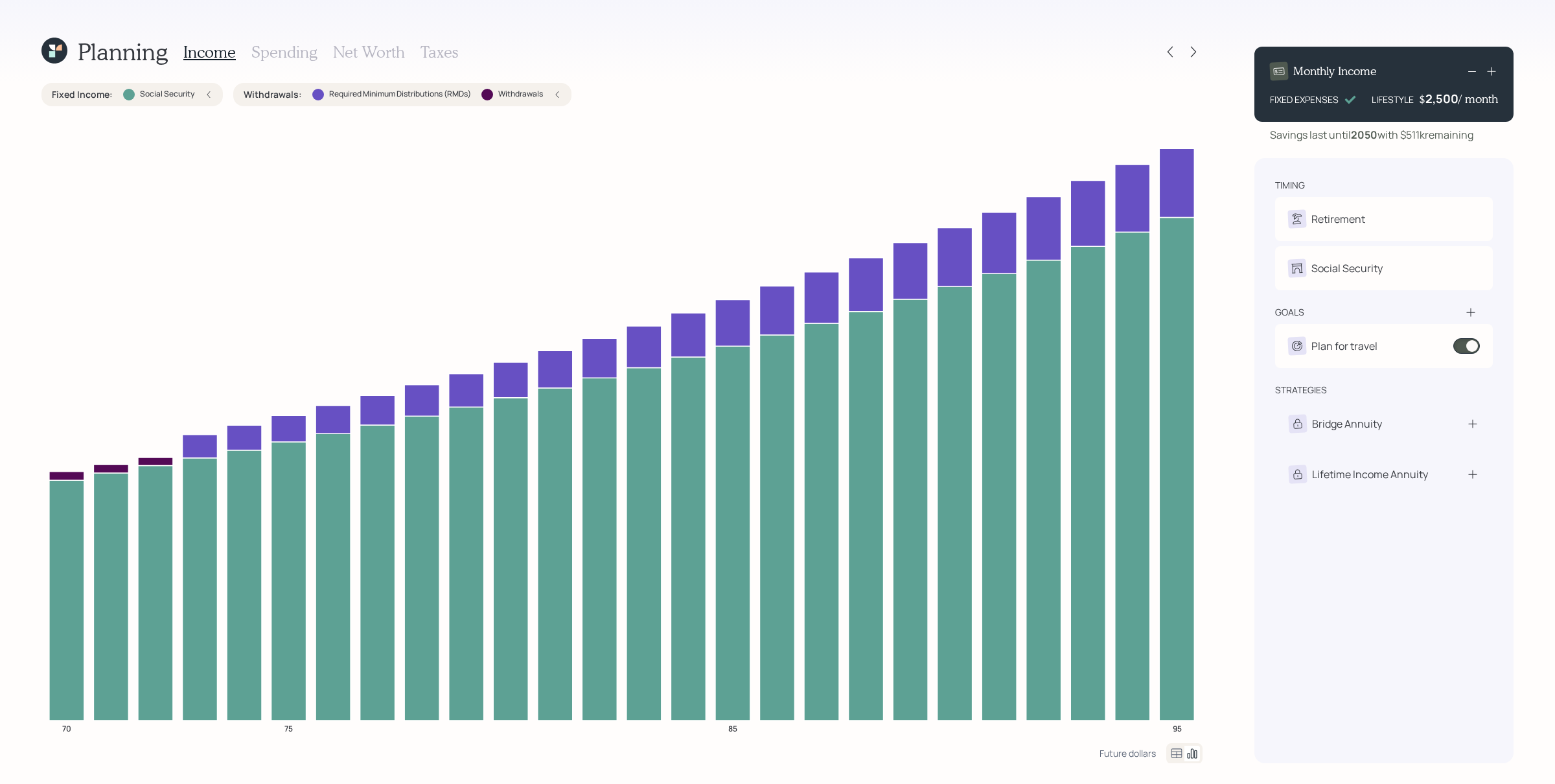
click at [995, 101] on div "2,500" at bounding box center [1441, 98] width 33 height 16
click at [995, 101] on div "2500" at bounding box center [1442, 98] width 33 height 16
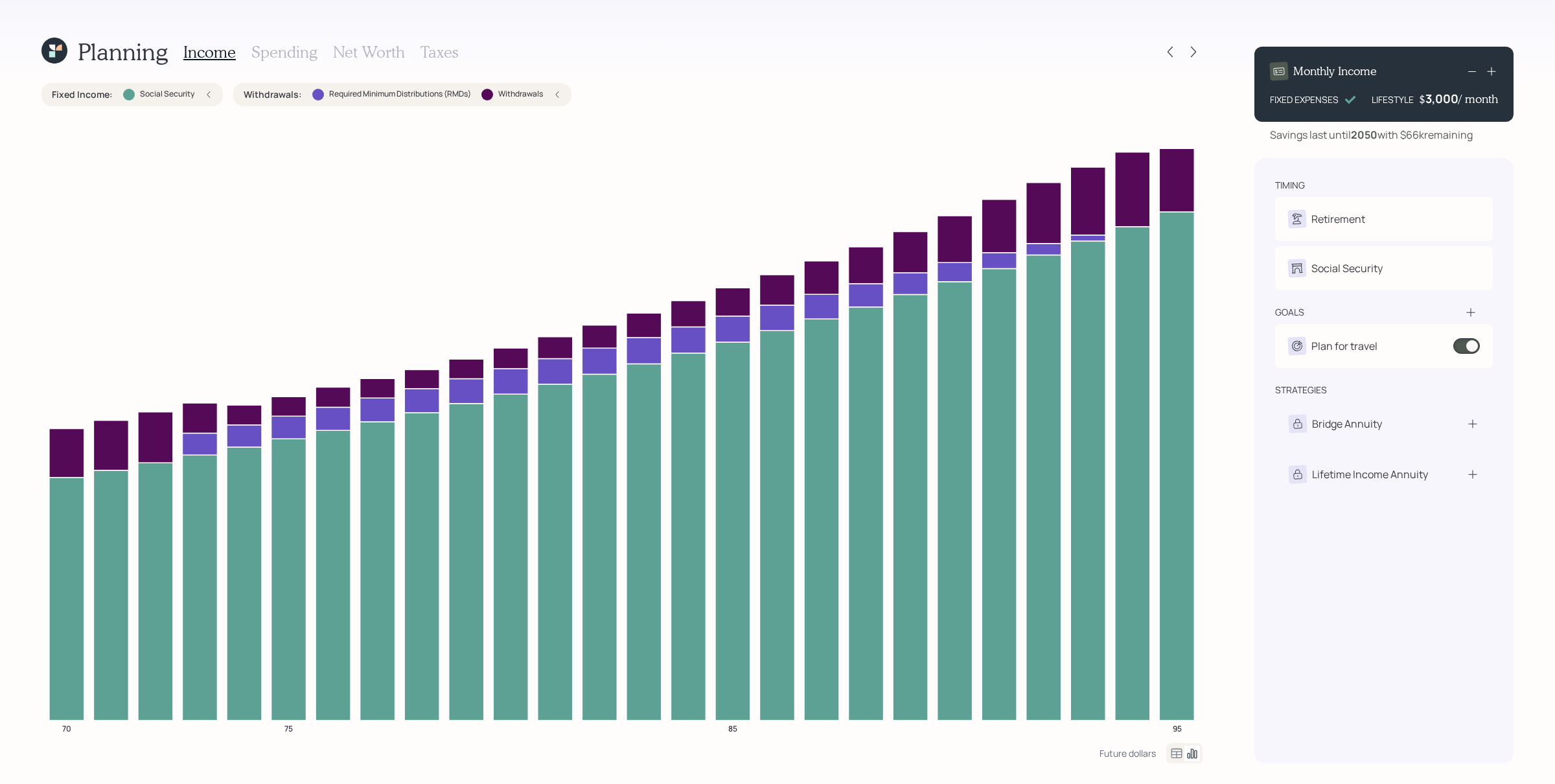
click at [995, 67] on icon at bounding box center [1472, 71] width 16 height 16
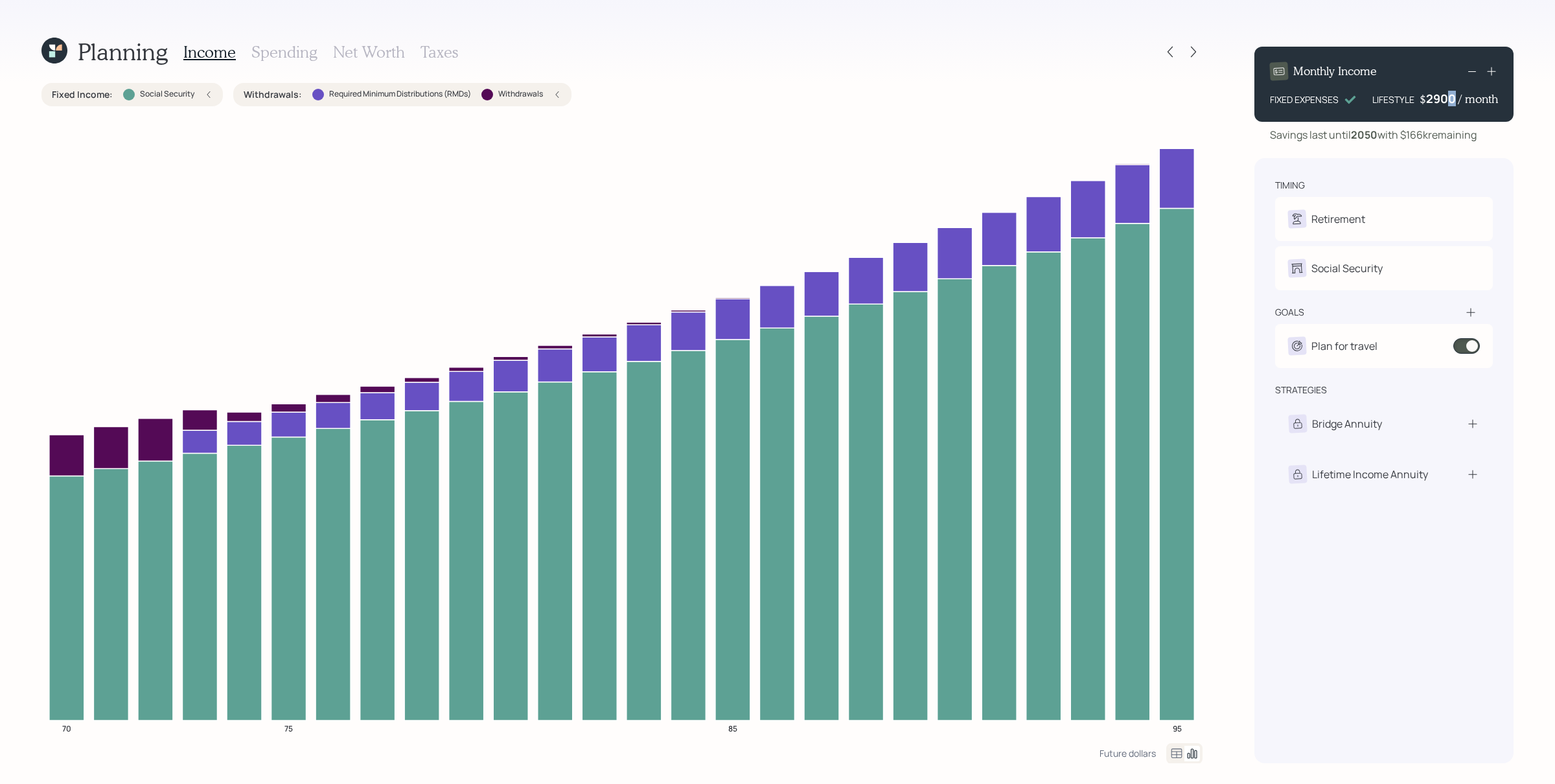
drag, startPoint x: 1445, startPoint y: 99, endPoint x: 1458, endPoint y: 94, distance: 13.9
click at [995, 94] on div "$ 2900 / month" at bounding box center [1459, 98] width 78 height 16
click at [995, 91] on div "$ 2,900 / month" at bounding box center [1458, 98] width 79 height 16
drag, startPoint x: 1457, startPoint y: 96, endPoint x: 1442, endPoint y: 96, distance: 15.0
click at [995, 96] on div "2900" at bounding box center [1442, 98] width 33 height 16
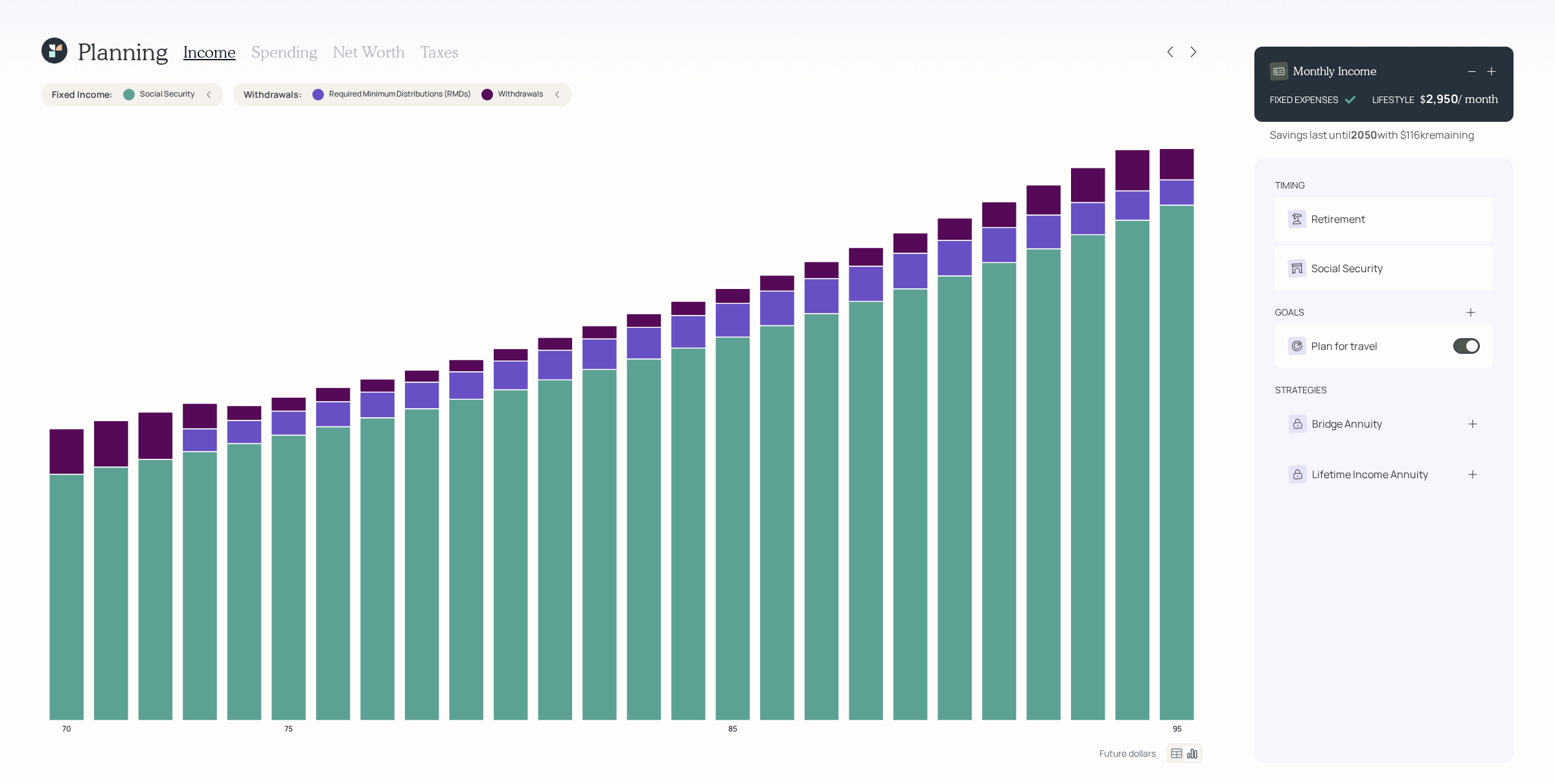
click at [995, 501] on div "Planning Income Spending Net Worth Taxes Fixed Income : Social Security Withdra…" at bounding box center [777, 392] width 1555 height 784
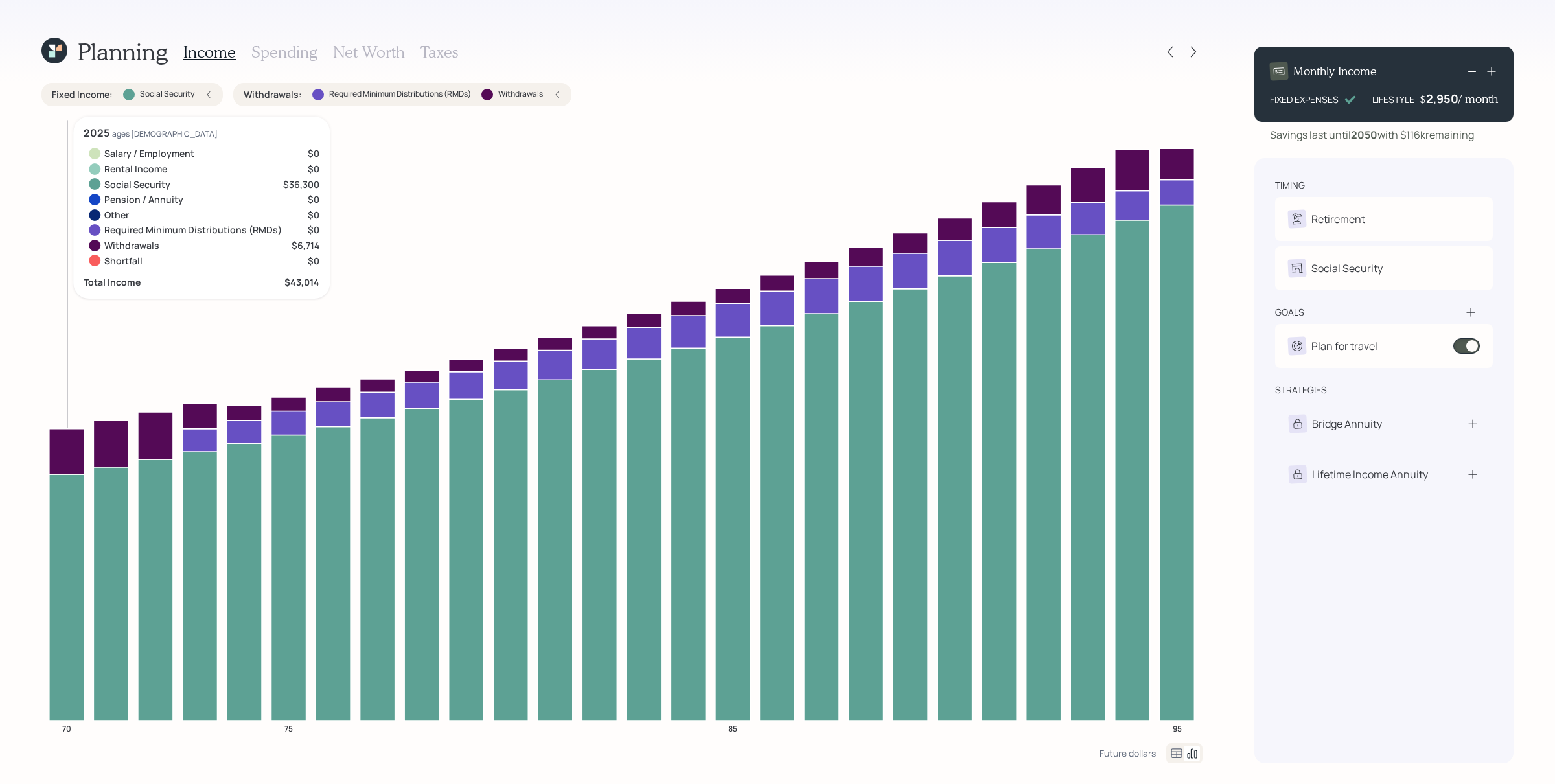
click at [63, 447] on icon at bounding box center [67, 451] width 35 height 46
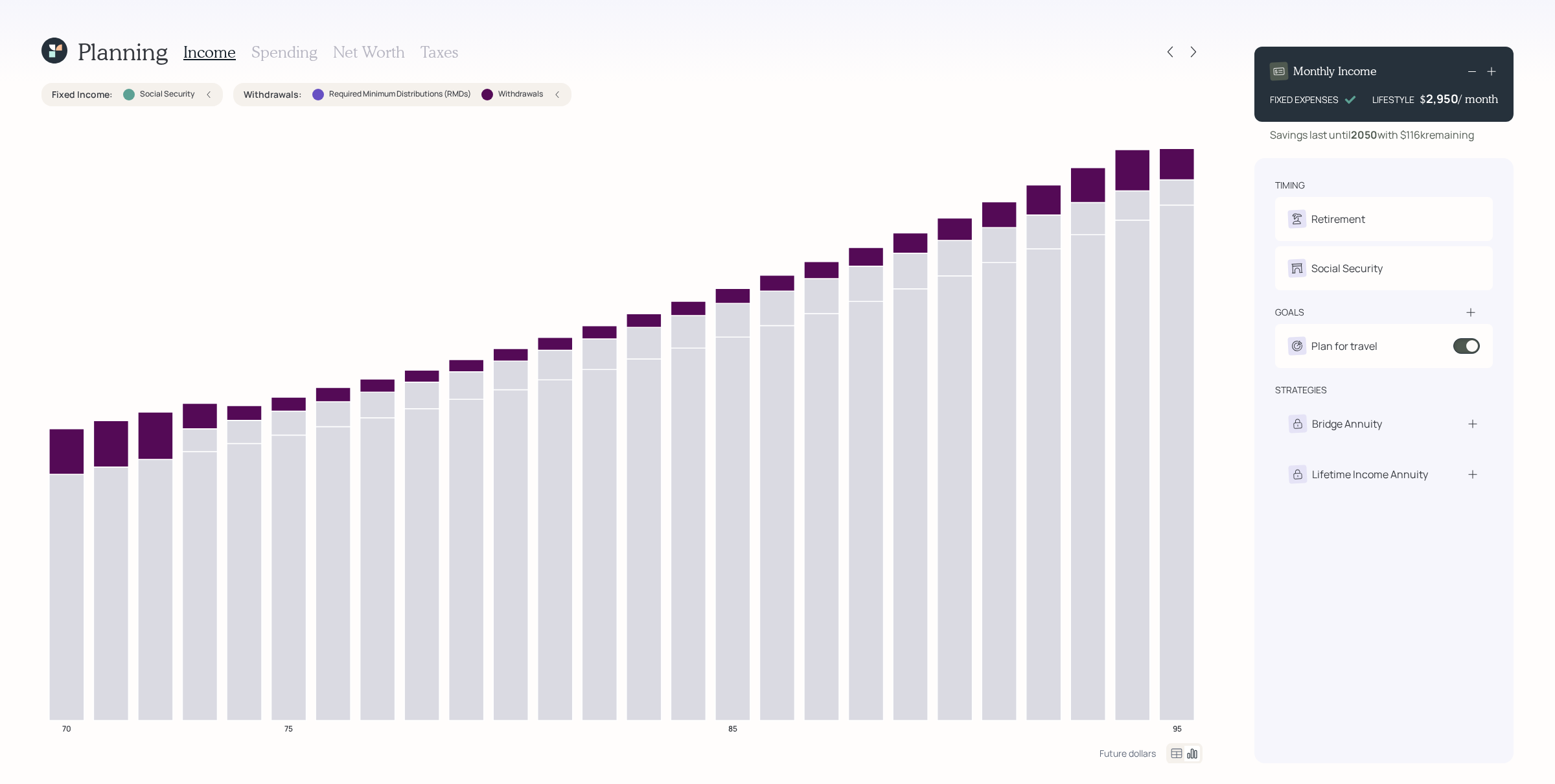
click at [549, 88] on div "Withdrawals : Required Minimum Distributions (RMDs) Withdrawals" at bounding box center [402, 95] width 318 height 13
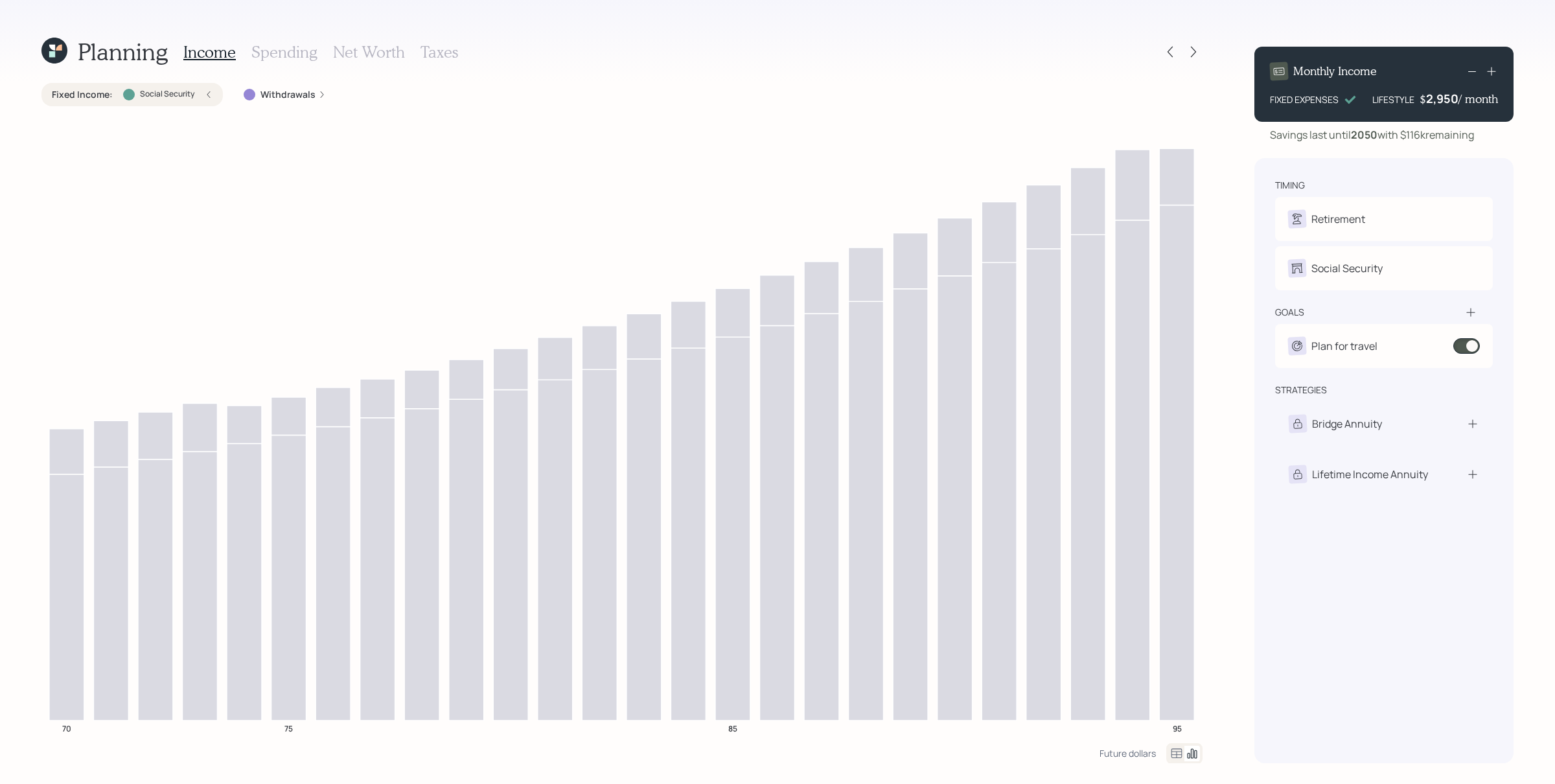
click at [299, 97] on label "Withdrawals" at bounding box center [288, 95] width 55 height 13
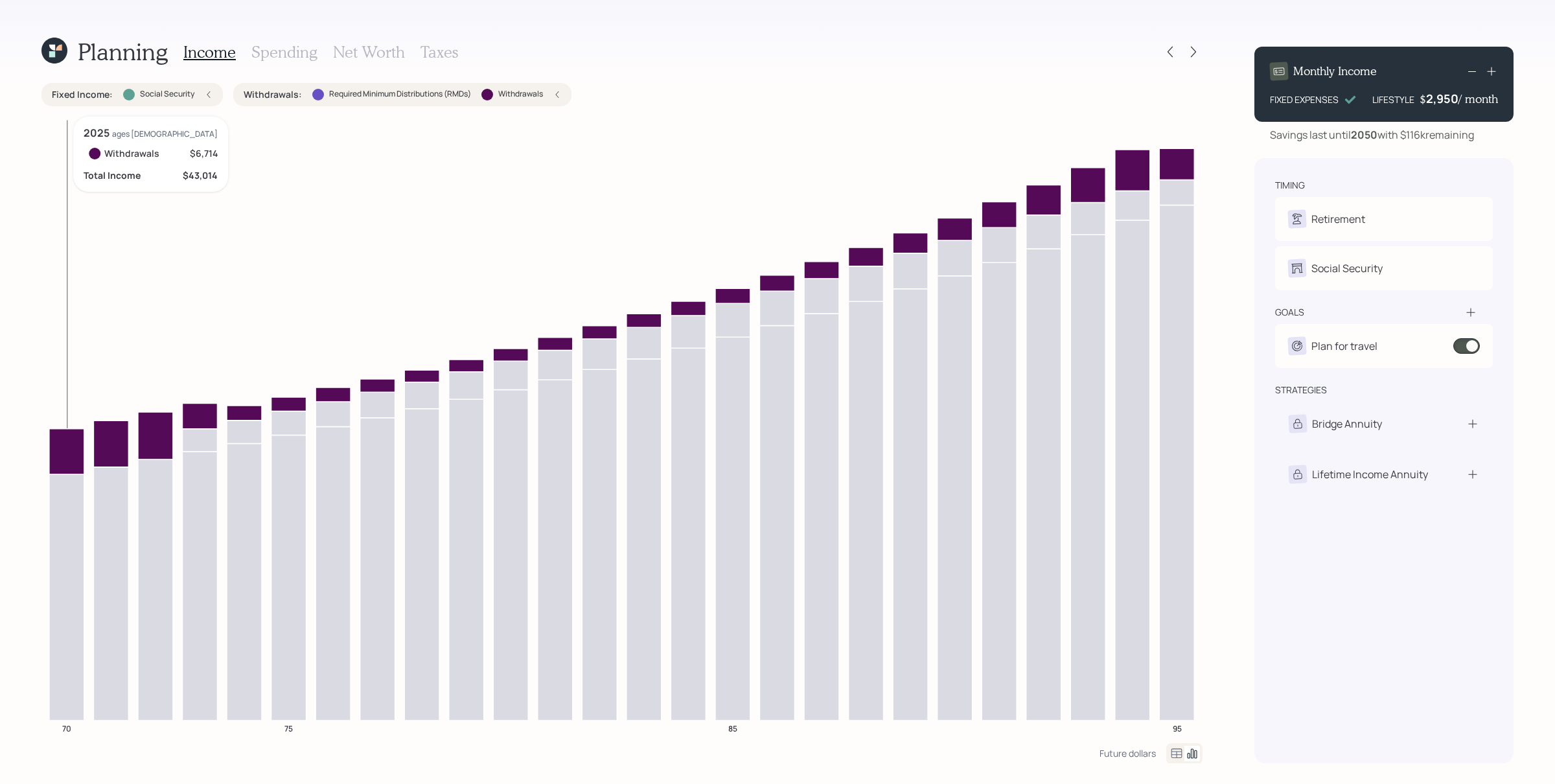
click at [65, 452] on icon at bounding box center [67, 451] width 35 height 46
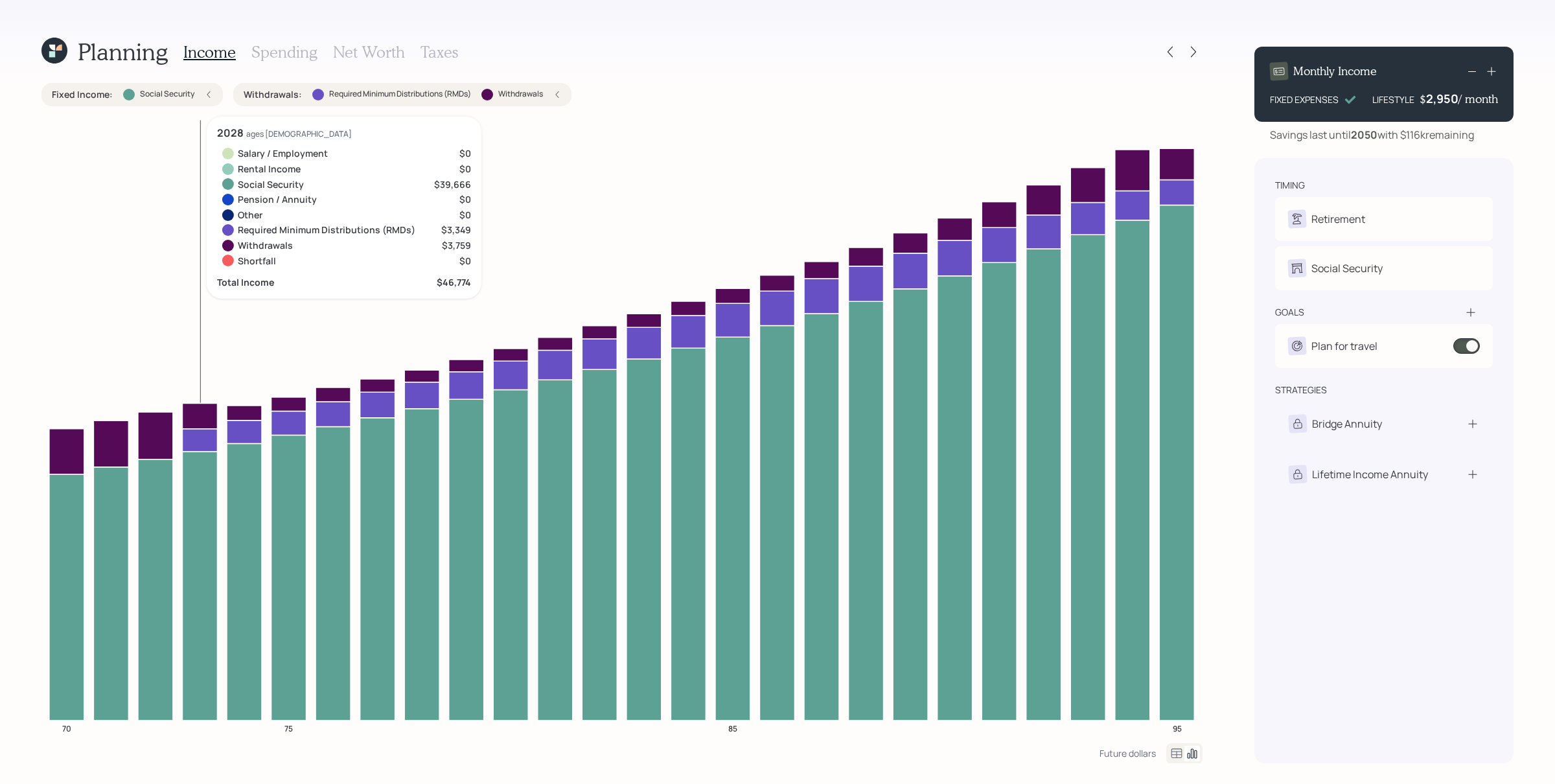
click at [199, 438] on icon at bounding box center [199, 439] width 35 height 22
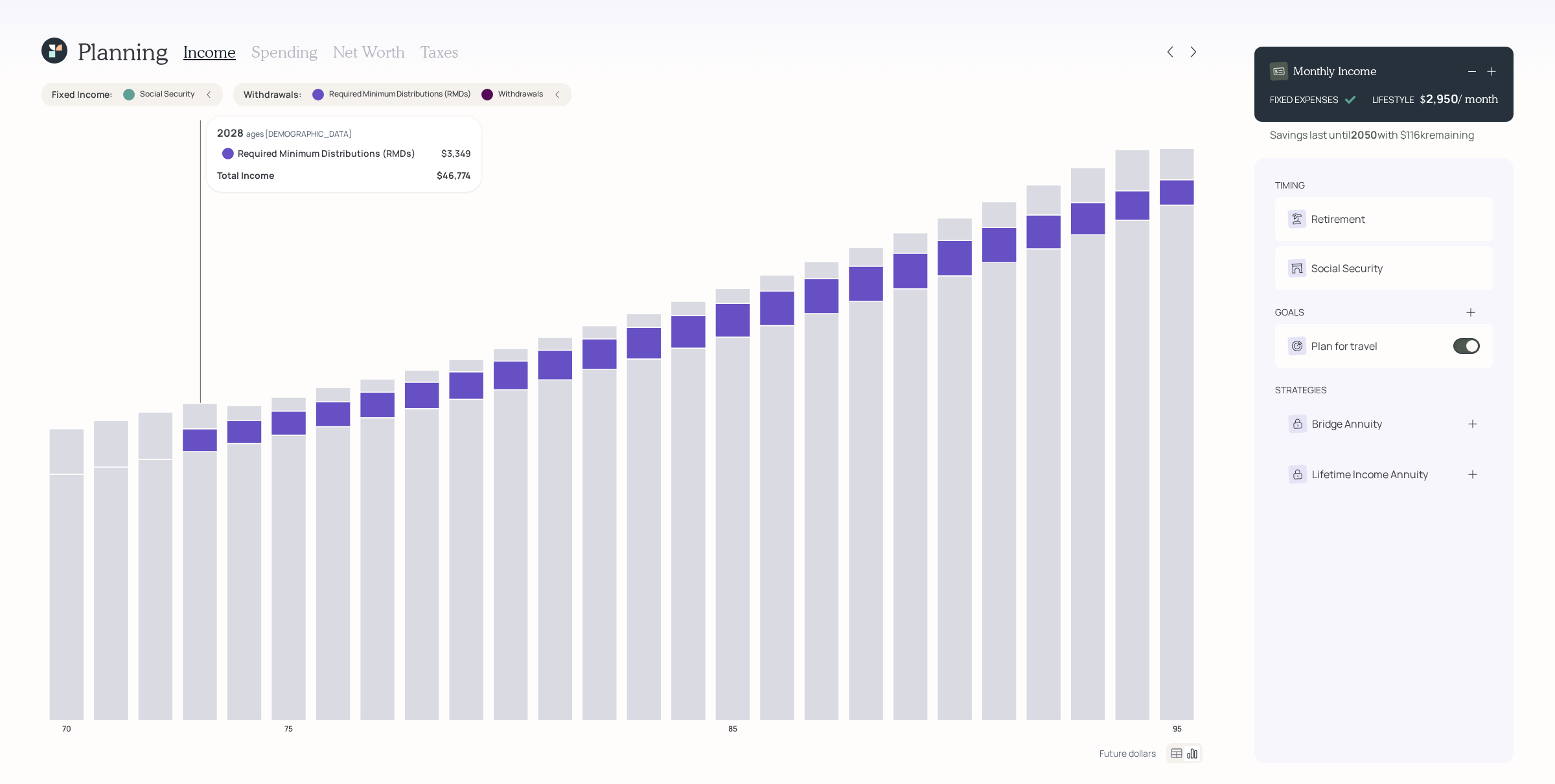
click at [199, 438] on icon at bounding box center [199, 439] width 35 height 22
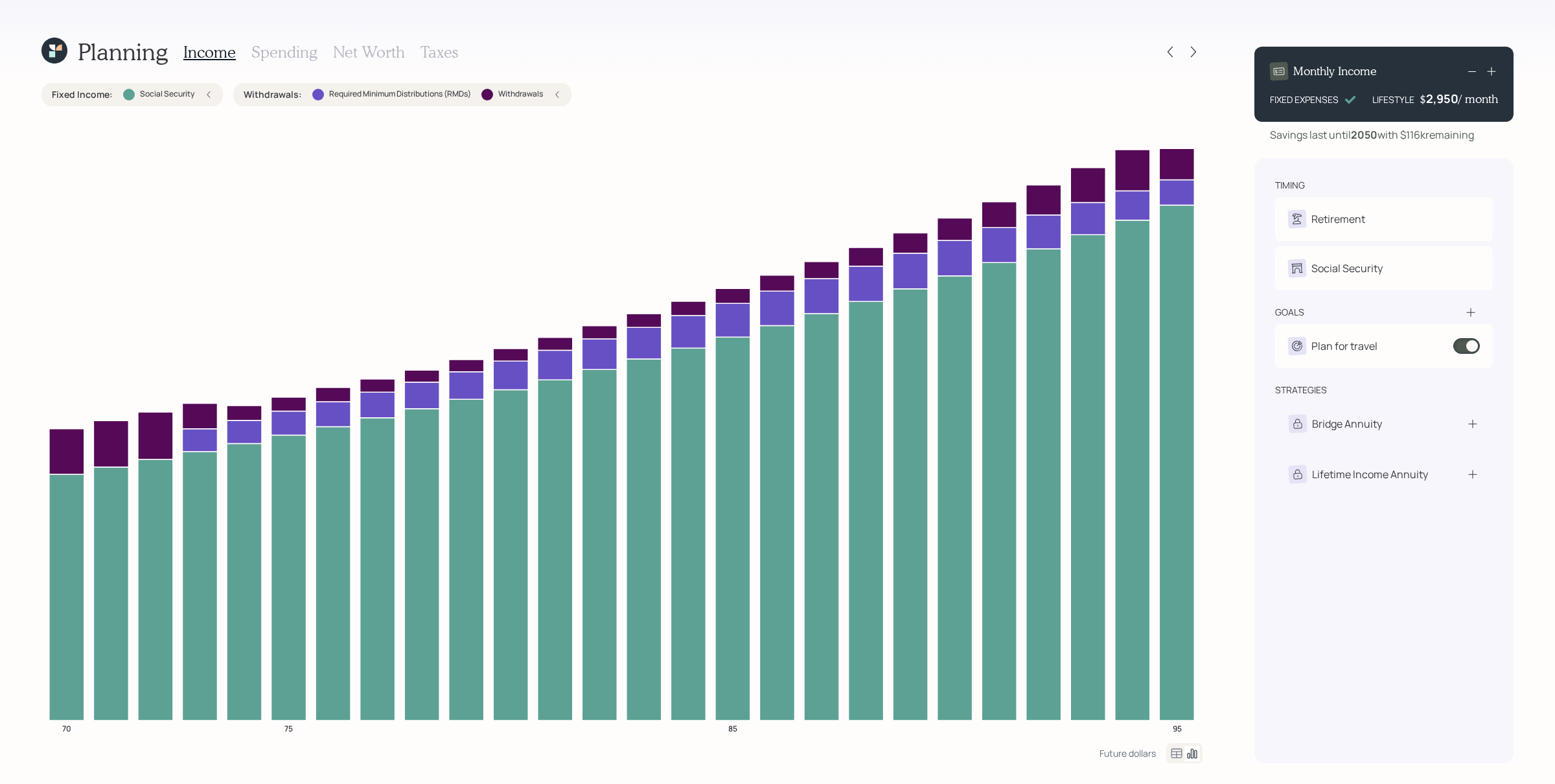
click at [551, 96] on div "Withdrawals : Required Minimum Distributions (RMDs) Withdrawals" at bounding box center [402, 95] width 318 height 13
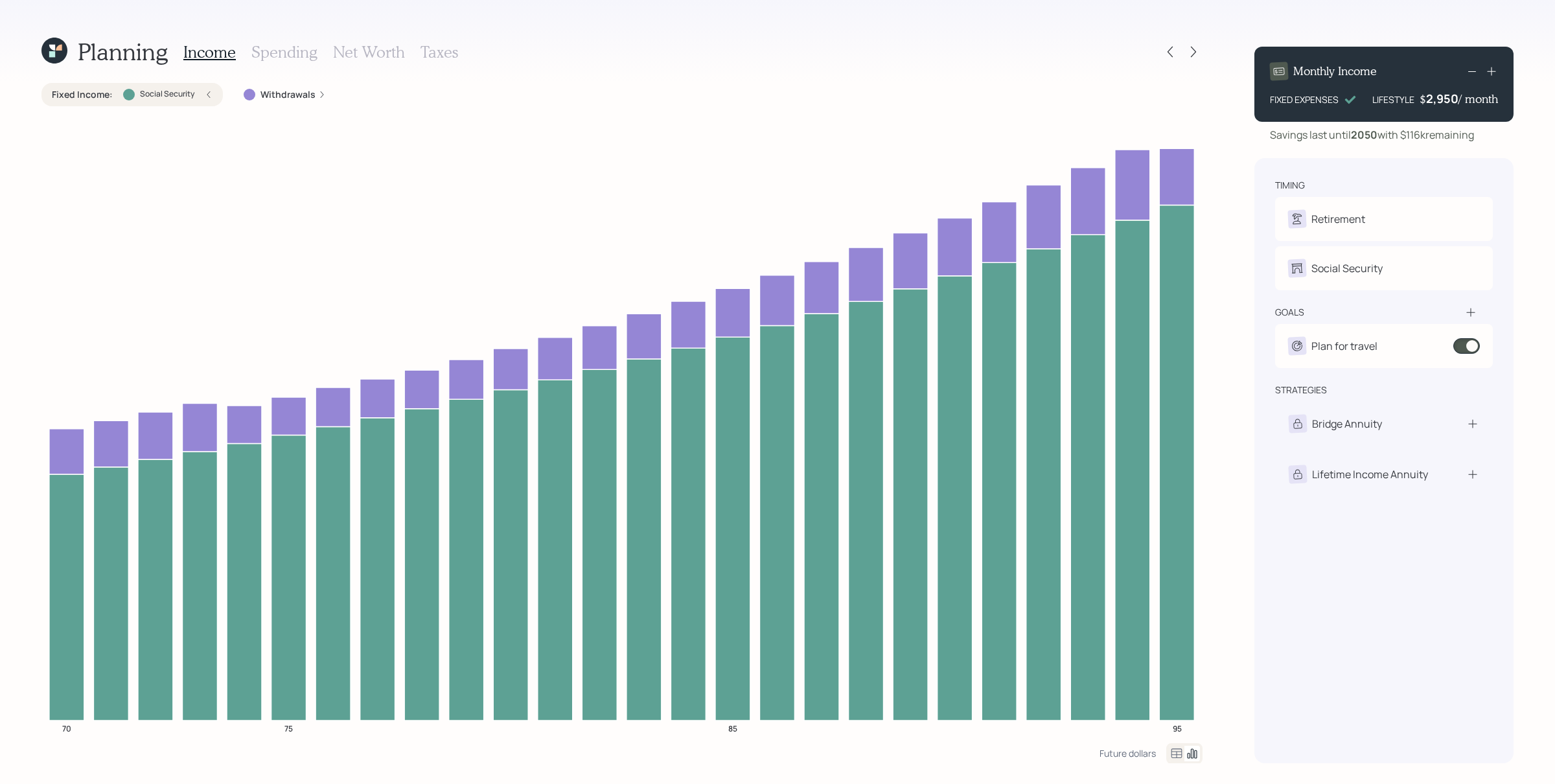
click at [201, 99] on div "Fixed Income : Social Security" at bounding box center [132, 95] width 160 height 13
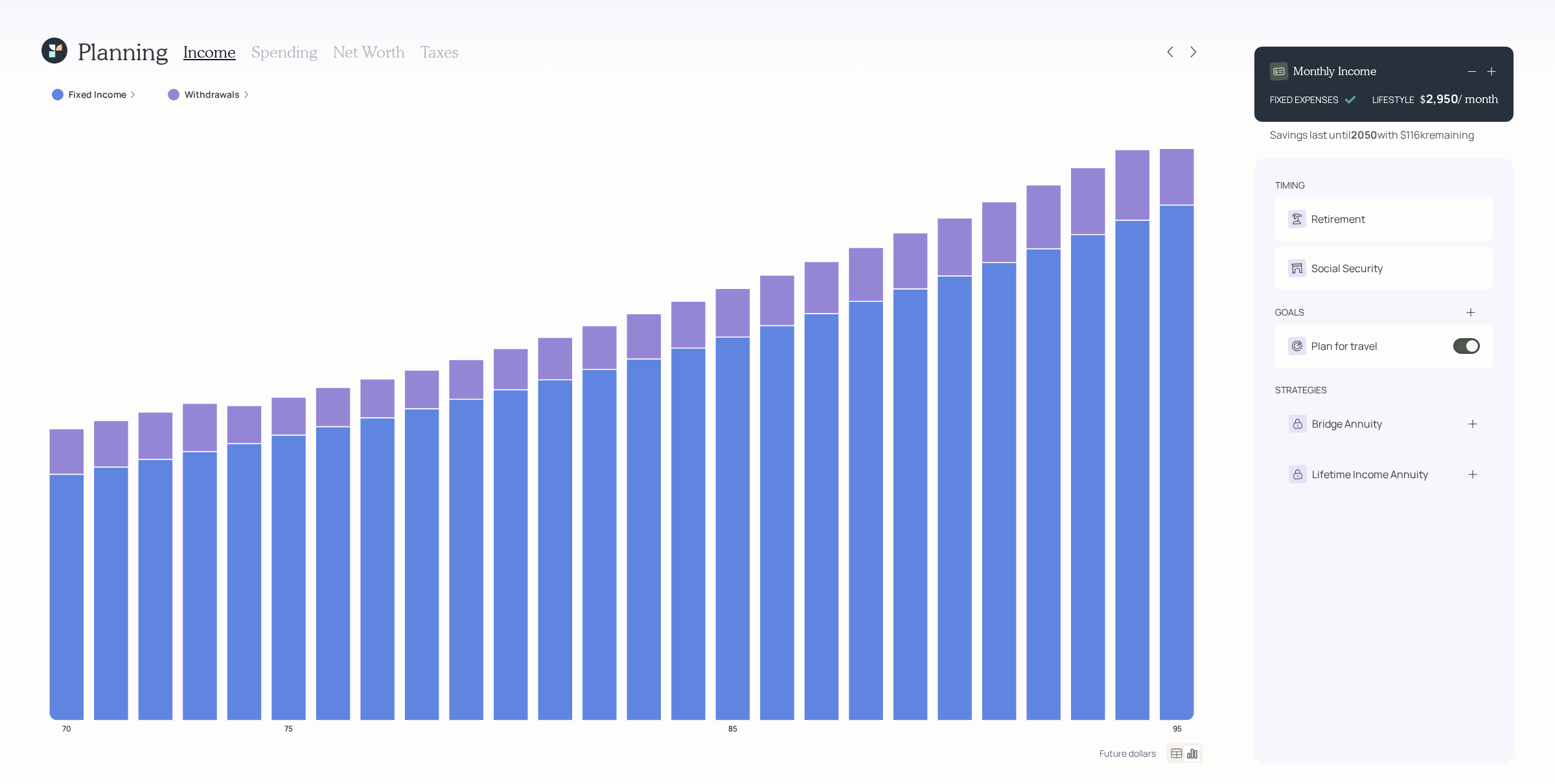
click at [995, 173] on div "Planning Income Spending Net Worth Taxes Fixed Income Withdrawals 70 75 85 95 F…" at bounding box center [777, 392] width 1555 height 784
click at [435, 48] on h3 "Taxes" at bounding box center [439, 52] width 37 height 19
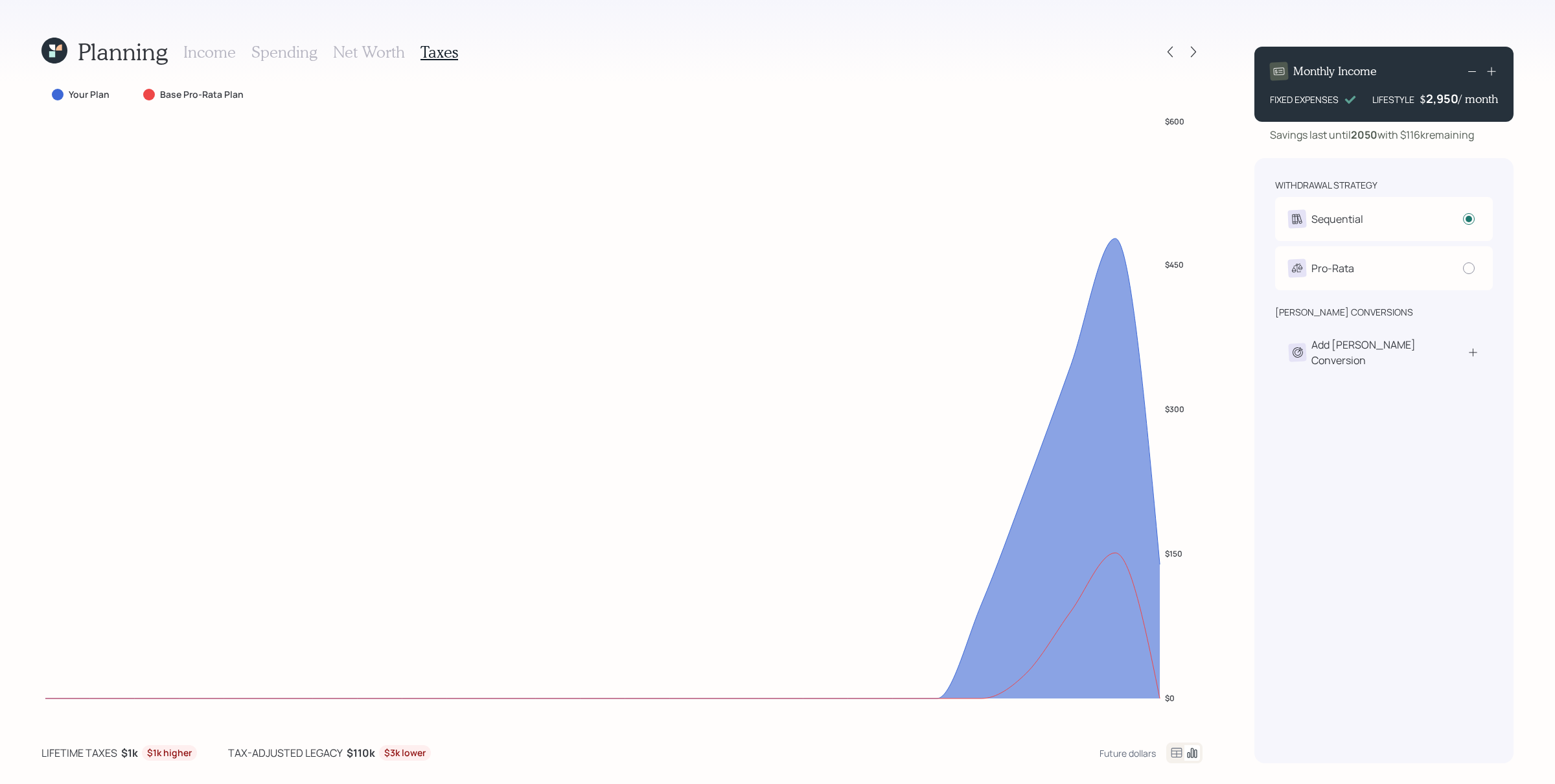
click at [995, 114] on div "Your Plan Base Pro-Rata Plan $0 $150 $300 $450 $600" at bounding box center [622, 404] width 1161 height 643
click at [995, 50] on icon at bounding box center [1194, 52] width 13 height 13
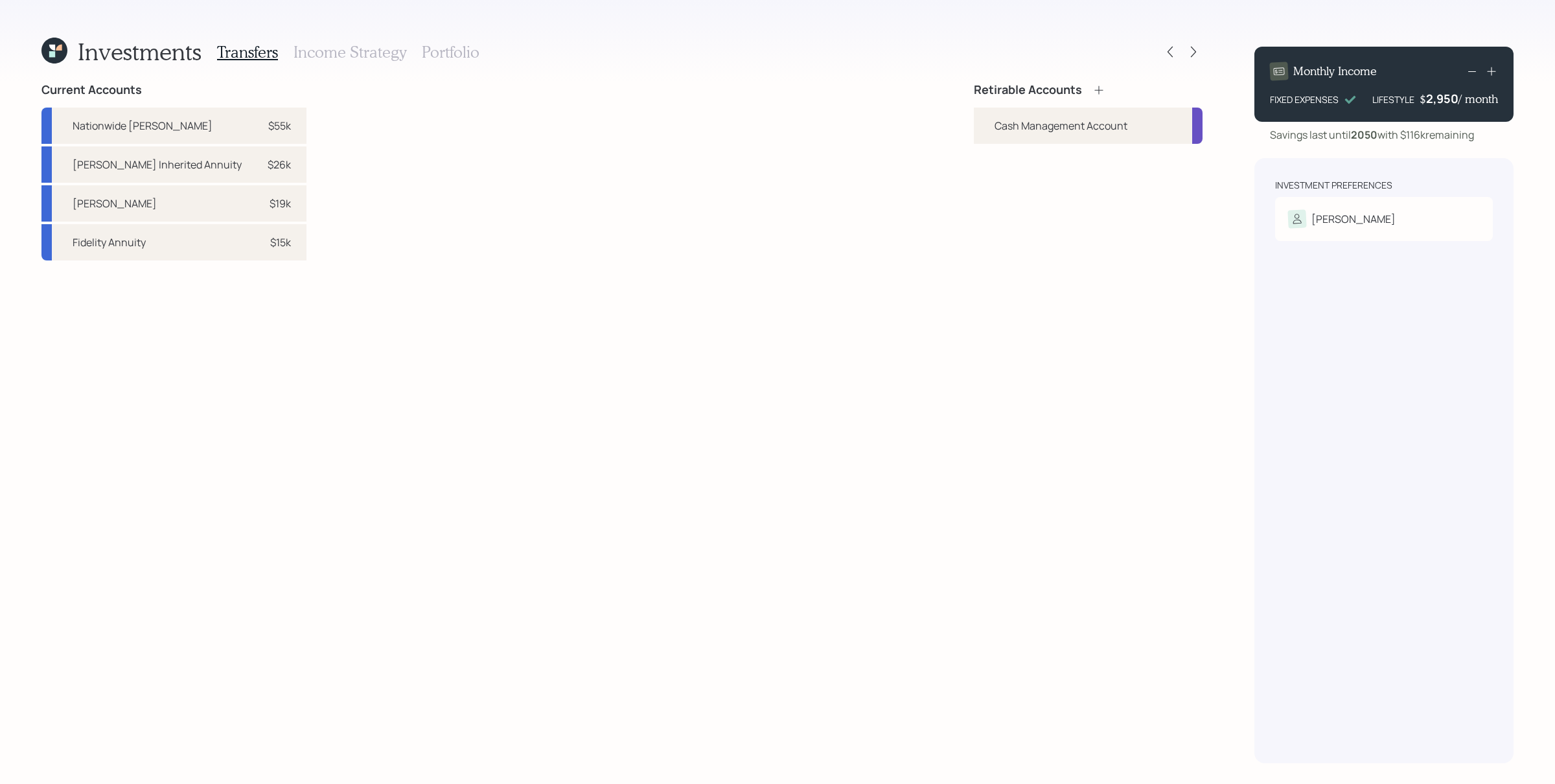
click at [909, 443] on div "Current Accounts Nationwide IRA Annuity $55k Jackson Inherited Annuity $26k Rot…" at bounding box center [622, 423] width 1161 height 680
click at [995, 222] on div "[PERSON_NAME]" at bounding box center [1354, 219] width 84 height 16
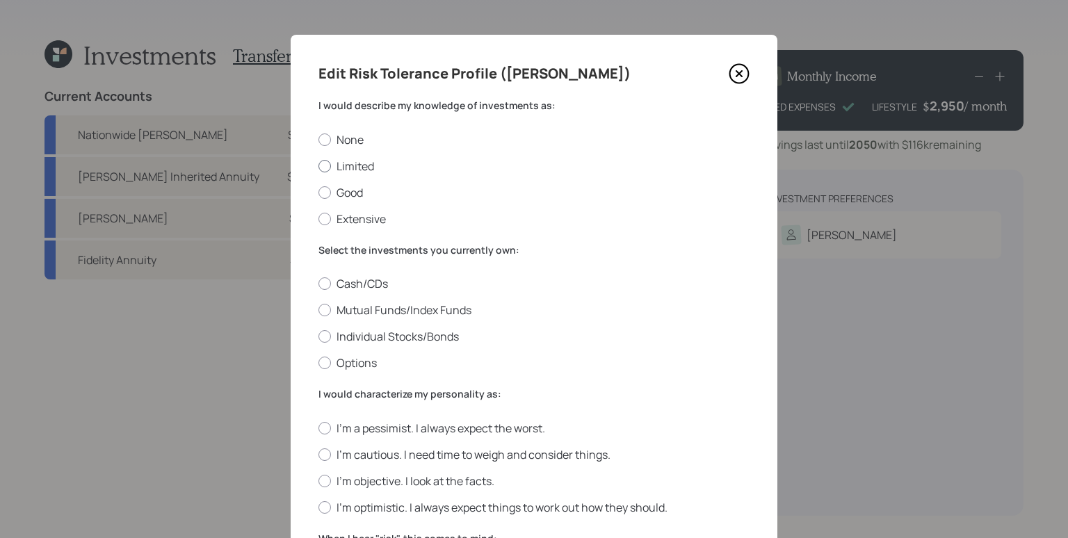
click at [361, 161] on label "Limited" at bounding box center [534, 166] width 431 height 15
click at [319, 166] on input "Limited" at bounding box center [318, 166] width 1 height 1
radio input "true"
click at [354, 310] on label "Mutual Funds/Index Funds" at bounding box center [534, 310] width 431 height 15
click at [319, 310] on input "Mutual Funds/Index Funds" at bounding box center [318, 310] width 1 height 1
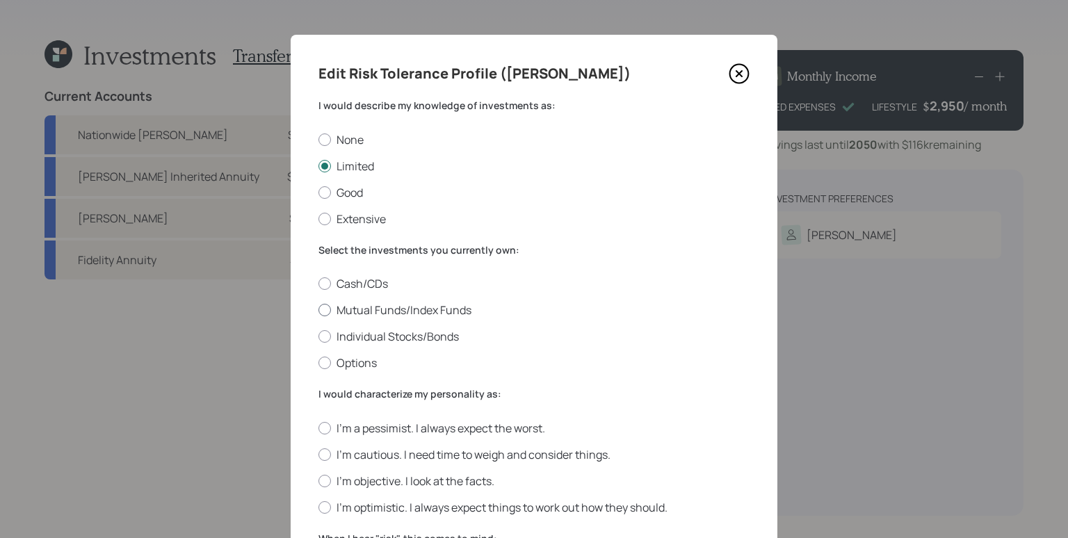
radio input "true"
drag, startPoint x: 368, startPoint y: 482, endPoint x: 385, endPoint y: 467, distance: 22.6
click at [369, 482] on label "I'm objective. I look at the facts." at bounding box center [534, 481] width 431 height 15
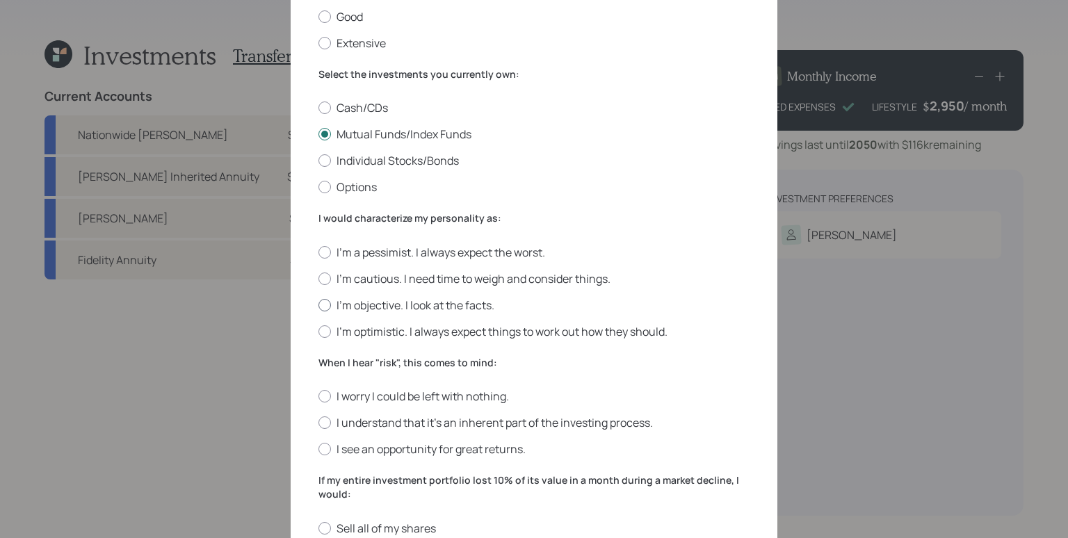
click at [360, 302] on label "I'm objective. I look at the facts." at bounding box center [534, 305] width 431 height 15
click at [319, 305] on input "I'm objective. I look at the facts." at bounding box center [318, 305] width 1 height 1
radio input "true"
click at [349, 421] on label "I understand that it’s an inherent part of the investing process." at bounding box center [534, 422] width 431 height 15
click at [319, 423] on input "I understand that it’s an inherent part of the investing process." at bounding box center [318, 423] width 1 height 1
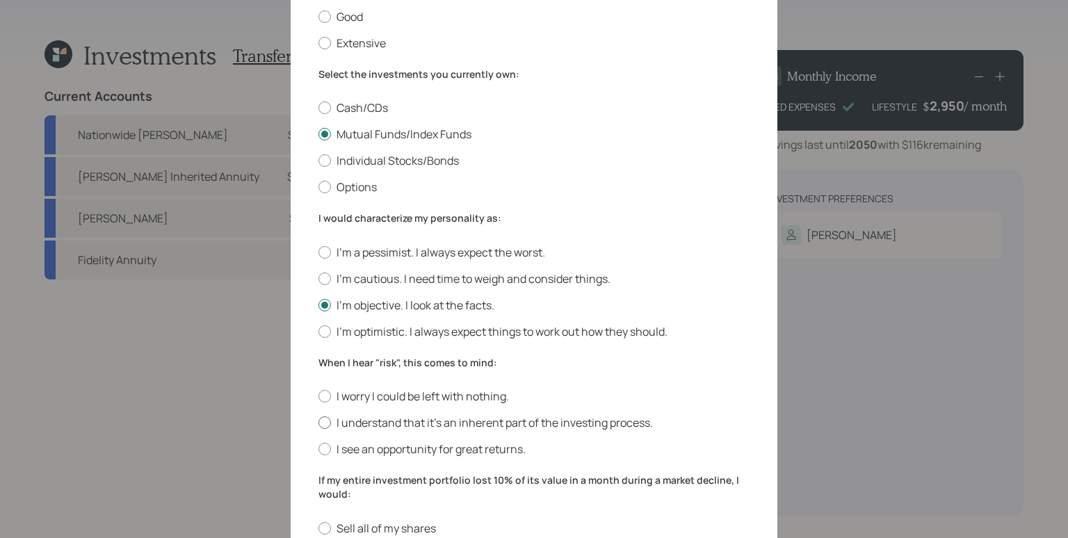
radio input "true"
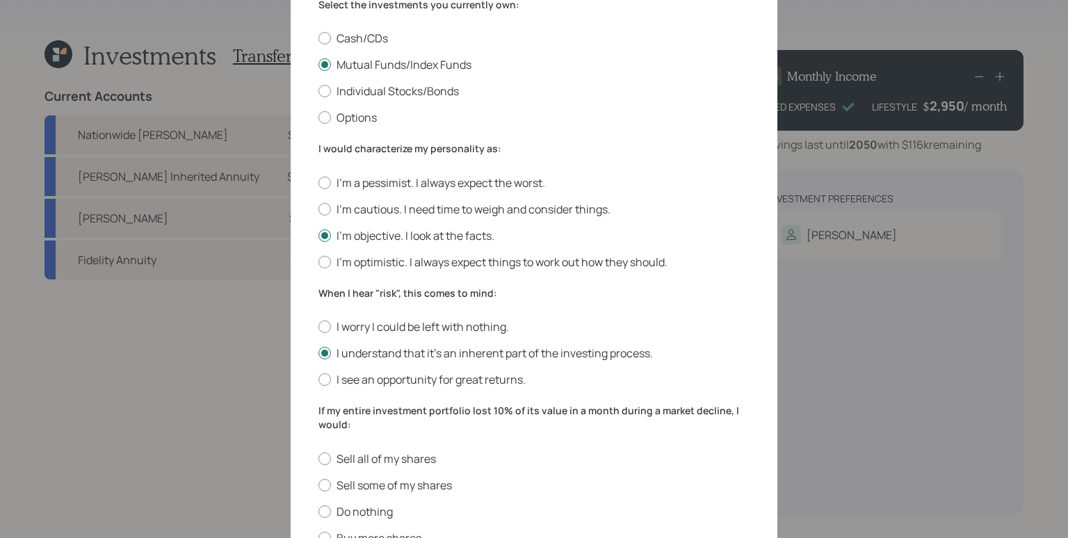
scroll to position [263, 0]
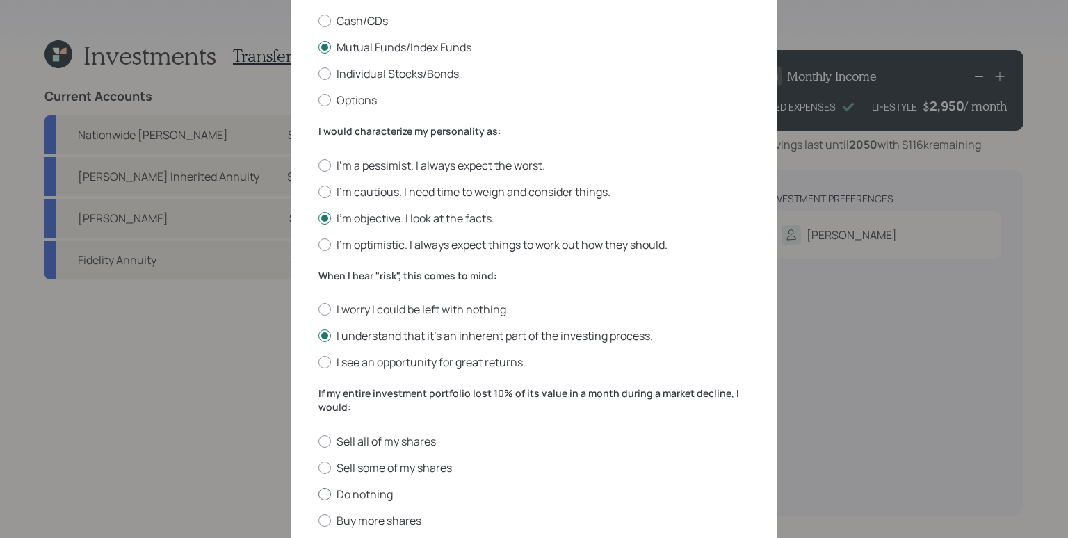
drag, startPoint x: 364, startPoint y: 491, endPoint x: 374, endPoint y: 490, distance: 9.8
click at [364, 492] on label "Do nothing" at bounding box center [534, 494] width 431 height 15
click at [319, 494] on input "Do nothing" at bounding box center [318, 494] width 1 height 1
radio input "true"
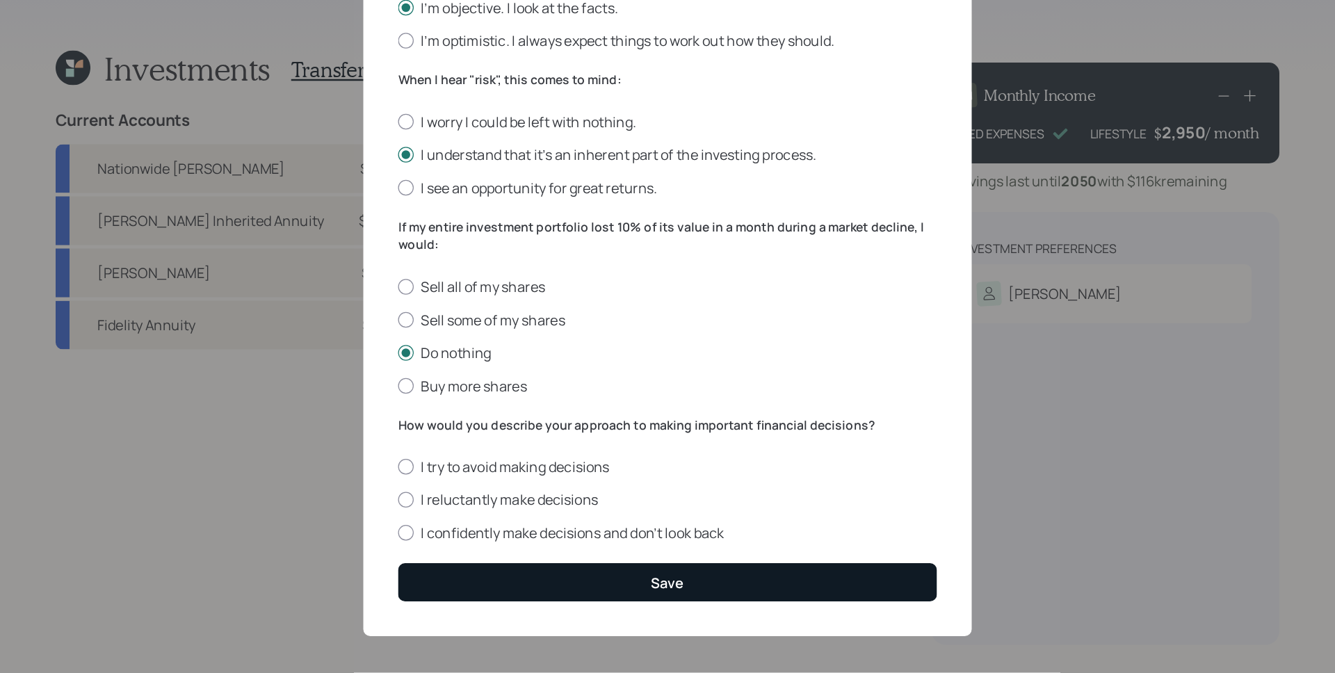
scroll to position [480, 0]
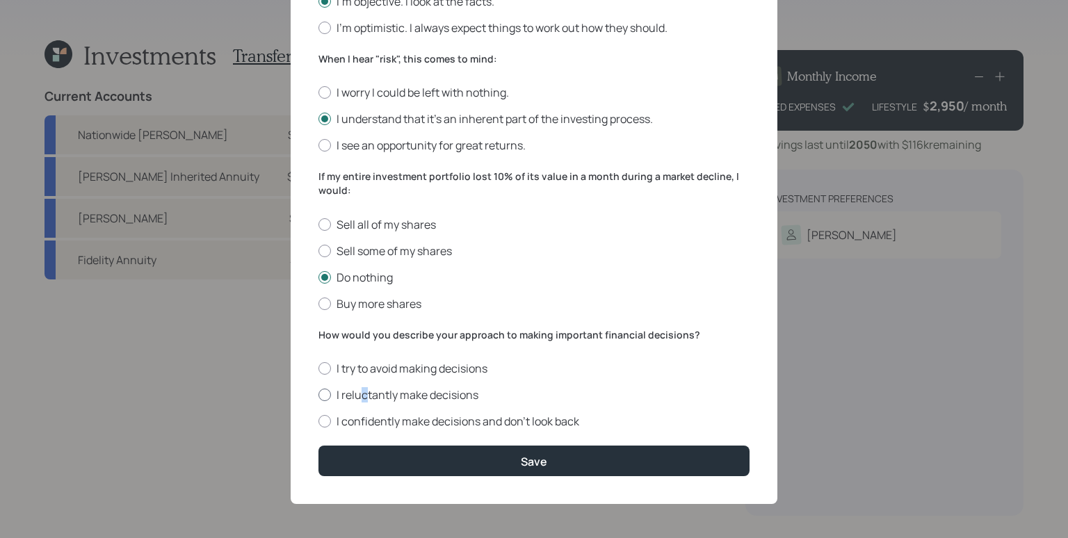
click at [360, 389] on label "I reluctantly make decisions" at bounding box center [534, 394] width 431 height 15
drag, startPoint x: 378, startPoint y: 396, endPoint x: 385, endPoint y: 403, distance: 8.9
click at [379, 396] on label "I reluctantly make decisions" at bounding box center [534, 394] width 431 height 15
click at [319, 396] on input "I reluctantly make decisions" at bounding box center [318, 395] width 1 height 1
radio input "true"
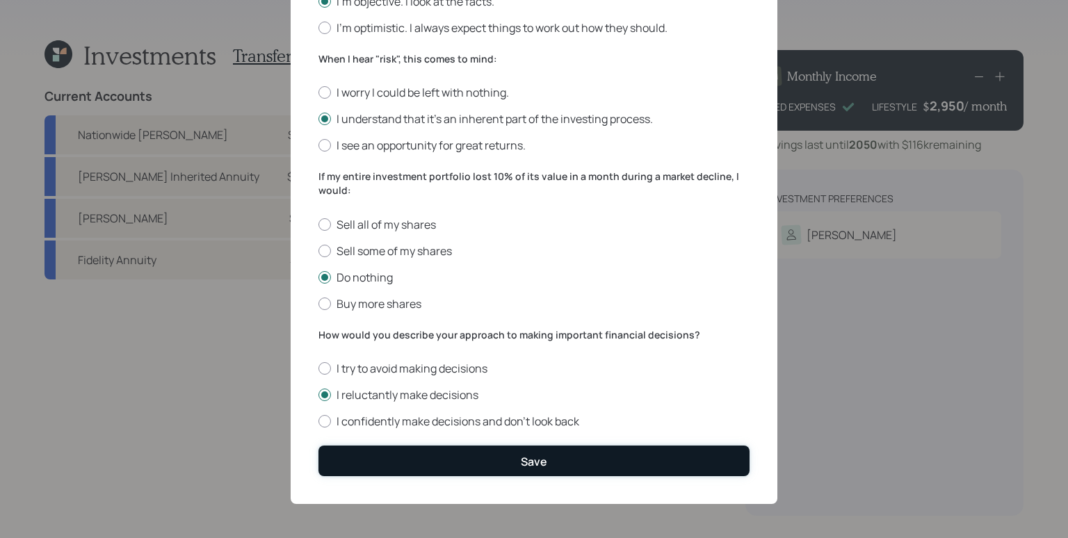
click at [440, 458] on button "Save" at bounding box center [534, 461] width 431 height 30
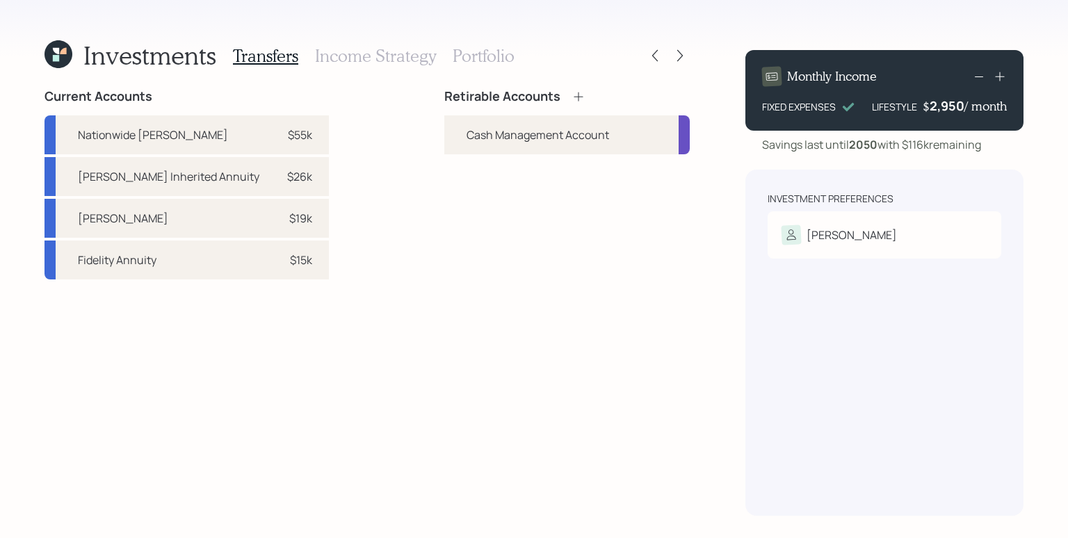
click at [605, 268] on div "Retirable Accounts Cash Management Account" at bounding box center [567, 302] width 246 height 427
click at [575, 99] on icon at bounding box center [579, 97] width 14 height 14
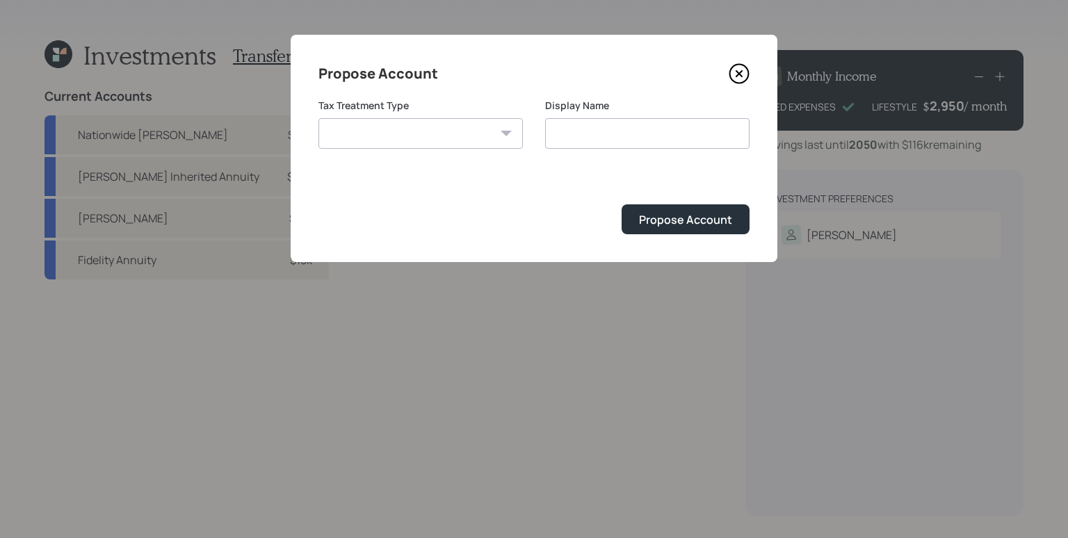
click at [479, 129] on select "Roth Taxable Traditional" at bounding box center [421, 133] width 204 height 31
select select "traditional"
click at [319, 118] on select "Roth Taxable Traditional" at bounding box center [421, 133] width 204 height 31
click at [633, 131] on input "Traditional" at bounding box center [647, 133] width 204 height 31
type input "Traditional IRA"
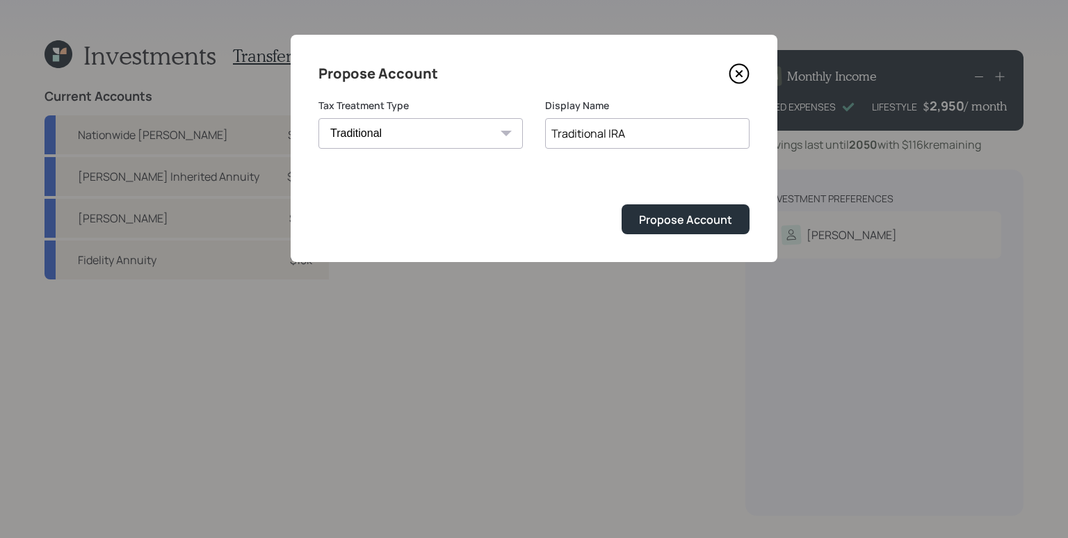
click at [622, 204] on button "Propose Account" at bounding box center [686, 219] width 128 height 30
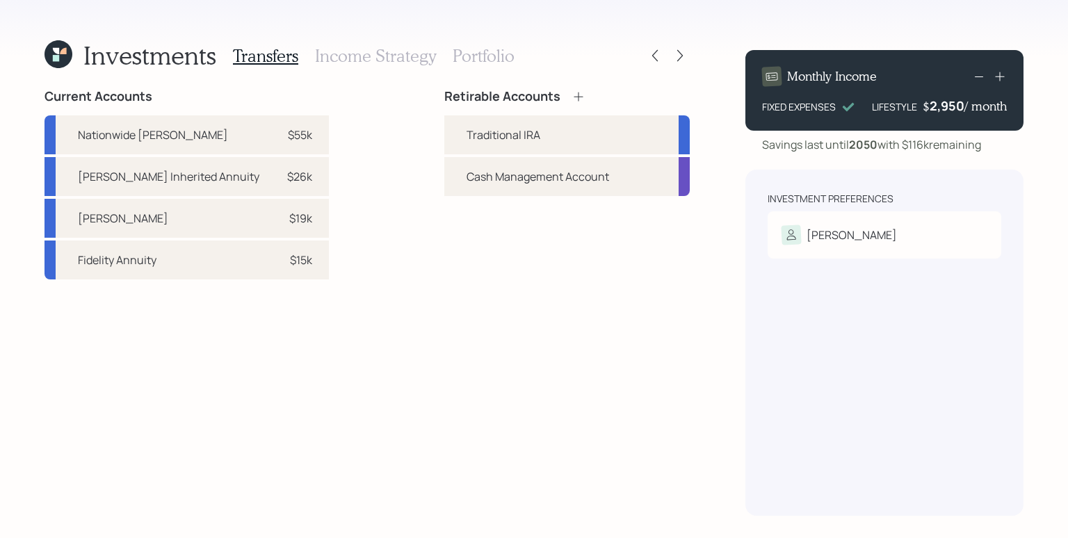
click at [580, 96] on icon at bounding box center [579, 97] width 14 height 14
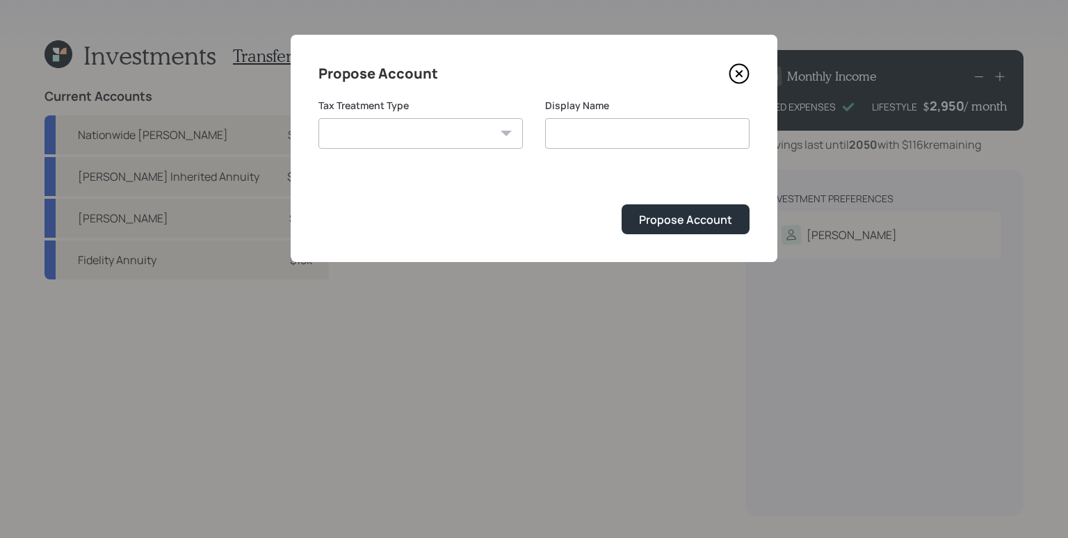
click at [464, 136] on select "Roth Taxable Traditional" at bounding box center [421, 133] width 204 height 31
select select "roth"
click at [319, 118] on select "Roth Taxable Traditional" at bounding box center [421, 133] width 204 height 31
click at [628, 134] on input "[PERSON_NAME]" at bounding box center [647, 133] width 204 height 31
type input "[PERSON_NAME]"
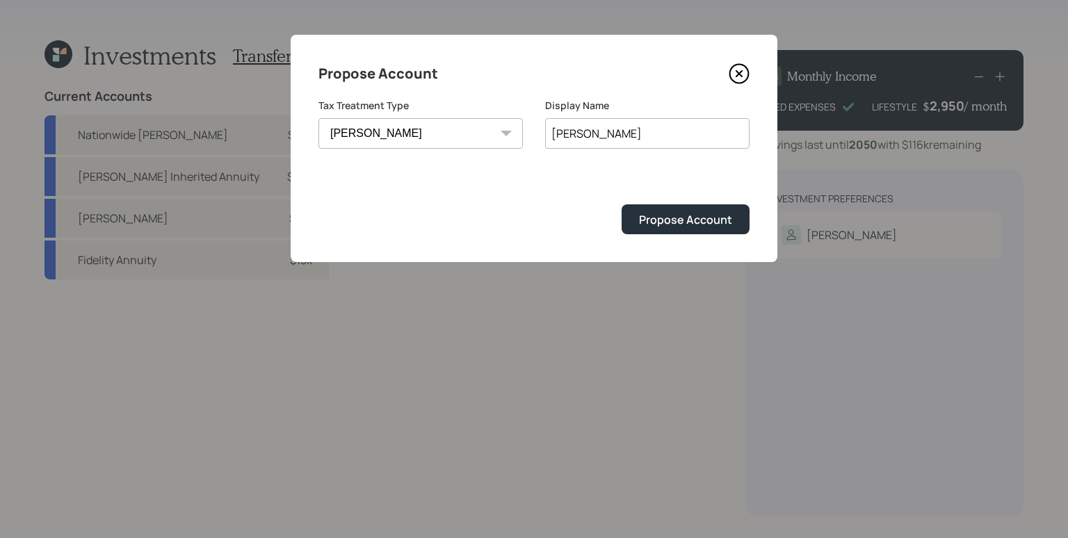
click at [622, 204] on button "Propose Account" at bounding box center [686, 219] width 128 height 30
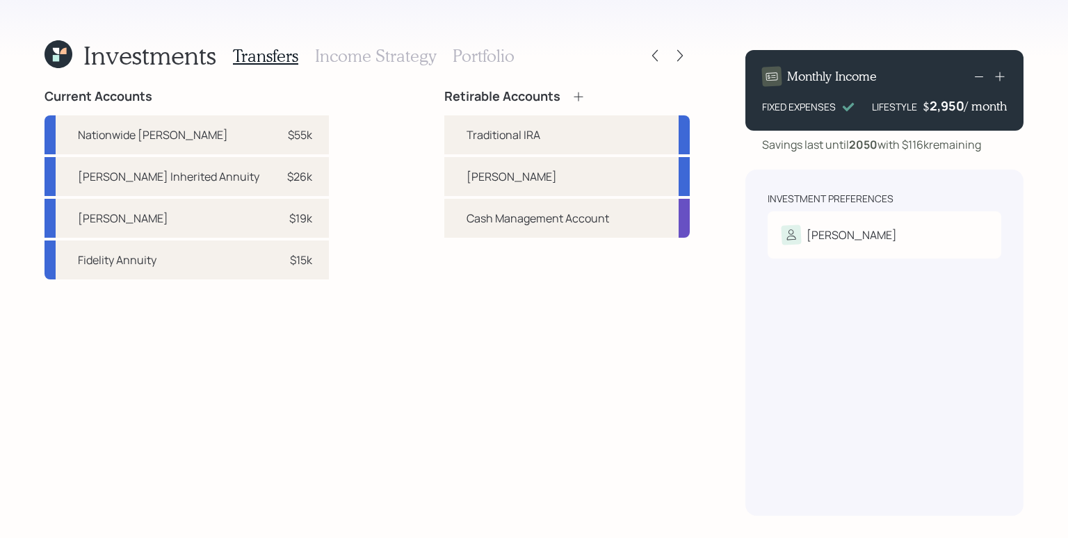
click at [577, 100] on icon at bounding box center [579, 97] width 14 height 14
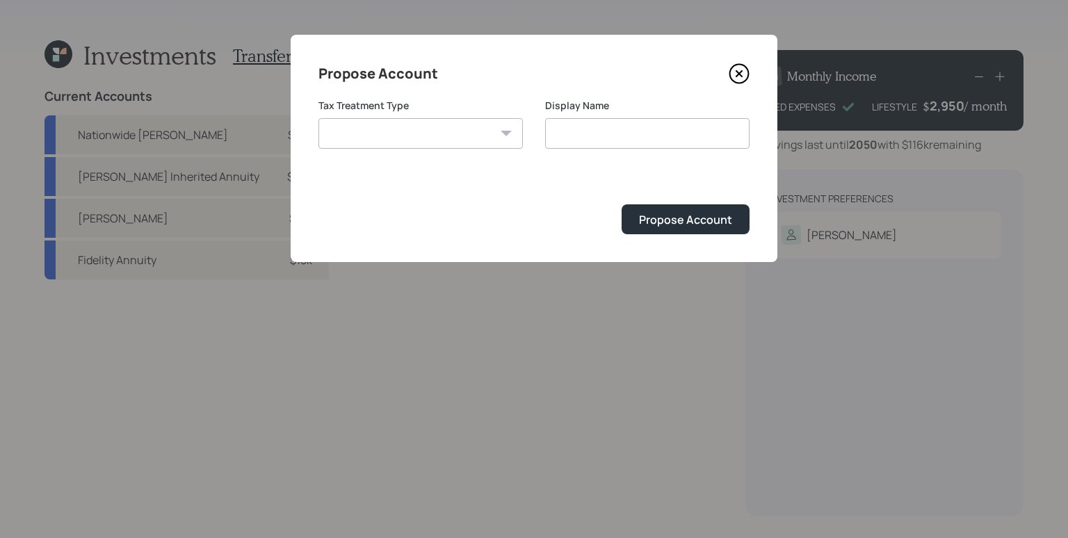
click at [458, 131] on select "Roth Taxable Traditional" at bounding box center [421, 133] width 204 height 31
select select "taxable"
click at [319, 118] on select "Roth Taxable Traditional" at bounding box center [421, 133] width 204 height 31
click at [652, 133] on input "Taxable" at bounding box center [647, 133] width 204 height 31
type input "Taxable Brokerage"
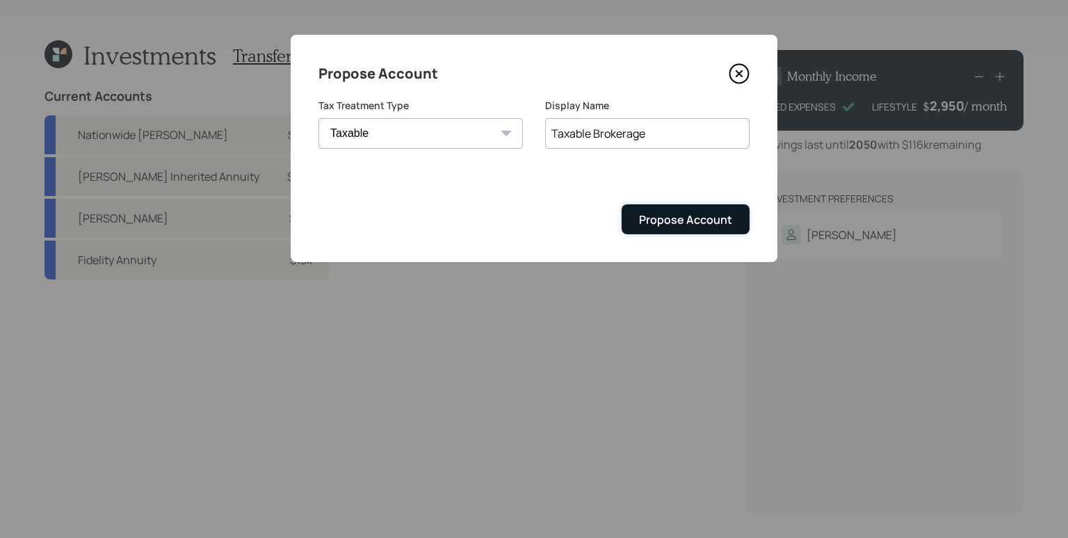
click at [711, 222] on div "Propose Account" at bounding box center [685, 219] width 93 height 15
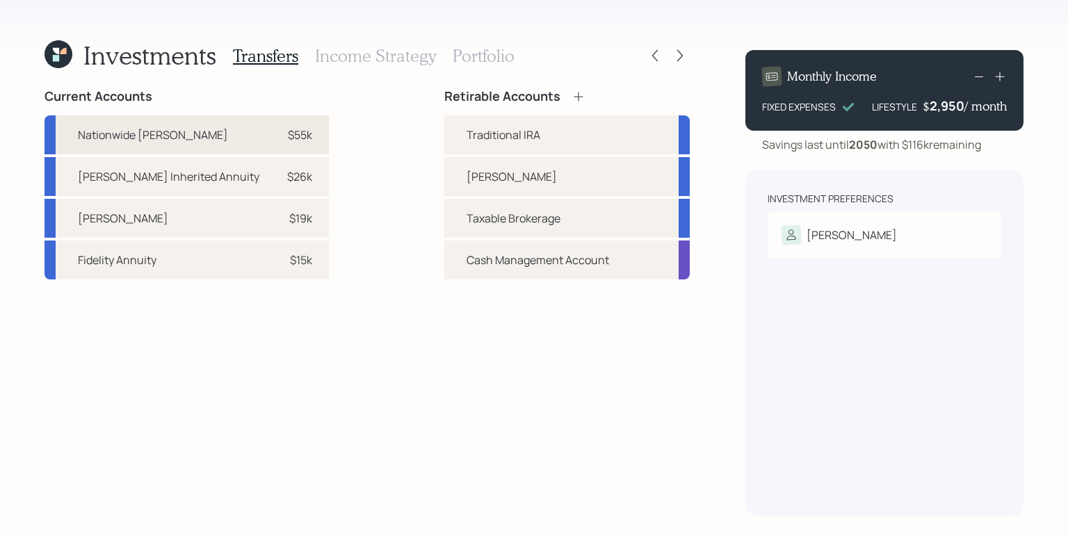
click at [271, 134] on div "$55k" at bounding box center [292, 135] width 42 height 17
click at [497, 127] on div "Traditional IRA" at bounding box center [504, 135] width 74 height 17
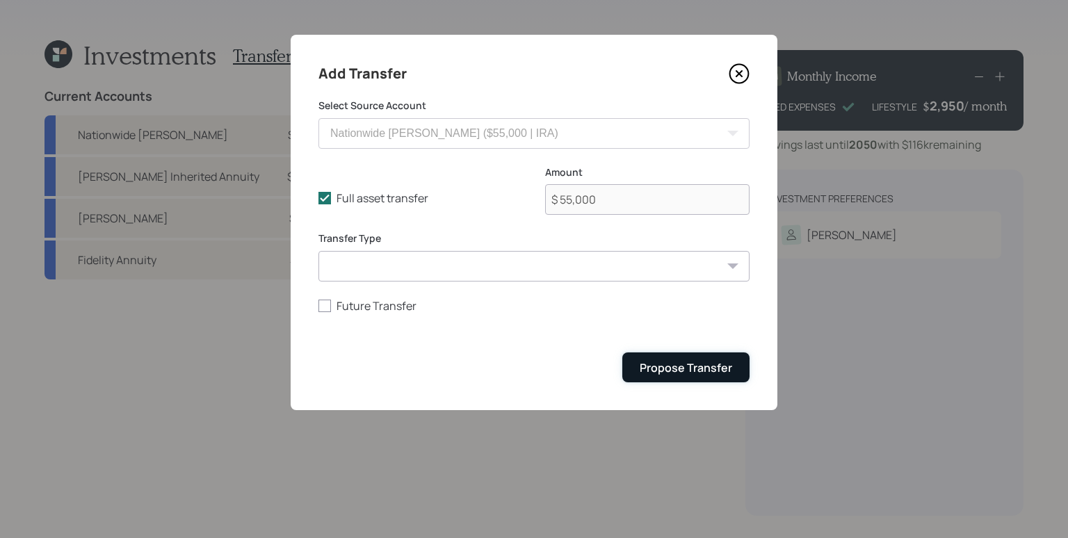
click at [694, 364] on div "Propose Transfer" at bounding box center [686, 367] width 93 height 15
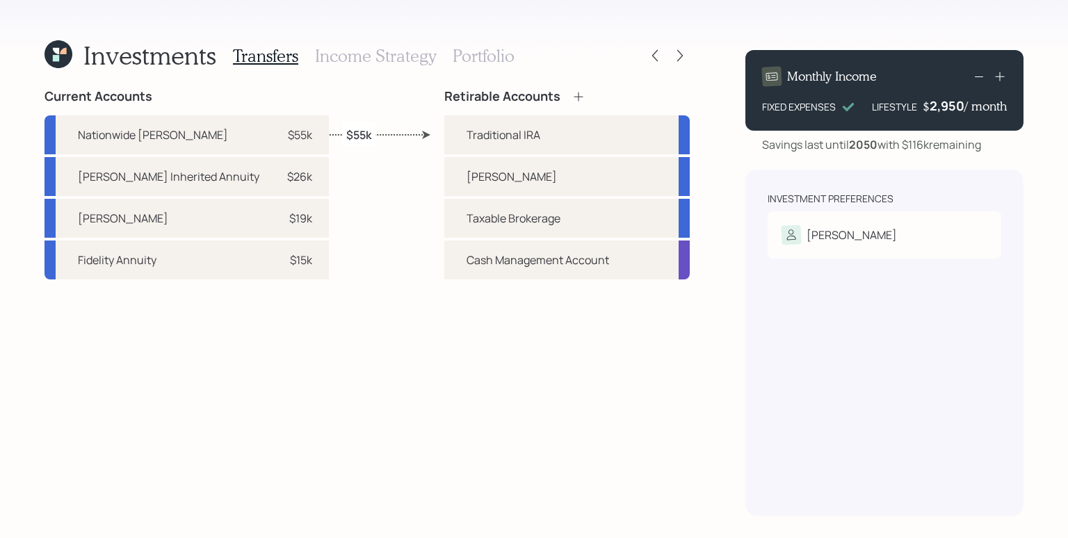
drag, startPoint x: 233, startPoint y: 261, endPoint x: 321, endPoint y: 247, distance: 89.4
click at [271, 261] on div "$15k" at bounding box center [292, 260] width 42 height 17
click at [461, 132] on div "Traditional IRA" at bounding box center [567, 134] width 246 height 39
select select "817078a0-a57f-4c90-8956-fc8f7c9496d5"
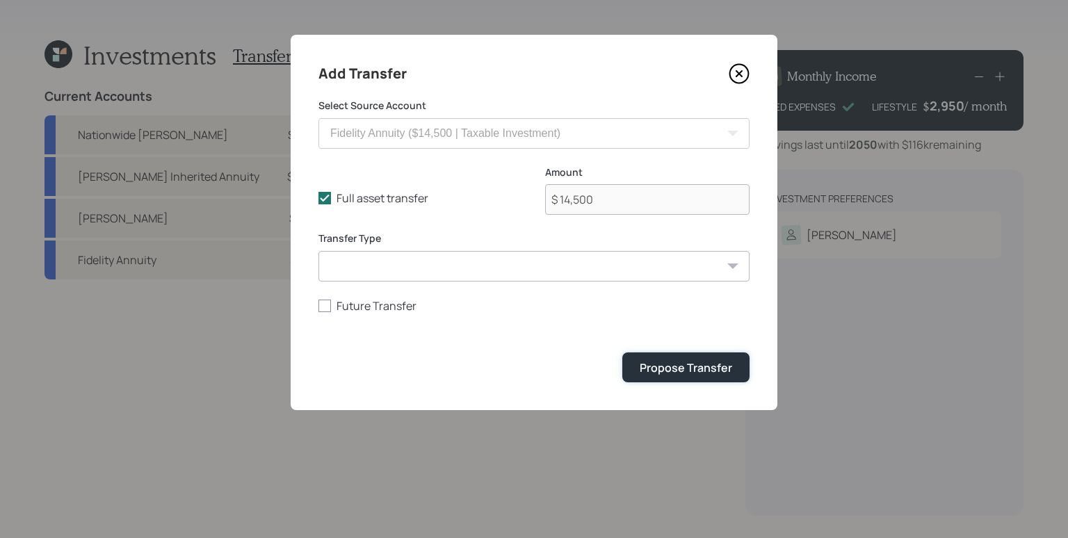
drag, startPoint x: 664, startPoint y: 373, endPoint x: 609, endPoint y: 296, distance: 94.6
click at [609, 296] on form "Select Source Account Nationwide IRA Annuity ($55,000 | IRA) Jackson Inherited …" at bounding box center [534, 241] width 431 height 284
click at [748, 69] on icon at bounding box center [739, 74] width 19 height 19
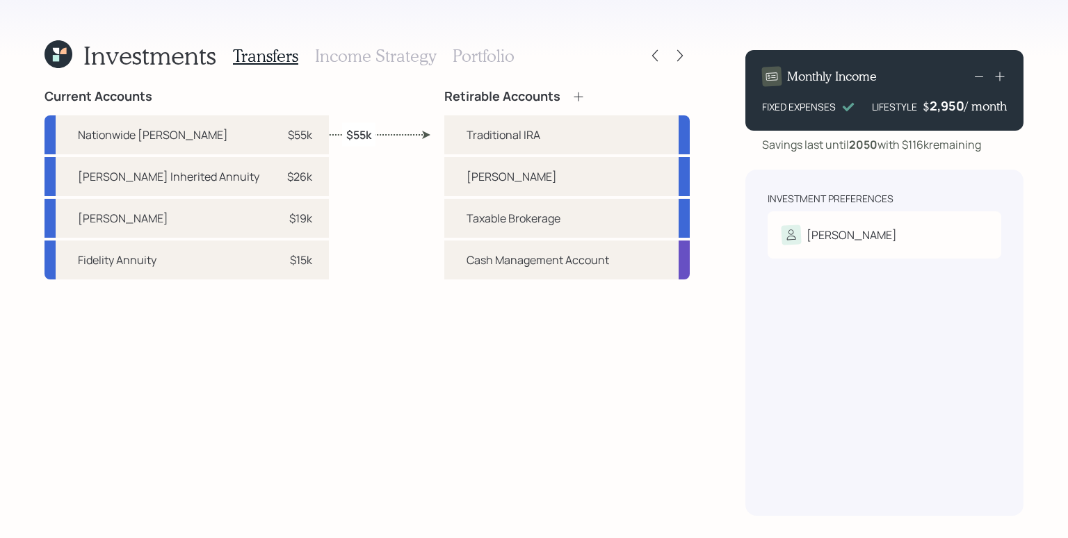
click at [580, 100] on icon at bounding box center [579, 97] width 14 height 14
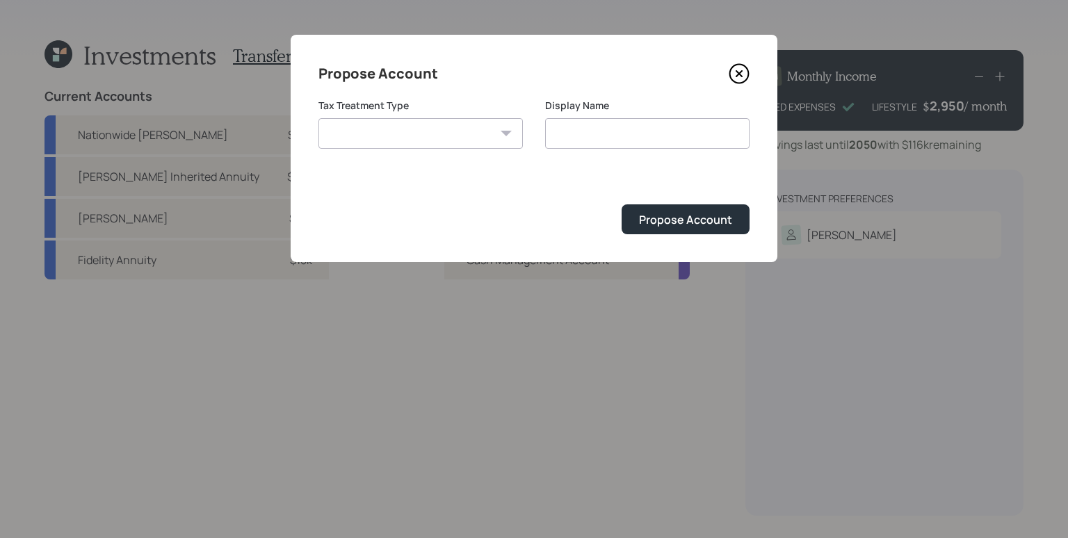
click at [442, 125] on select "Roth Taxable Traditional" at bounding box center [421, 133] width 204 height 31
select select "traditional"
click at [319, 118] on select "Roth Taxable Traditional" at bounding box center [421, 133] width 204 height 31
click at [607, 130] on input "Traditional" at bounding box center [647, 133] width 204 height 31
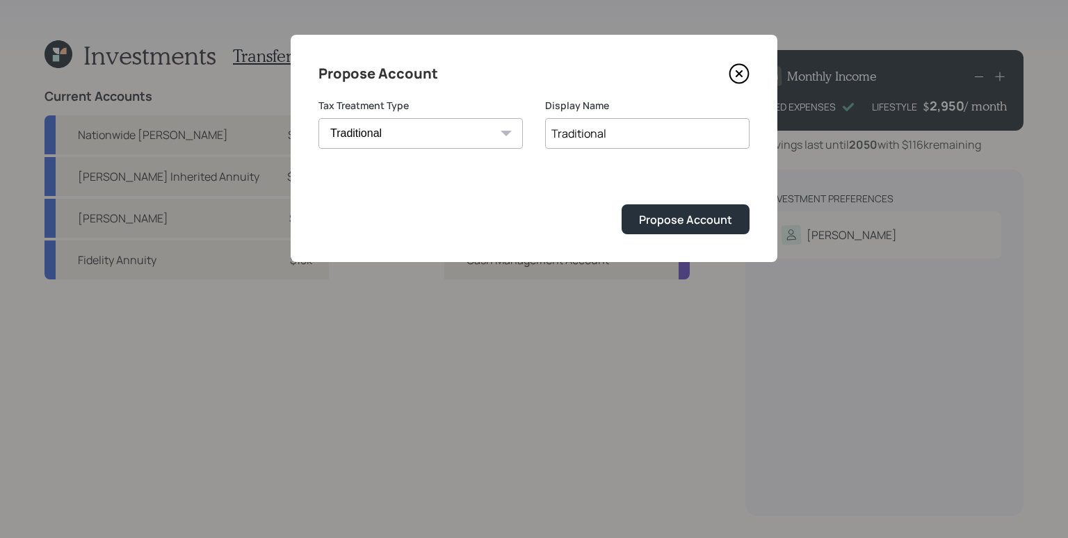
click at [607, 130] on input "Traditional" at bounding box center [647, 133] width 204 height 31
type input "Inherited IRA"
click at [622, 204] on button "Propose Account" at bounding box center [686, 219] width 128 height 30
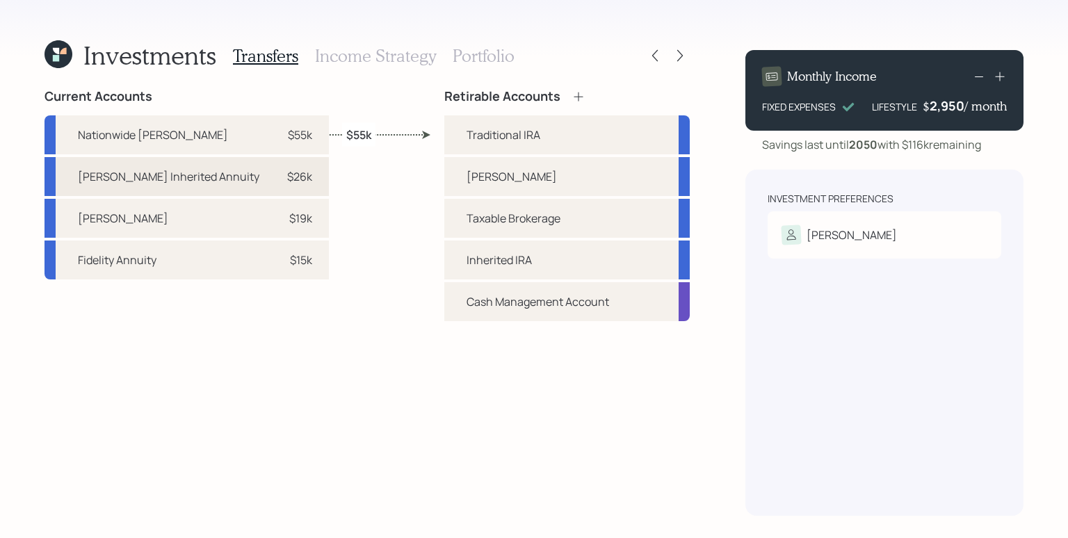
click at [213, 186] on div "Jackson Inherited Annuity $26k" at bounding box center [187, 176] width 284 height 39
click at [494, 262] on div "Inherited IRA" at bounding box center [499, 260] width 65 height 17
select select "1306d231-a2dd-4304-86f2-f012df4d4509"
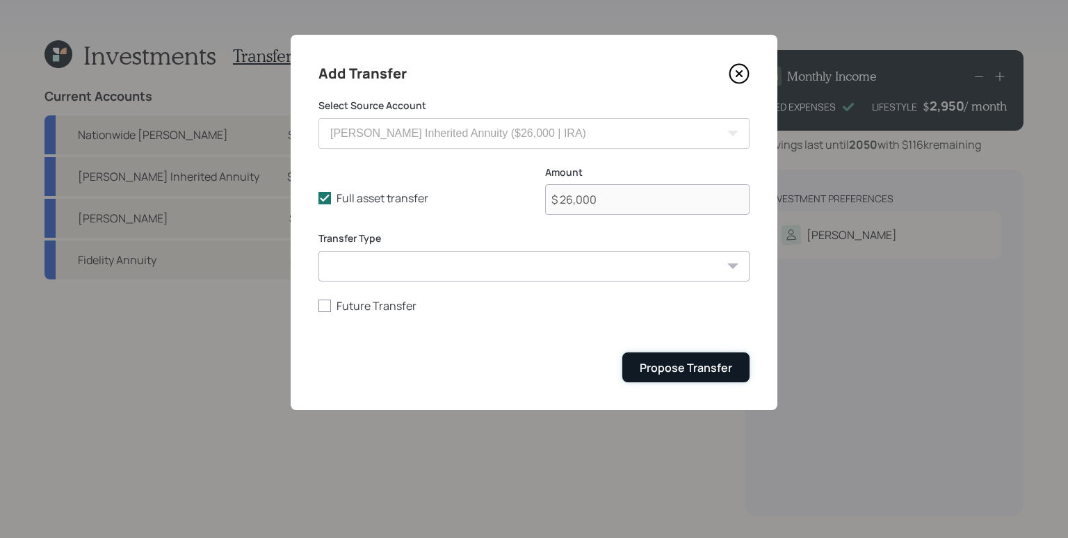
click at [664, 367] on div "Propose Transfer" at bounding box center [686, 367] width 93 height 15
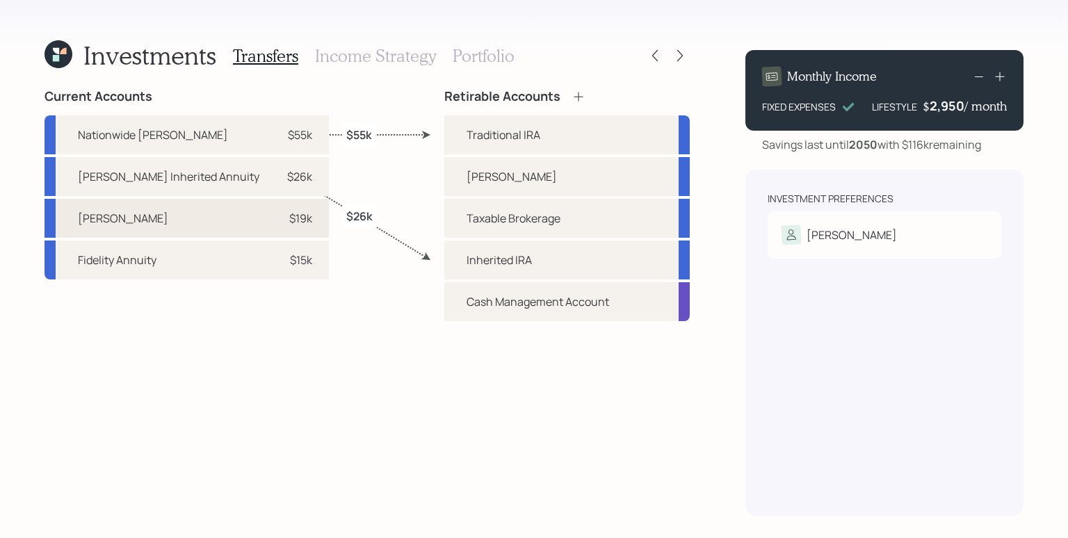
click at [200, 214] on div "Roth IRA $19k" at bounding box center [187, 218] width 284 height 39
click at [502, 179] on div "[PERSON_NAME]" at bounding box center [512, 176] width 90 height 17
select select "f1c68e0c-7ed9-4580-ad94-7c52610a1015"
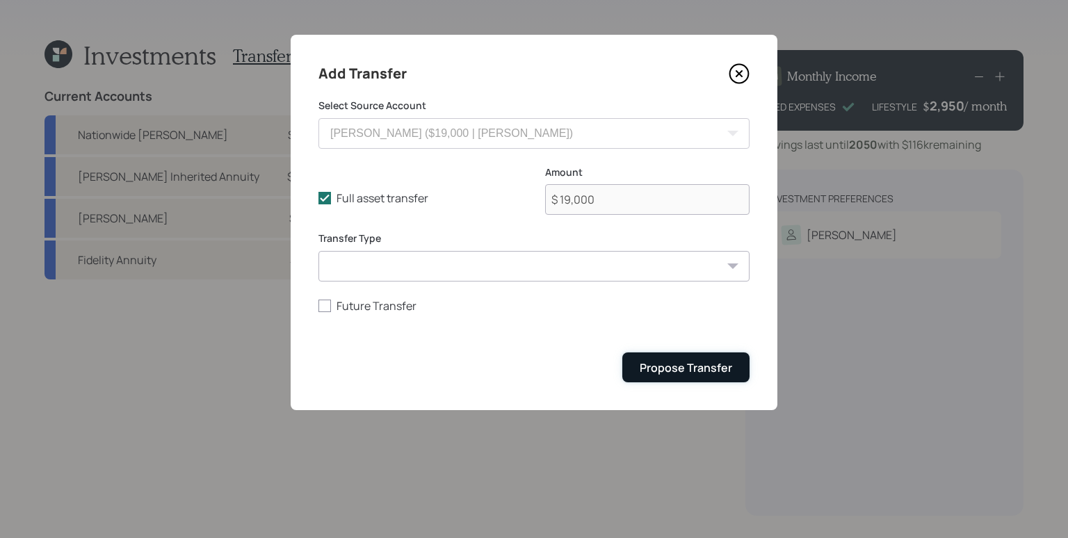
drag, startPoint x: 654, startPoint y: 362, endPoint x: 634, endPoint y: 358, distance: 20.5
click at [654, 362] on div "Propose Transfer" at bounding box center [686, 367] width 93 height 15
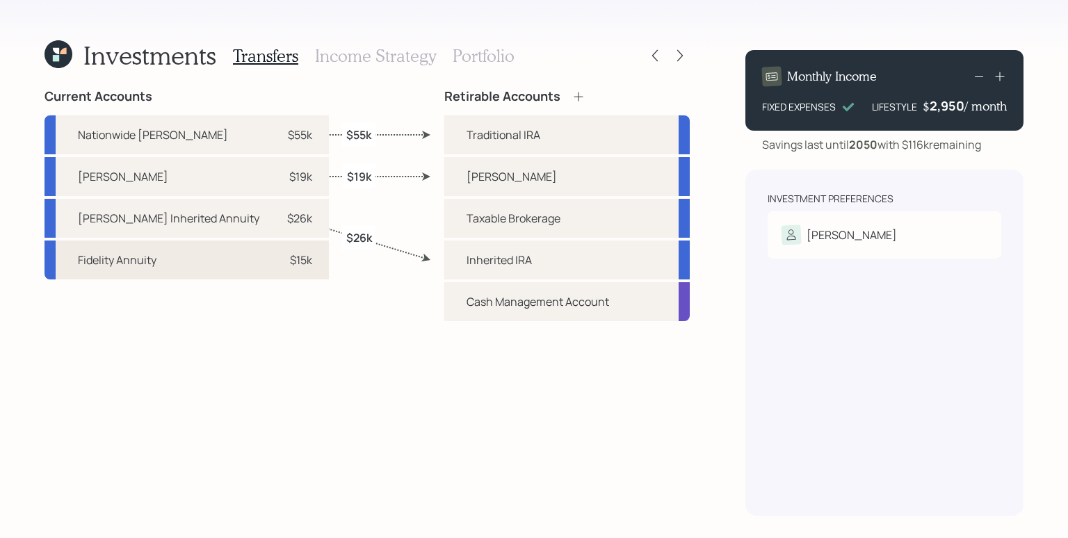
click at [232, 270] on div "Fidelity Annuity $15k" at bounding box center [187, 260] width 284 height 39
click at [486, 212] on div "Taxable Brokerage" at bounding box center [514, 218] width 94 height 17
select select "817078a0-a57f-4c90-8956-fc8f7c9496d5"
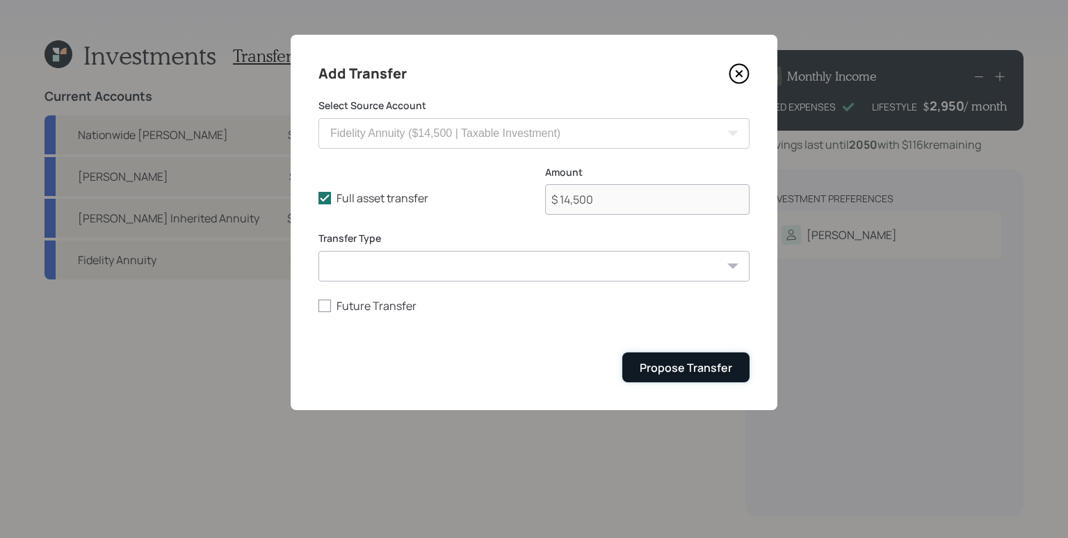
click at [698, 367] on div "Propose Transfer" at bounding box center [686, 367] width 93 height 15
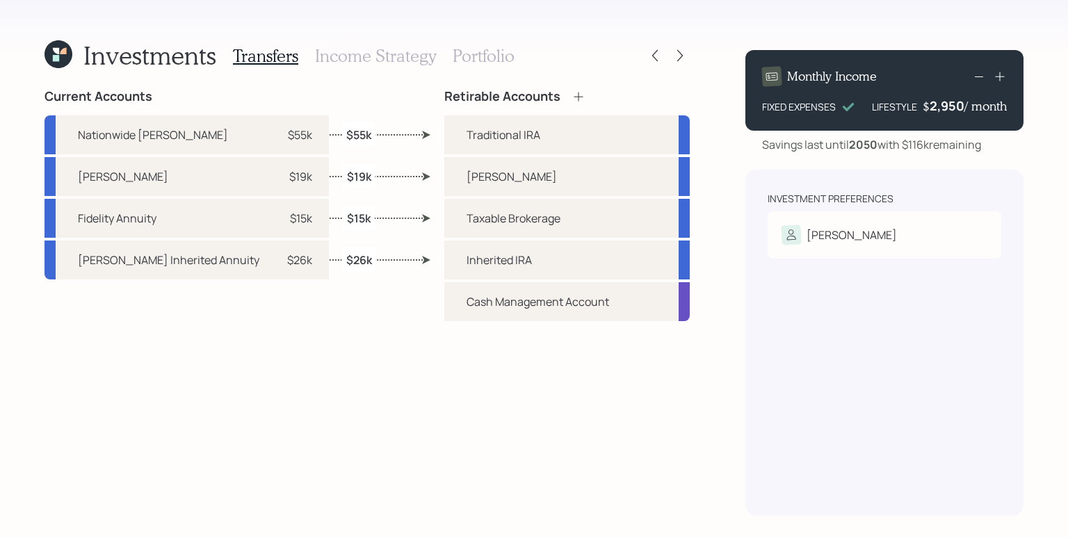
click at [384, 60] on h3 "Income Strategy" at bounding box center [375, 56] width 121 height 20
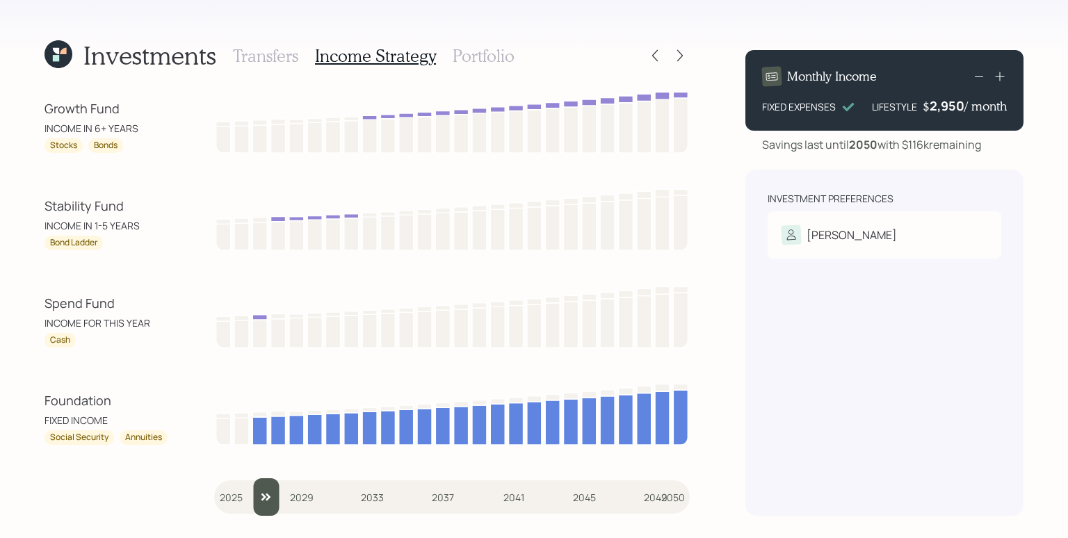
drag, startPoint x: 227, startPoint y: 495, endPoint x: 264, endPoint y: 498, distance: 37.0
click at [264, 498] on input "slider" at bounding box center [452, 498] width 476 height 38
drag, startPoint x: 264, startPoint y: 498, endPoint x: 215, endPoint y: 496, distance: 49.4
type input "2025"
click at [215, 496] on input "slider" at bounding box center [452, 498] width 476 height 38
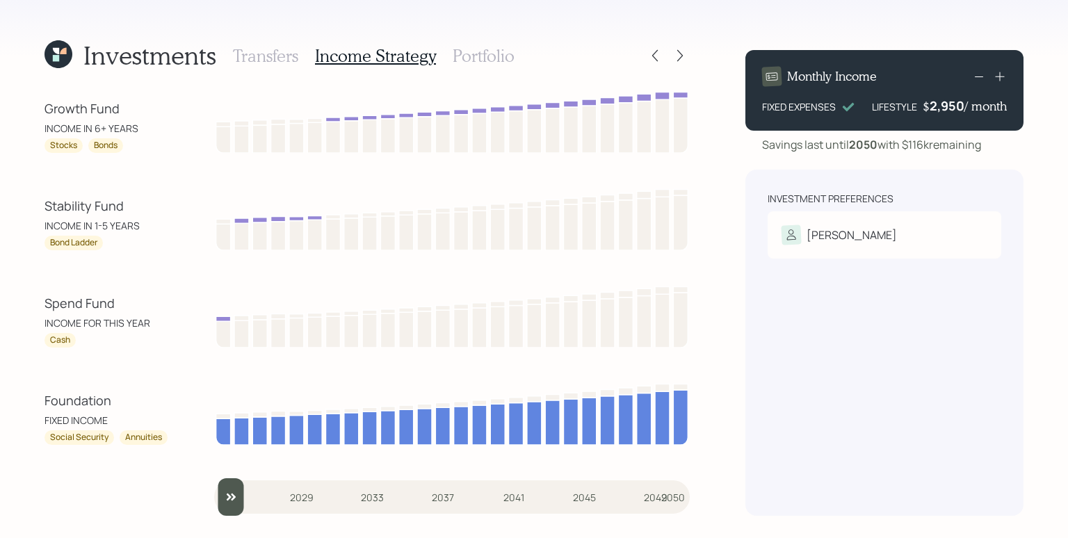
click at [490, 63] on h3 "Portfolio" at bounding box center [484, 56] width 62 height 20
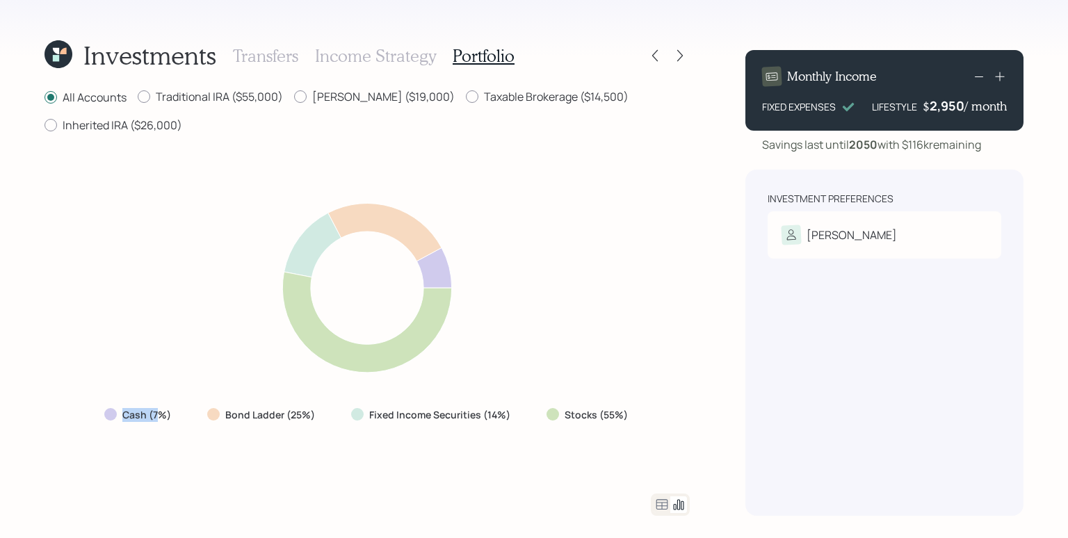
drag, startPoint x: 104, startPoint y: 412, endPoint x: 159, endPoint y: 415, distance: 55.8
click at [159, 415] on div "Cash (7%)" at bounding box center [139, 415] width 92 height 25
click at [159, 434] on div "Cash (7%) Bond Ladder (25%) Fixed Income Securities (14%) Stocks (55%)" at bounding box center [367, 315] width 645 height 326
click at [481, 99] on label "Taxable Brokerage ($14,500)" at bounding box center [547, 96] width 163 height 15
click at [466, 97] on input "Taxable Brokerage ($14,500)" at bounding box center [465, 97] width 1 height 1
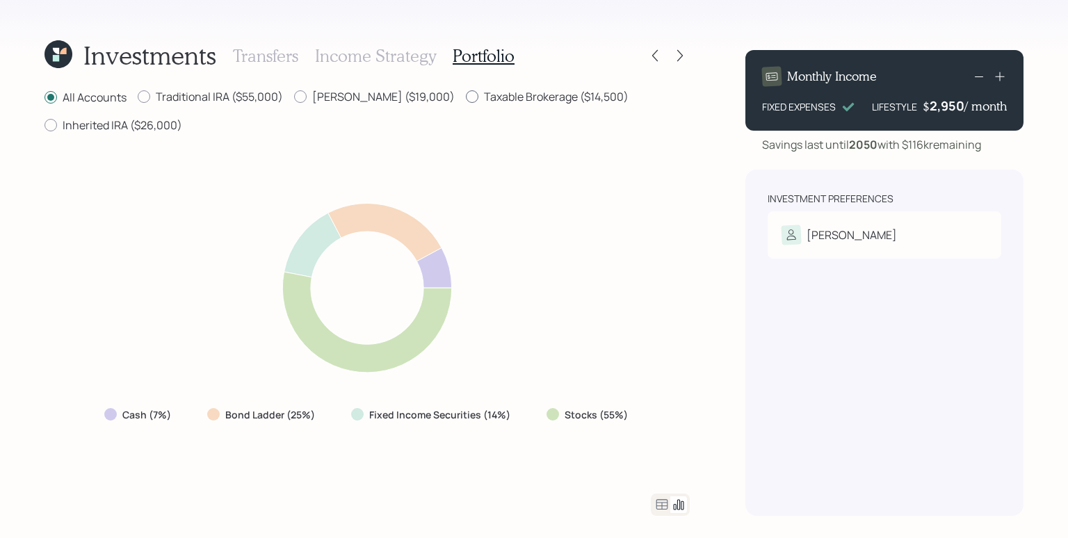
radio input "true"
radio input "false"
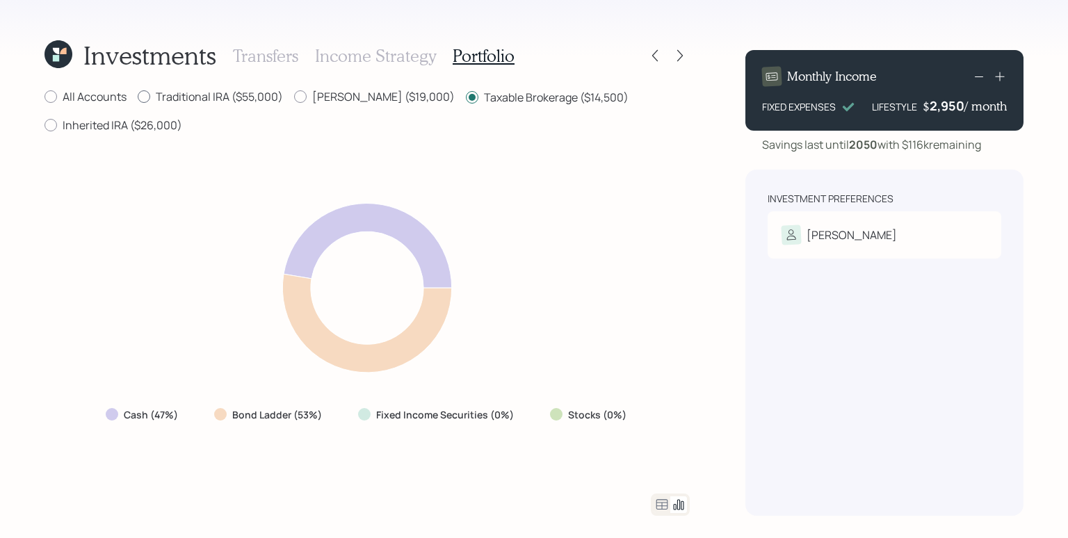
click at [195, 95] on label "Traditional IRA ($55,000)" at bounding box center [210, 96] width 145 height 15
click at [138, 97] on input "Traditional IRA ($55,000)" at bounding box center [137, 97] width 1 height 1
radio input "true"
radio input "false"
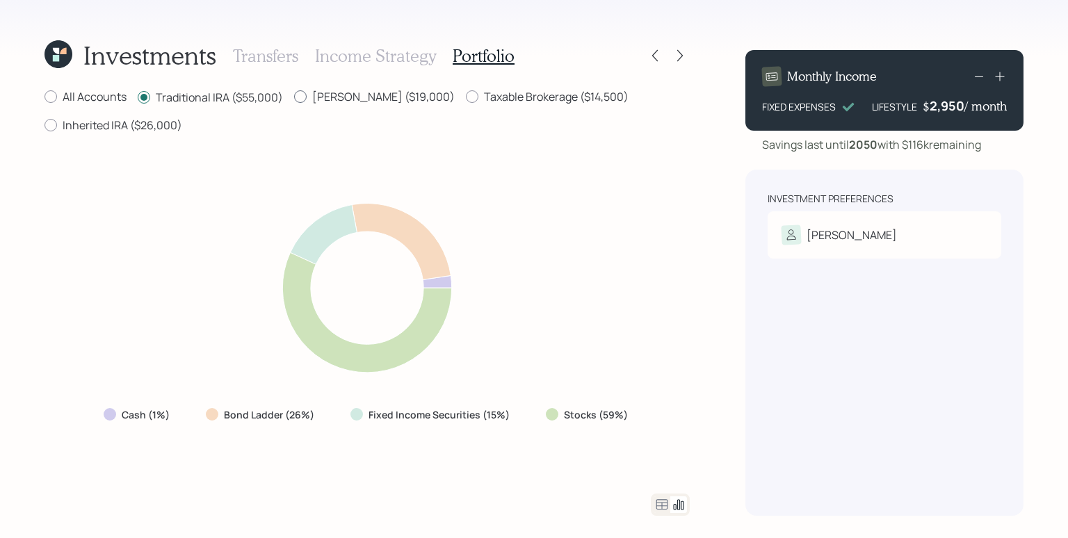
click at [344, 100] on label "Roth IRA ($19,000)" at bounding box center [374, 96] width 161 height 15
click at [294, 97] on input "Roth IRA ($19,000)" at bounding box center [294, 97] width 1 height 1
radio input "true"
radio input "false"
click at [466, 98] on label "Taxable Brokerage ($14,500)" at bounding box center [547, 96] width 163 height 15
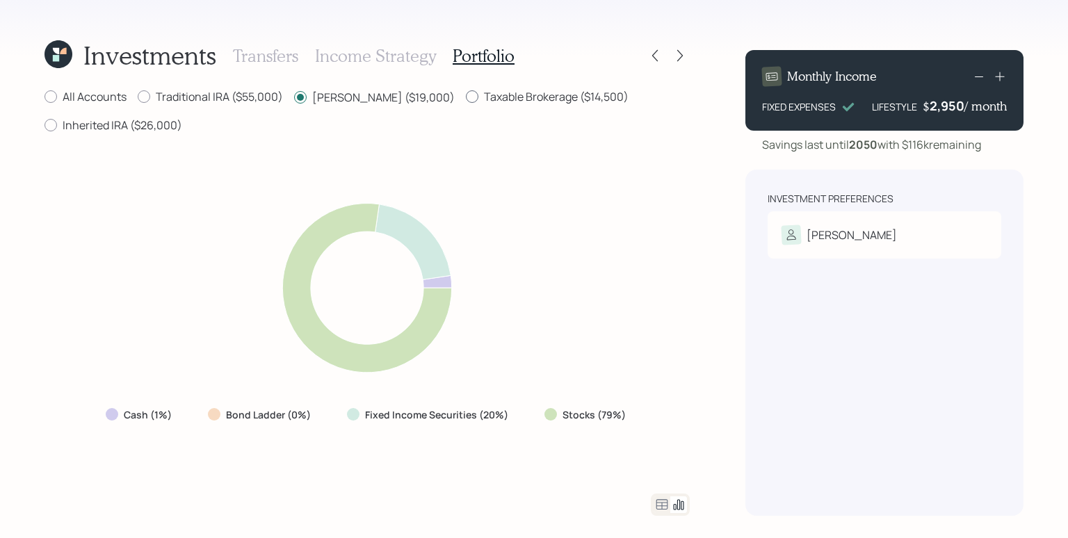
click at [465, 97] on input "Taxable Brokerage ($14,500)" at bounding box center [465, 97] width 1 height 1
radio input "true"
radio input "false"
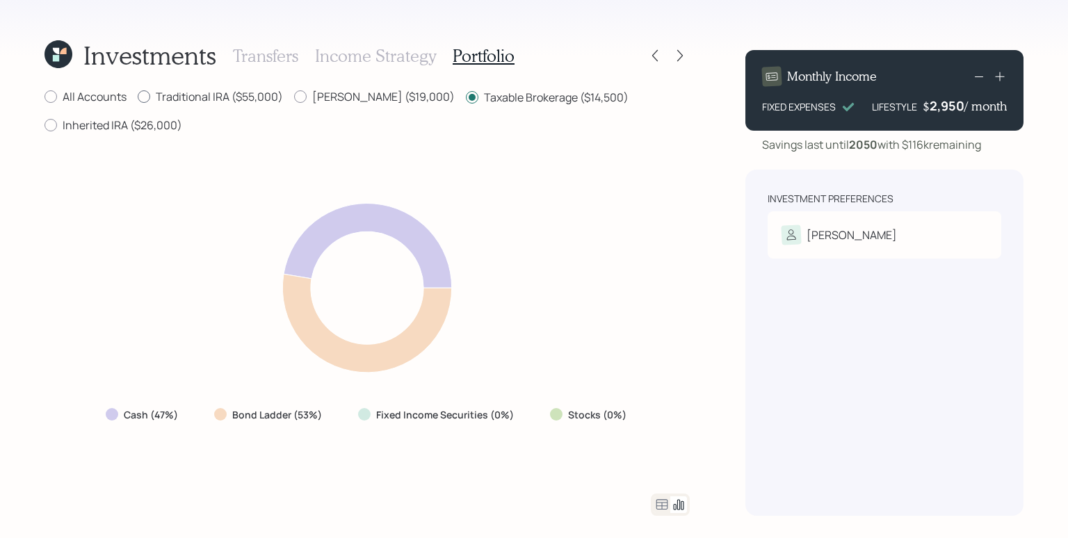
click at [252, 99] on label "Traditional IRA ($55,000)" at bounding box center [210, 96] width 145 height 15
click at [138, 97] on input "Traditional IRA ($55,000)" at bounding box center [137, 97] width 1 height 1
radio input "true"
radio input "false"
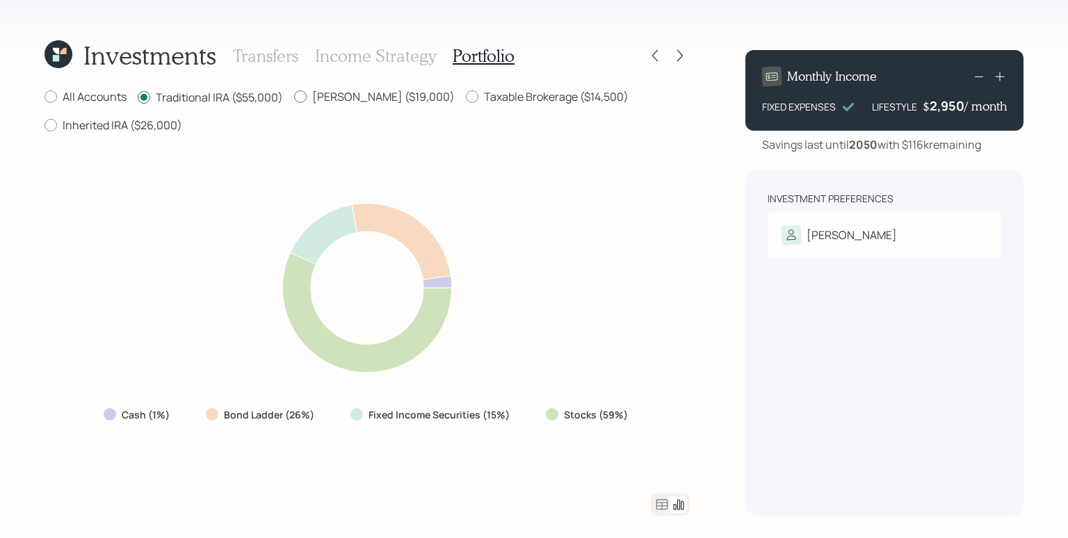
click at [351, 98] on label "Roth IRA ($19,000)" at bounding box center [374, 96] width 161 height 15
click at [294, 97] on input "Roth IRA ($19,000)" at bounding box center [294, 97] width 1 height 1
radio input "true"
radio input "false"
click at [440, 107] on div "All Accounts Traditional IRA ($55,000) Roth IRA ($19,000) Taxable Brokerage ($1…" at bounding box center [367, 112] width 645 height 46
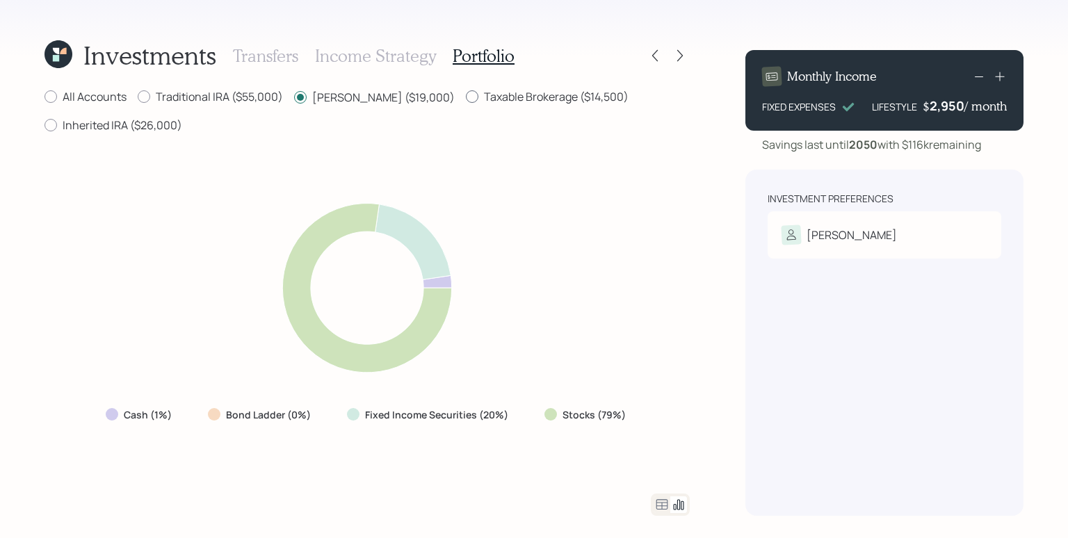
click at [466, 101] on label "Taxable Brokerage ($14,500)" at bounding box center [547, 96] width 163 height 15
click at [465, 97] on input "Taxable Brokerage ($14,500)" at bounding box center [465, 97] width 1 height 1
radio input "true"
radio input "false"
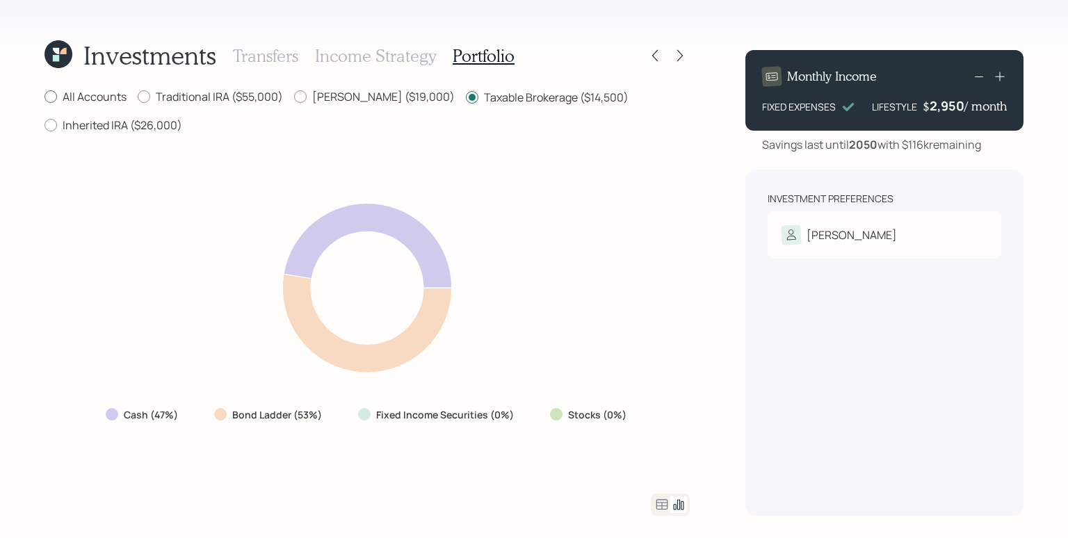
click at [112, 97] on label "All Accounts" at bounding box center [86, 96] width 82 height 15
click at [45, 97] on input "All Accounts" at bounding box center [44, 97] width 1 height 1
radio input "true"
radio input "false"
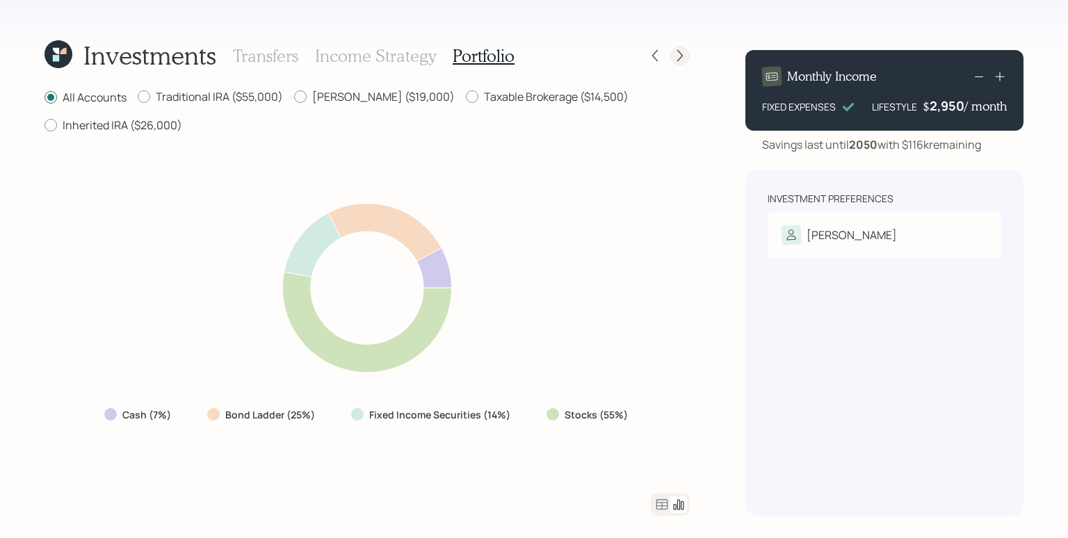
click at [686, 54] on icon at bounding box center [680, 56] width 14 height 14
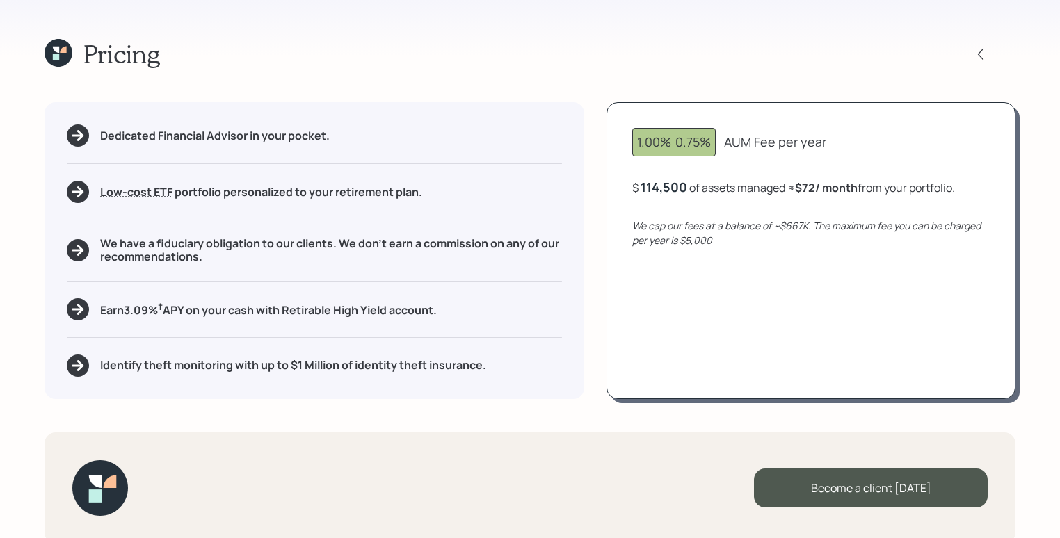
click at [583, 185] on div "Dedicated Financial Advisor in your pocket. Low-cost ETF Retirable uses diversi…" at bounding box center [315, 250] width 540 height 296
drag, startPoint x: 801, startPoint y: 188, endPoint x: 844, endPoint y: 188, distance: 42.4
click at [844, 188] on b "$72 / month" at bounding box center [826, 187] width 63 height 15
click at [829, 211] on div "1.00% 0.75% AUM Fee per year $ 114,500 of assets managed ≈ $72 / month from you…" at bounding box center [811, 250] width 409 height 296
drag, startPoint x: 675, startPoint y: 140, endPoint x: 712, endPoint y: 140, distance: 36.2
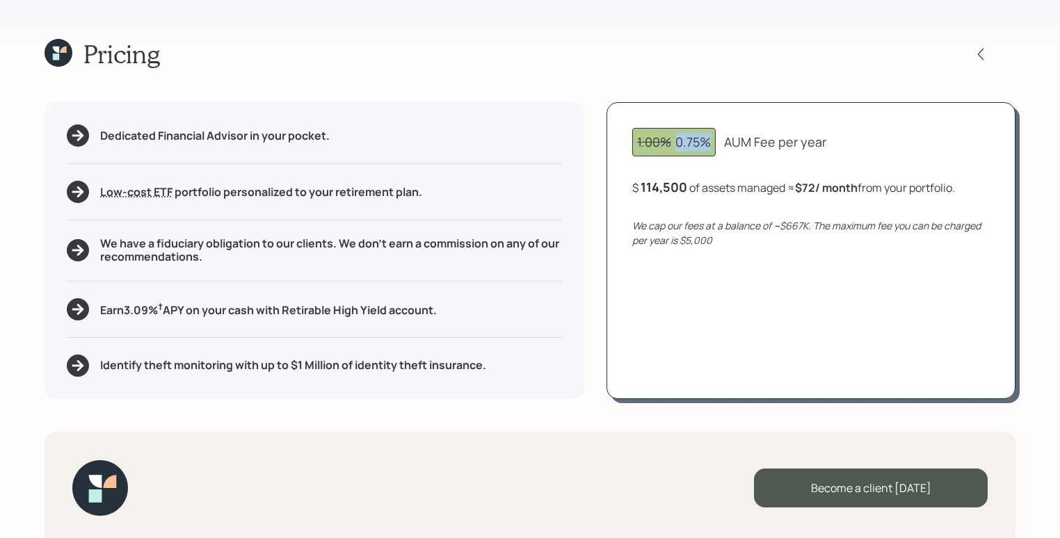
click at [712, 140] on div "1.00% 0.75%" at bounding box center [673, 142] width 83 height 29
click at [839, 149] on div "1.00% 0.75% AUM Fee per year" at bounding box center [811, 142] width 358 height 29
click at [523, 371] on div "Identify theft monitoring with up to $1 Million of identity theft insurance." at bounding box center [314, 366] width 495 height 22
click at [685, 294] on div "1.00% 0.75% AUM Fee per year $ 114,500 of assets managed ≈ $72 / month from you…" at bounding box center [811, 250] width 409 height 296
drag, startPoint x: 788, startPoint y: 225, endPoint x: 805, endPoint y: 225, distance: 16.7
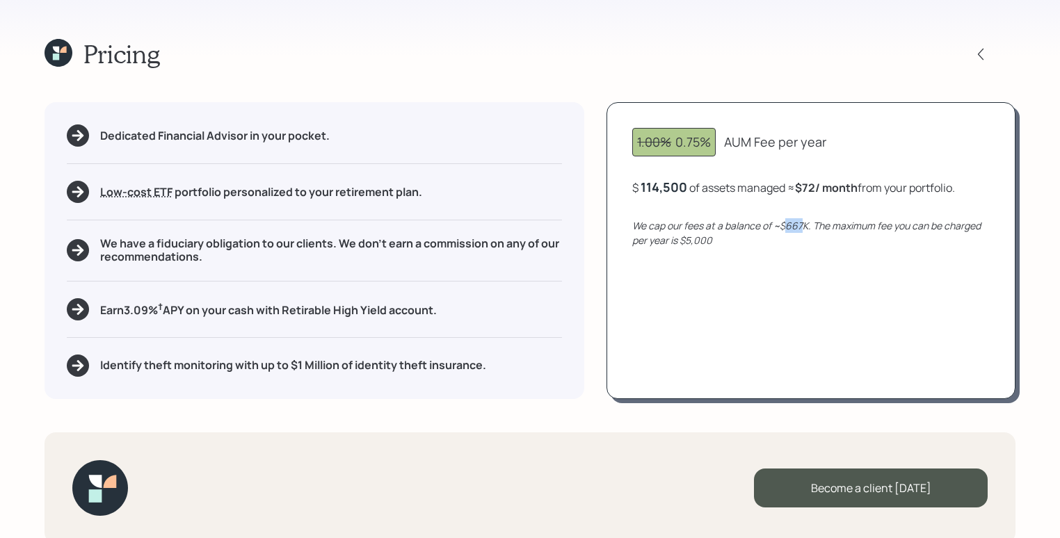
click at [805, 225] on icon "We cap our fees at a balance of ~$667K. The maximum fee you can be charged per …" at bounding box center [806, 233] width 348 height 28
click at [814, 251] on div "1.00% 0.75% AUM Fee per year $ 114,500 of assets managed ≈ $72 / month from you…" at bounding box center [811, 250] width 409 height 296
click at [662, 189] on div "114500" at bounding box center [662, 187] width 43 height 17
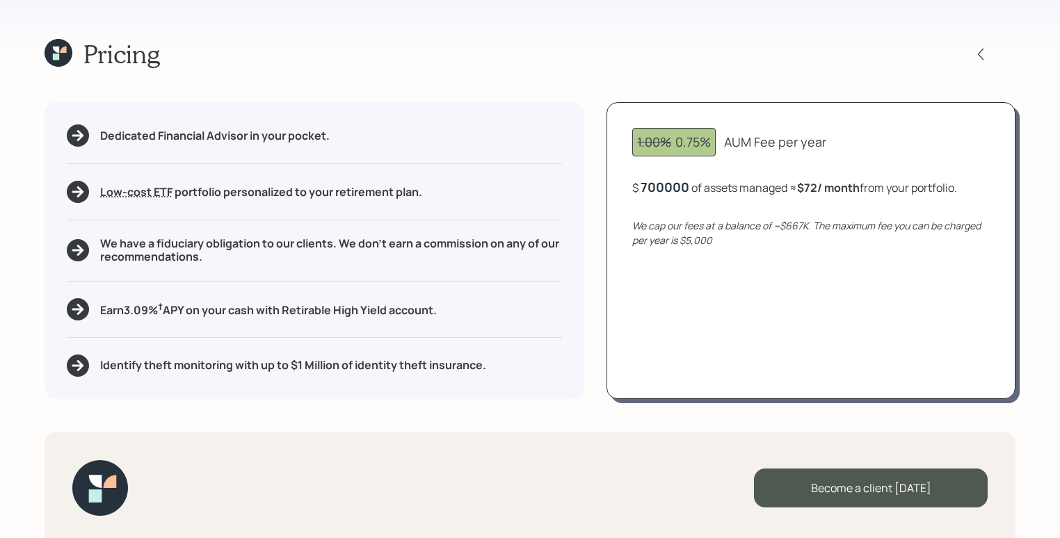
click at [723, 294] on div "1.00% 0.75% AUM Fee per year $ 700000 of assets managed ≈ $72 / month from your…" at bounding box center [811, 250] width 409 height 296
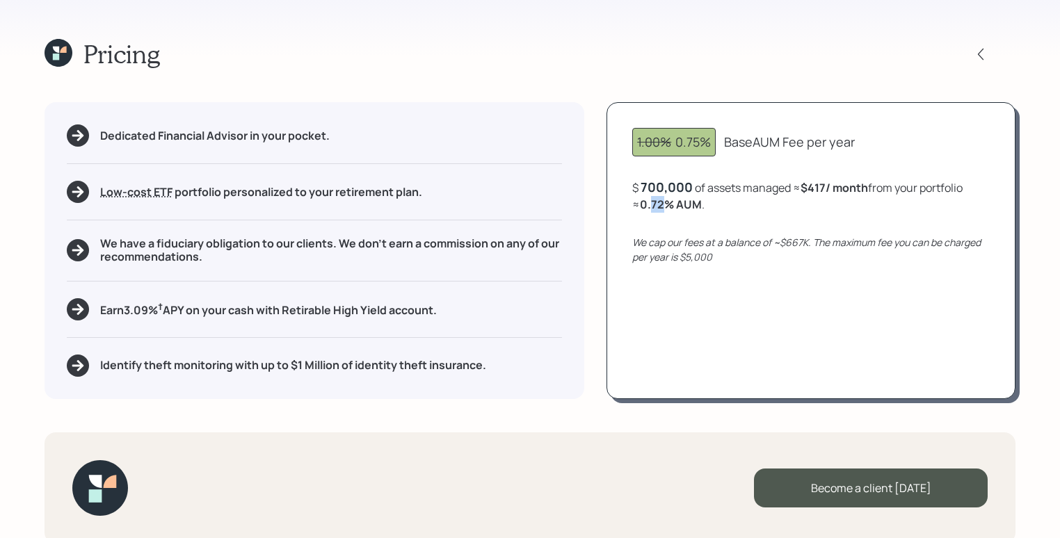
drag, startPoint x: 646, startPoint y: 200, endPoint x: 659, endPoint y: 204, distance: 13.4
click at [659, 204] on b "0.72 % AUM" at bounding box center [671, 204] width 62 height 15
click at [701, 231] on div "1.00% 0.75% Base AUM Fee per year $ 700,000 of assets managed ≈ $417 / month fr…" at bounding box center [811, 250] width 409 height 296
click at [979, 47] on icon at bounding box center [981, 54] width 14 height 14
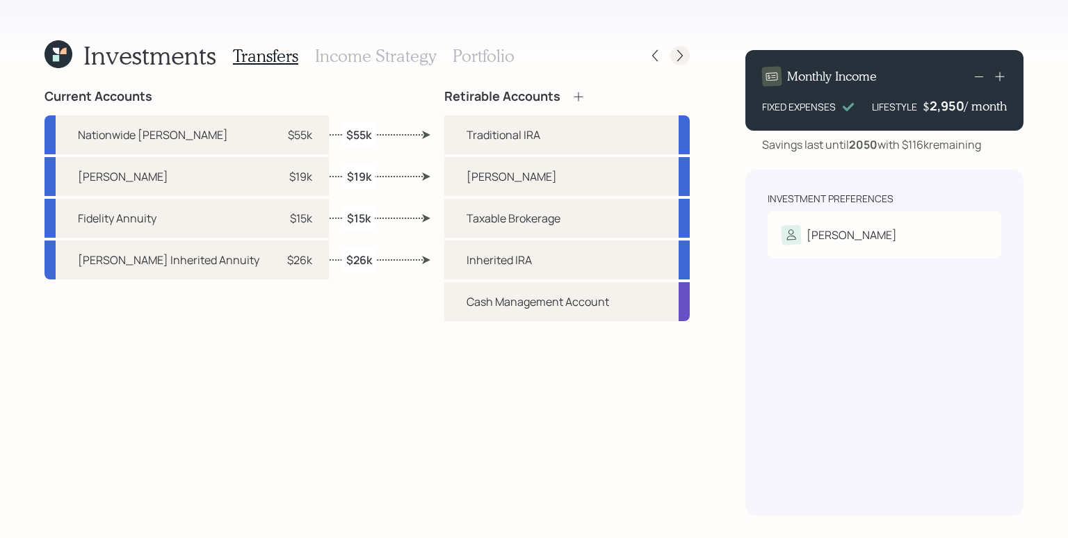
click at [684, 50] on icon at bounding box center [680, 56] width 14 height 14
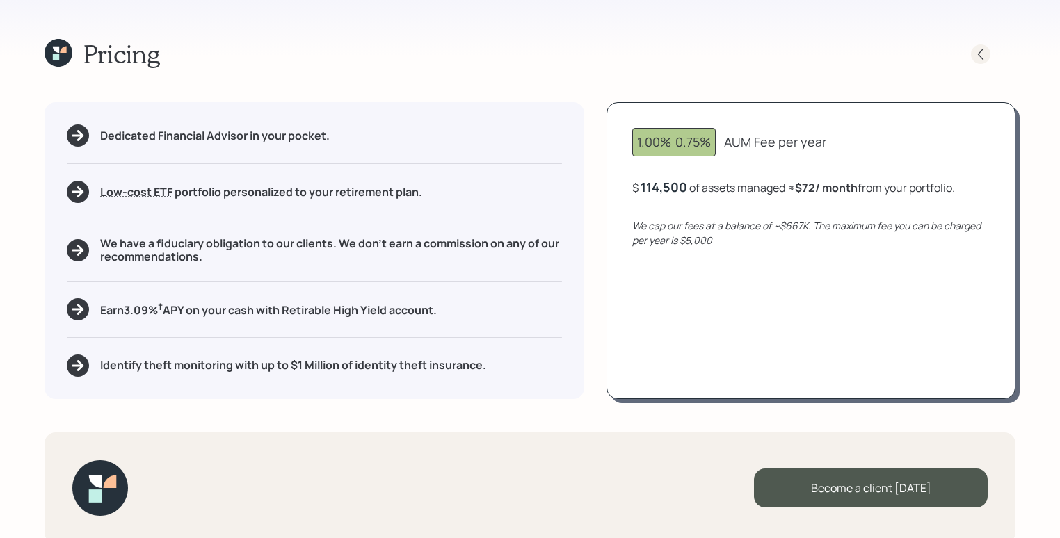
click at [983, 58] on icon at bounding box center [981, 54] width 14 height 14
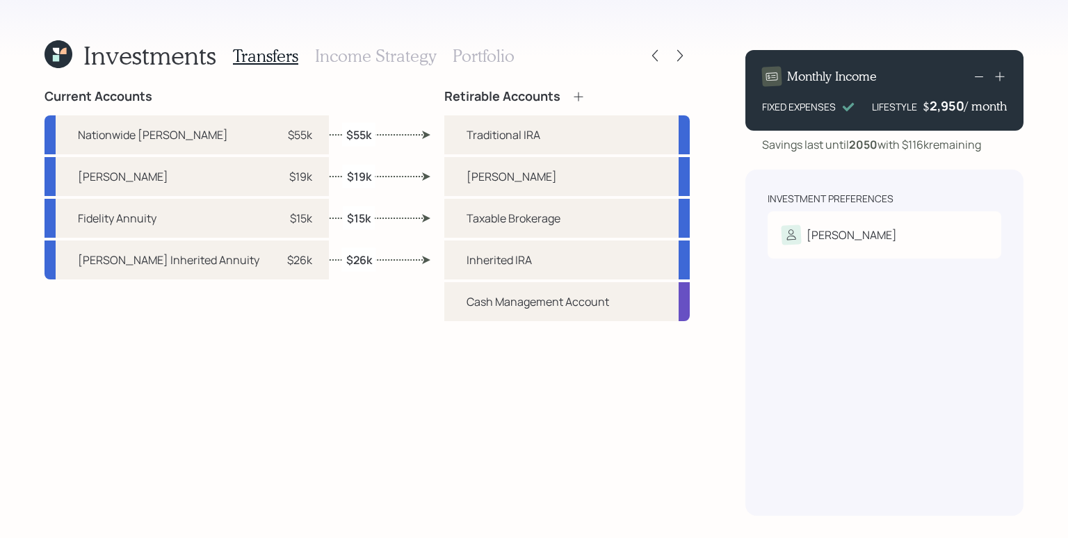
click at [449, 351] on div "Retirable Accounts Traditional IRA Roth IRA Taxable Brokerage Inherited IRA Cas…" at bounding box center [567, 302] width 246 height 427
click at [755, 389] on div "Investment Preferences Arlene Risk Tolerance: Moderate" at bounding box center [885, 343] width 278 height 346
click at [689, 38] on div "Investments Transfers Income Strategy Portfolio Current Accounts Nationwide IRA…" at bounding box center [534, 269] width 1068 height 538
click at [64, 56] on icon at bounding box center [59, 54] width 28 height 28
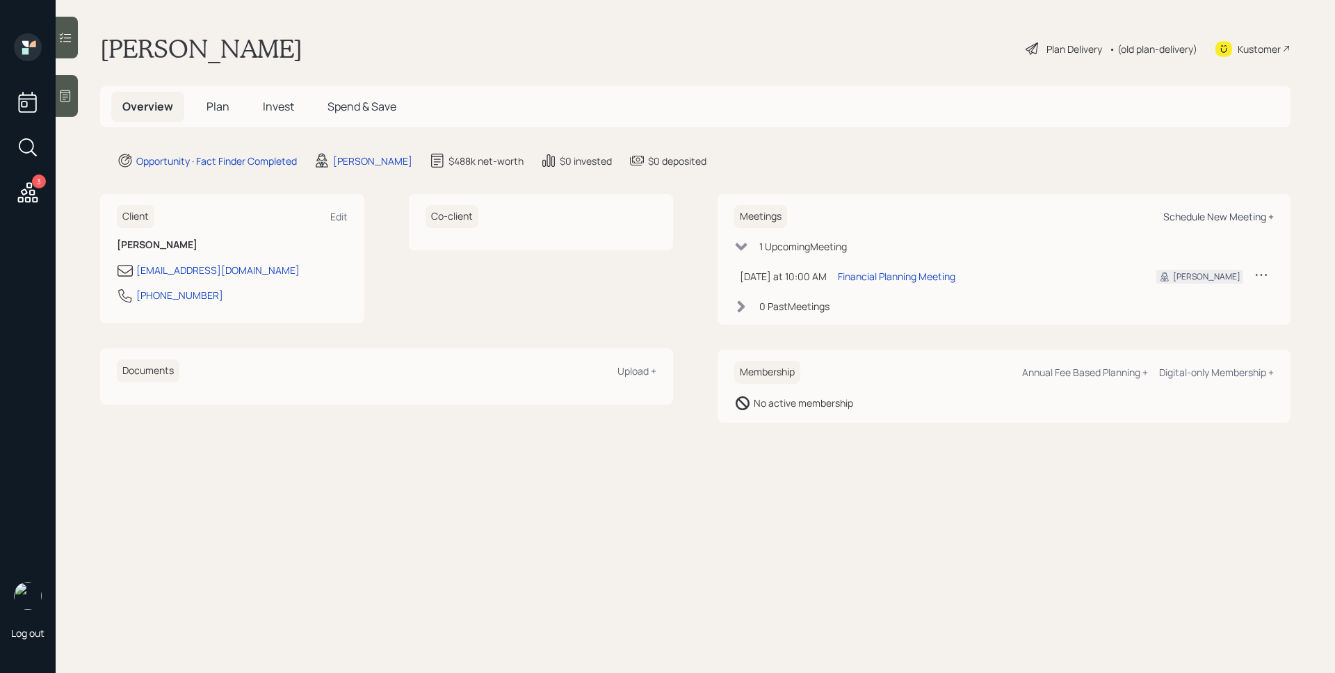
click at [1068, 214] on div "Schedule New Meeting +" at bounding box center [1219, 216] width 111 height 13
select select "d946c976-65aa-4529-ac9d-02c4f1114fc0"
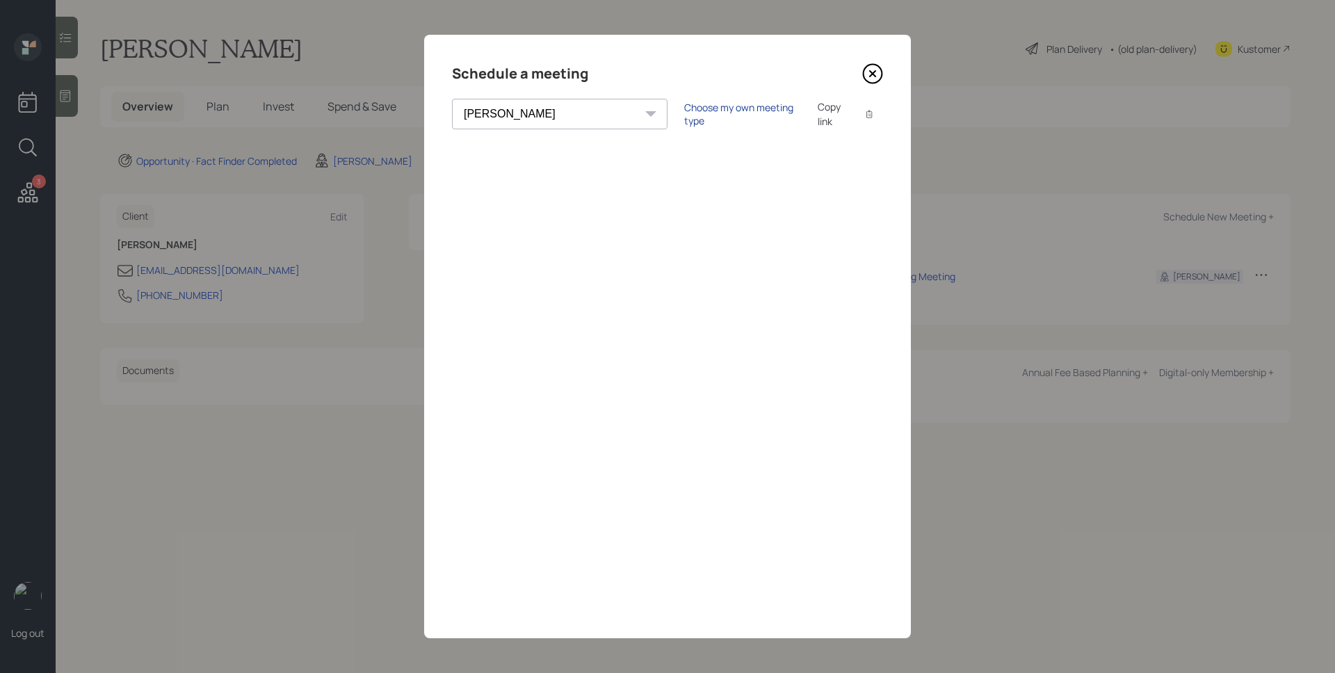
click at [684, 120] on div "Choose my own meeting type" at bounding box center [742, 114] width 117 height 26
click at [884, 70] on div "Schedule a meeting Theresa Spinello Matthew Burke Aleksandra Szegda Eitan Bar-D…" at bounding box center [667, 337] width 487 height 604
click at [881, 71] on icon at bounding box center [872, 73] width 21 height 21
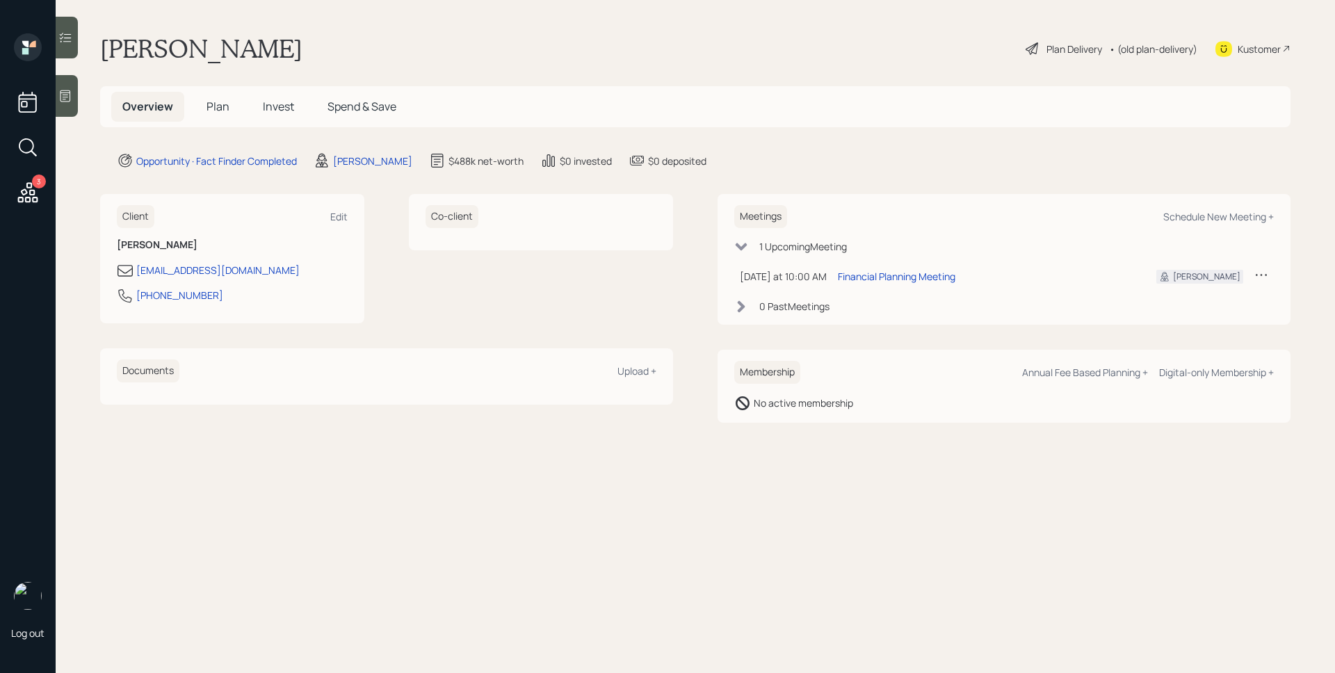
click at [215, 107] on span "Plan" at bounding box center [218, 106] width 23 height 15
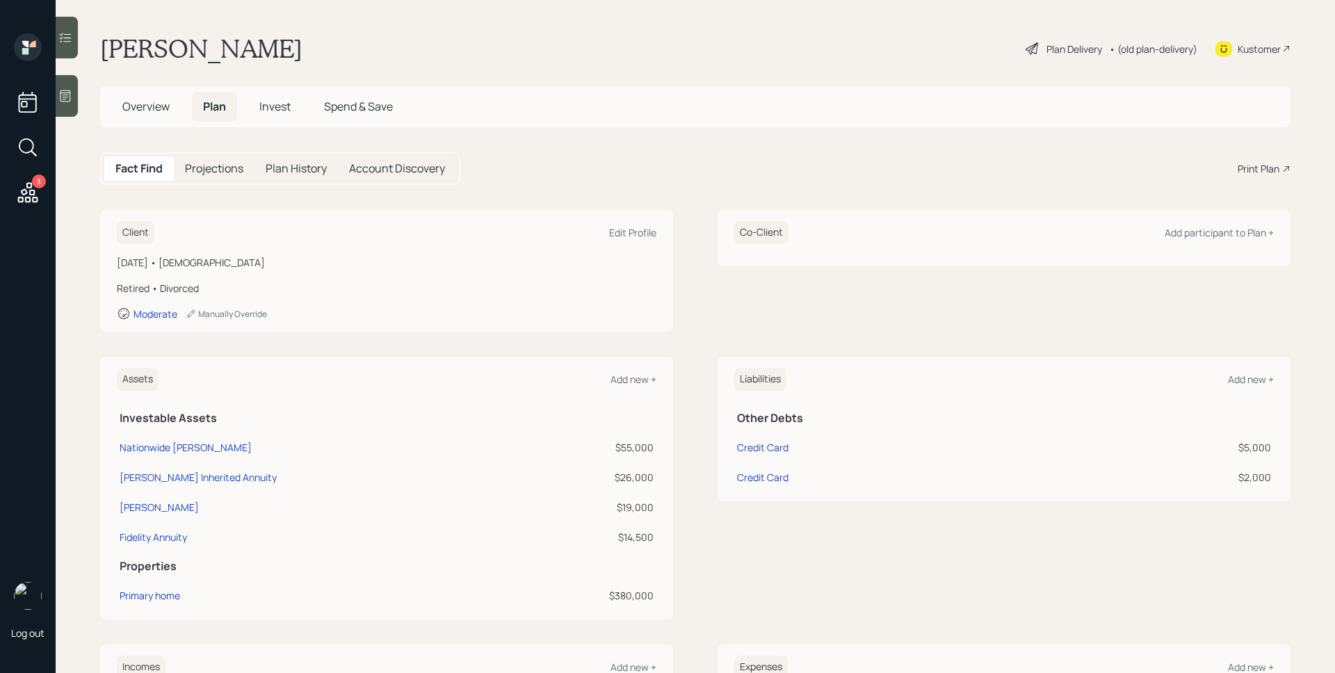
click at [1068, 171] on div "Print Plan" at bounding box center [1259, 168] width 42 height 15
